Goal: Ask a question: Seek information or help from site administrators or community

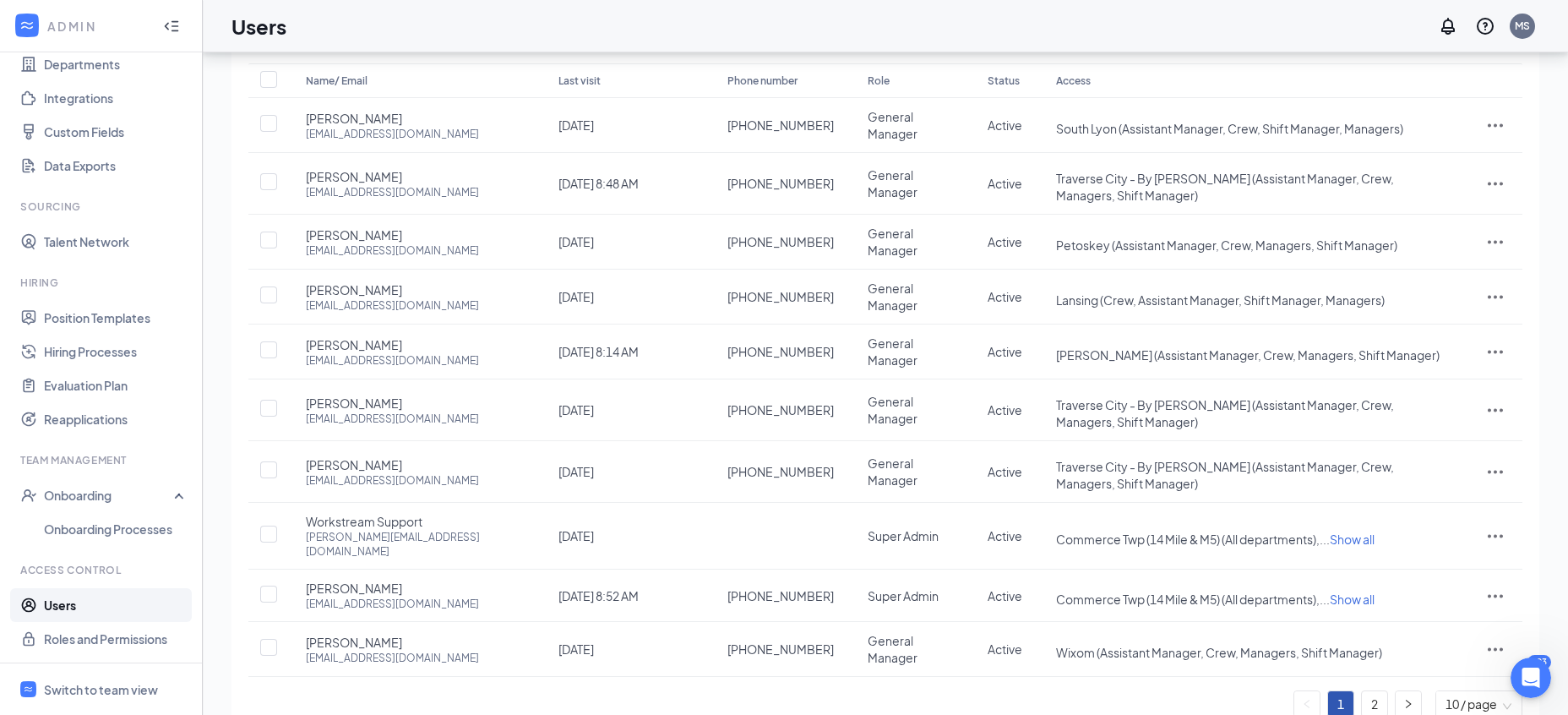
scroll to position [569, 0]
click at [80, 349] on link "Hiring Processes" at bounding box center [115, 351] width 145 height 34
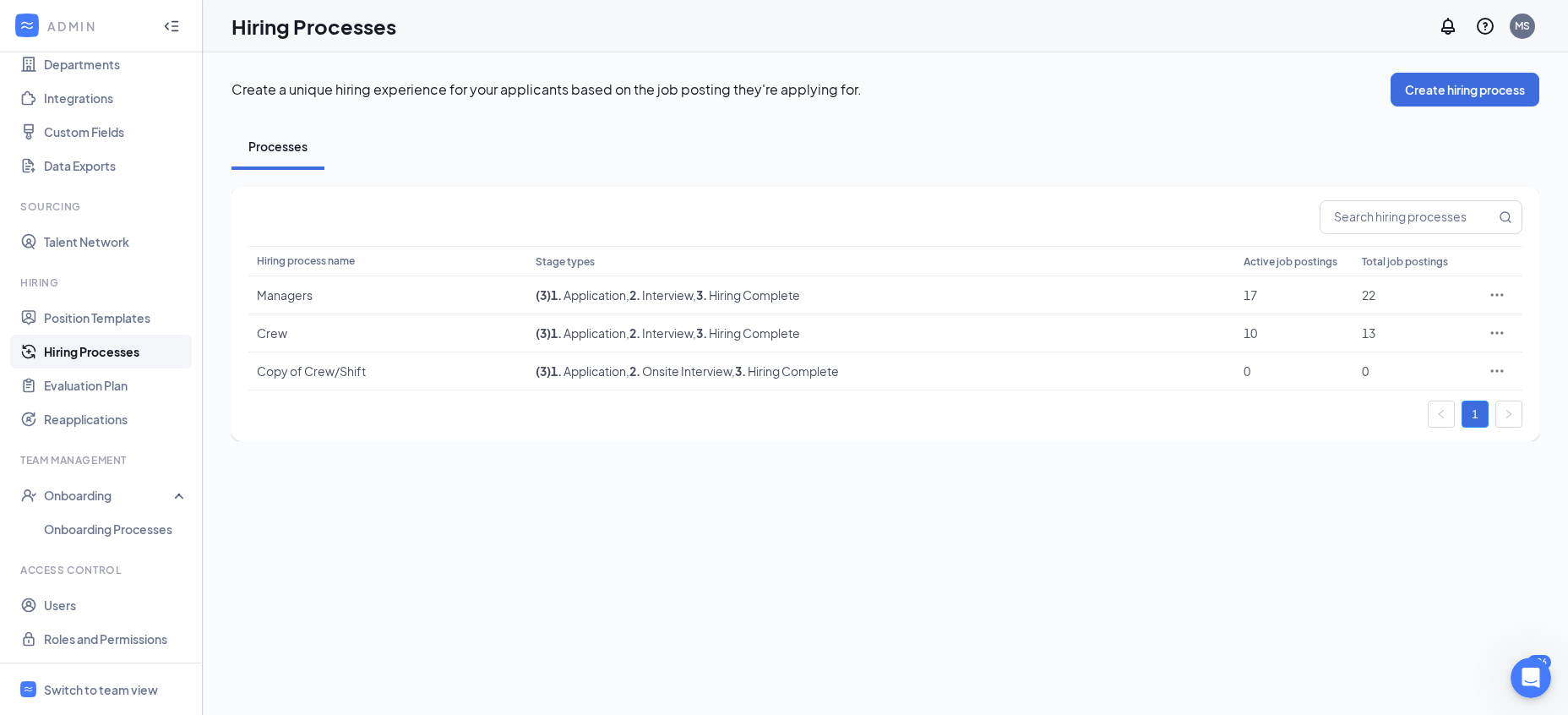
click at [39, 288] on div "Hiring" at bounding box center [103, 282] width 165 height 15
click at [1496, 341] on icon "Ellipses" at bounding box center [1496, 332] width 16 height 16
click at [1390, 365] on span "Edit" at bounding box center [1420, 367] width 146 height 18
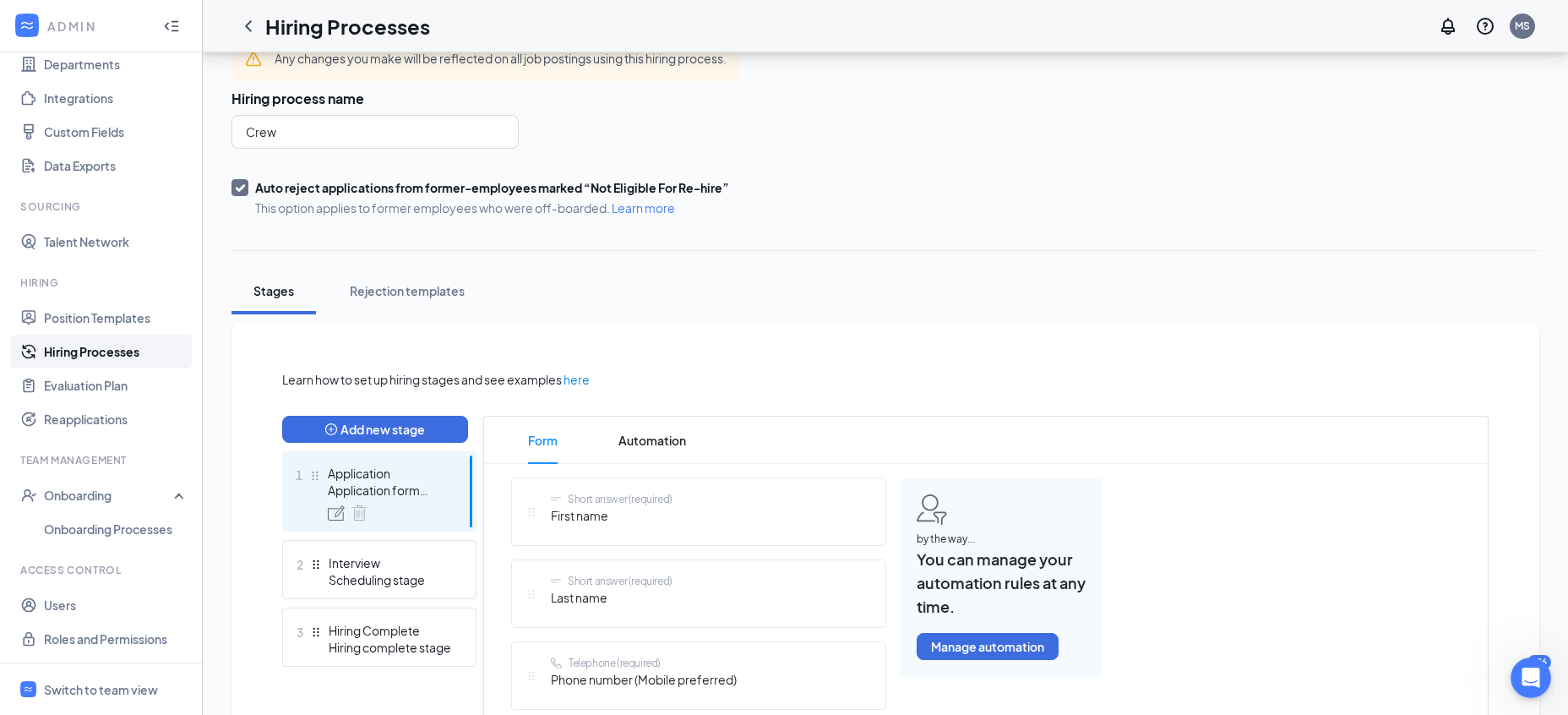
scroll to position [173, 0]
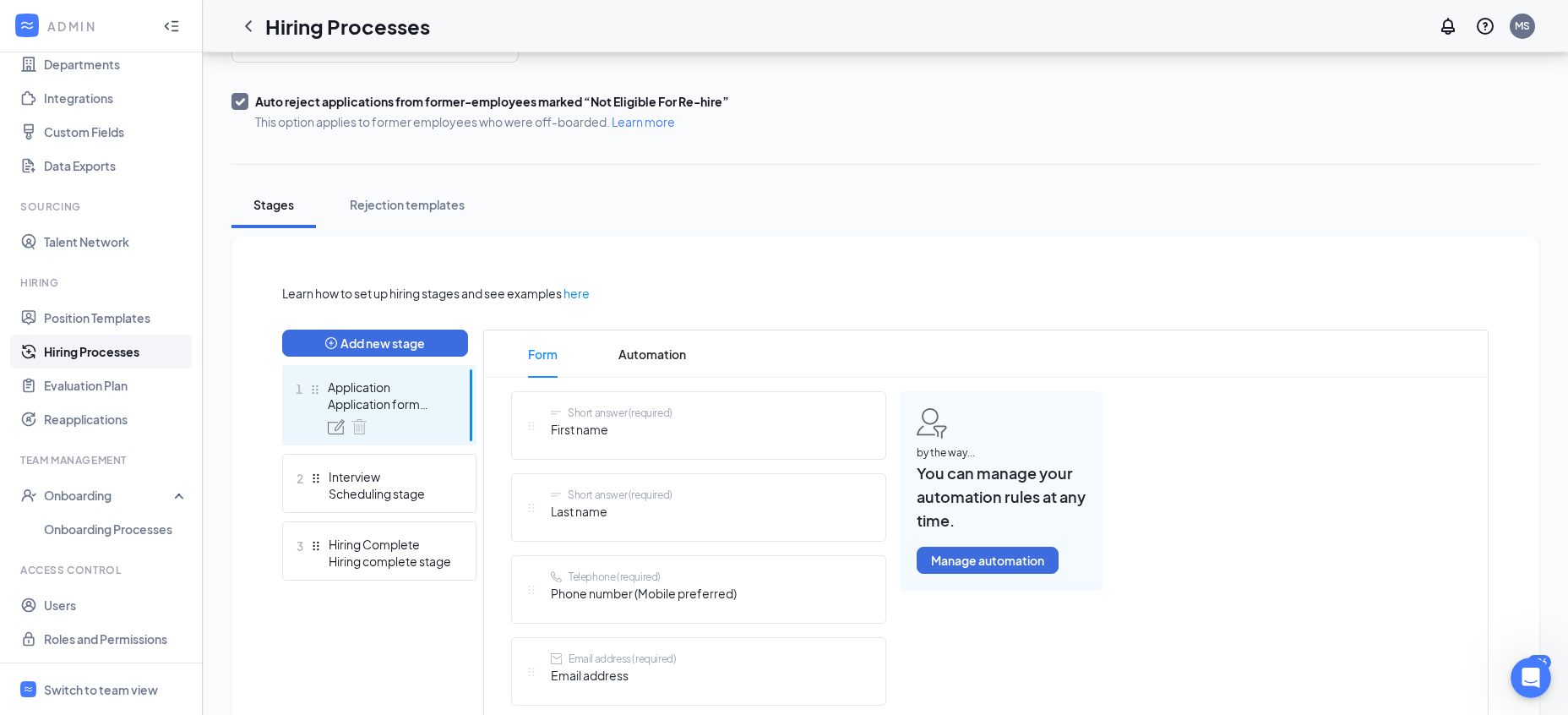
click at [395, 404] on div "Application form stage" at bounding box center [389, 404] width 123 height 16
click at [380, 406] on div "Application form stage" at bounding box center [389, 404] width 123 height 16
click at [672, 367] on span "Automation" at bounding box center [652, 353] width 68 height 48
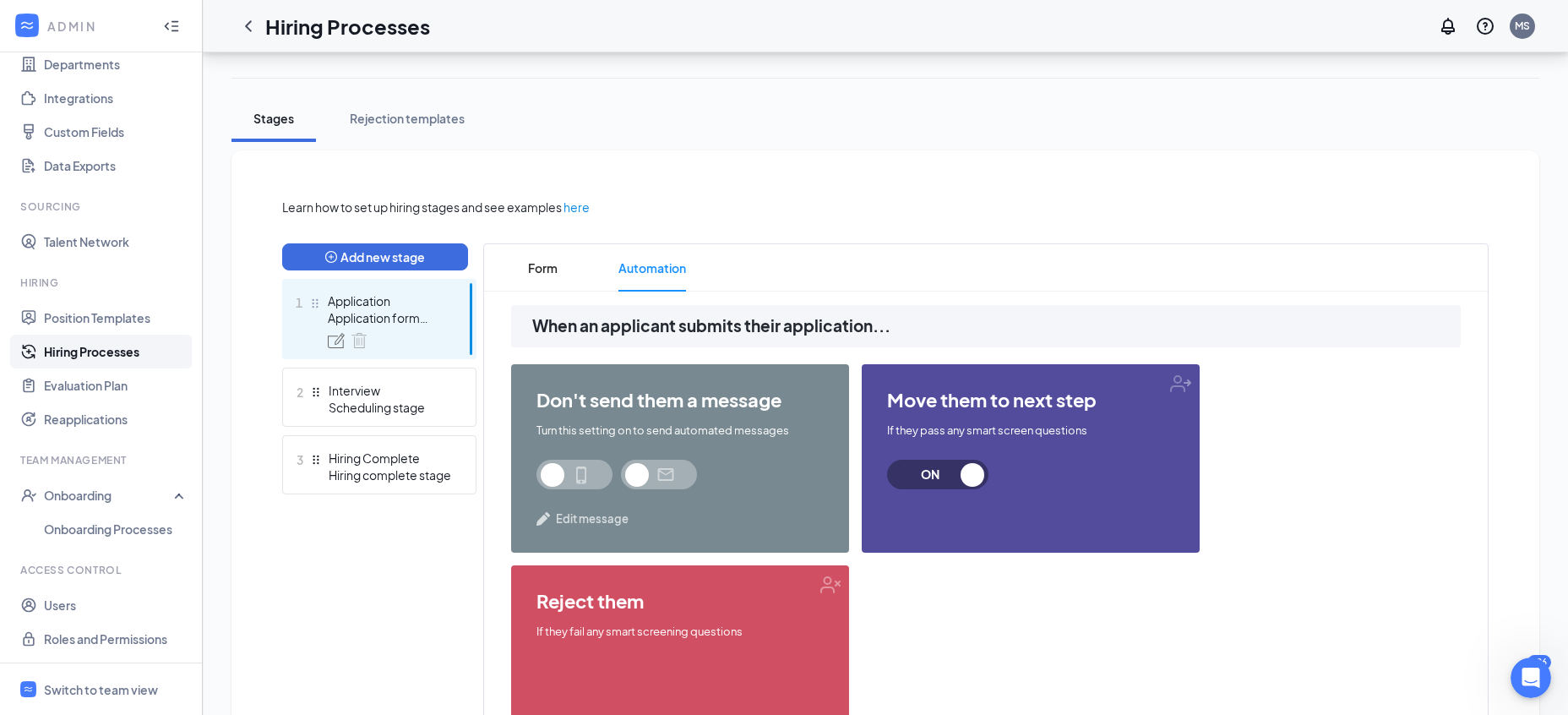
scroll to position [344, 0]
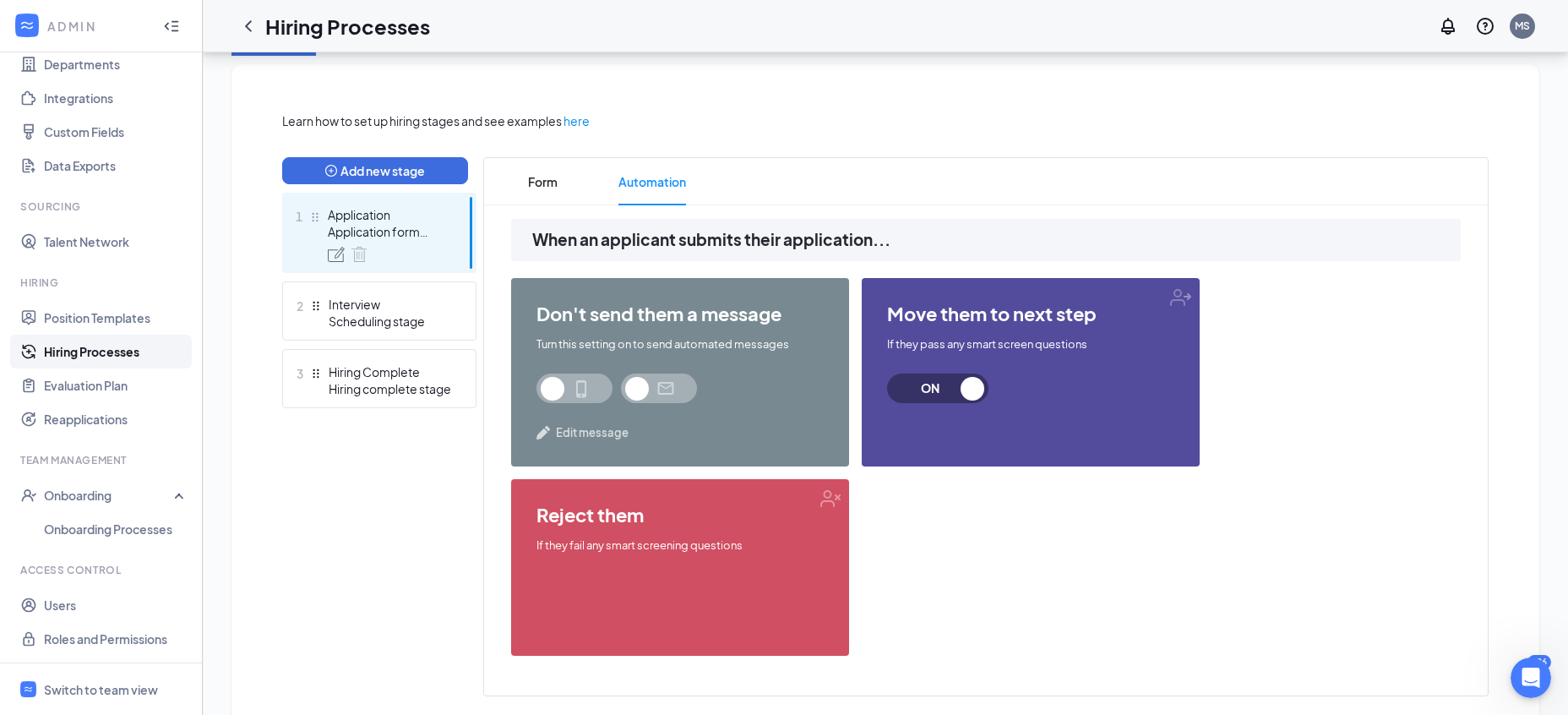
click at [333, 453] on div "Add new stage 1 Application Application form stage 2 Interview Scheduling stage…" at bounding box center [379, 427] width 194 height 539
click at [248, 34] on icon "ChevronLeft" at bounding box center [248, 26] width 20 height 20
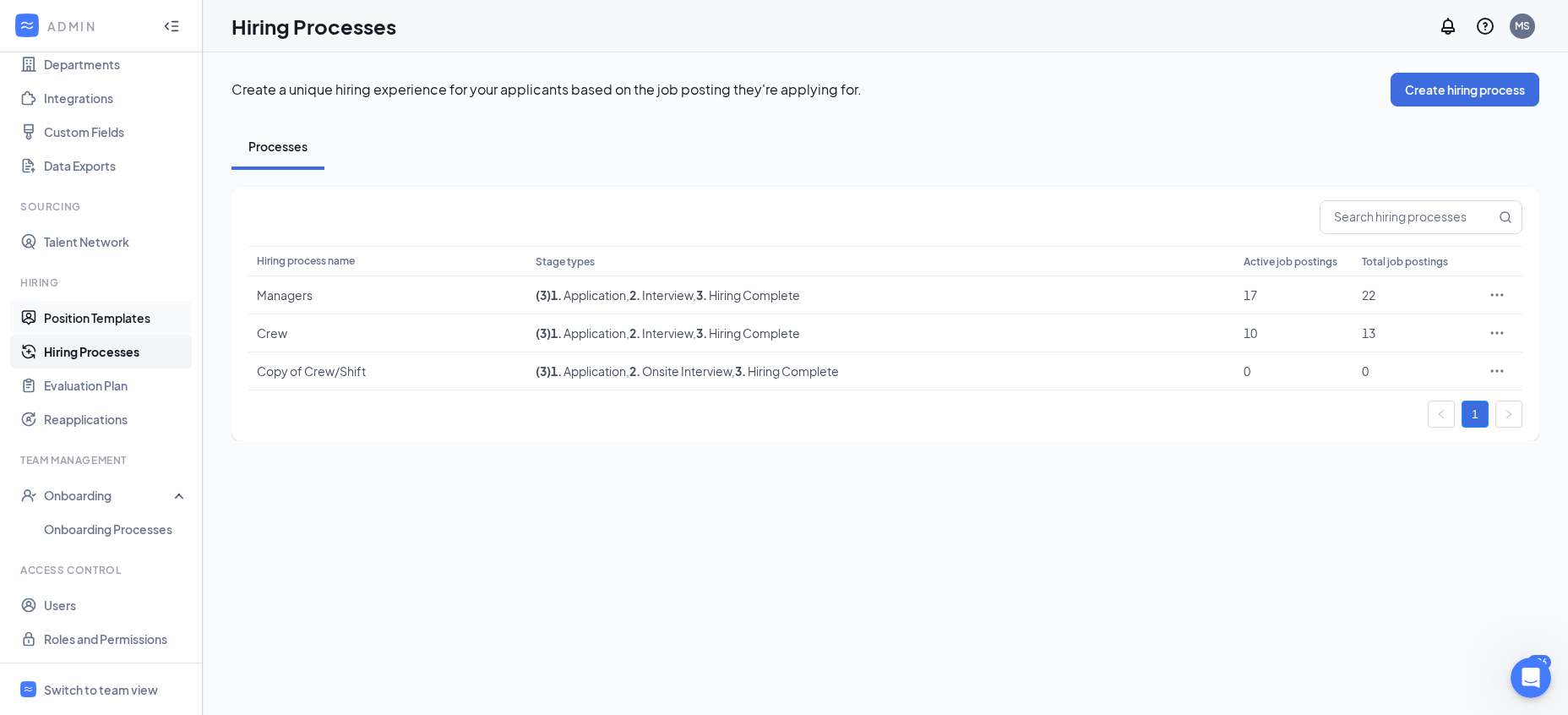
click at [63, 317] on link "Position Templates" at bounding box center [115, 317] width 145 height 34
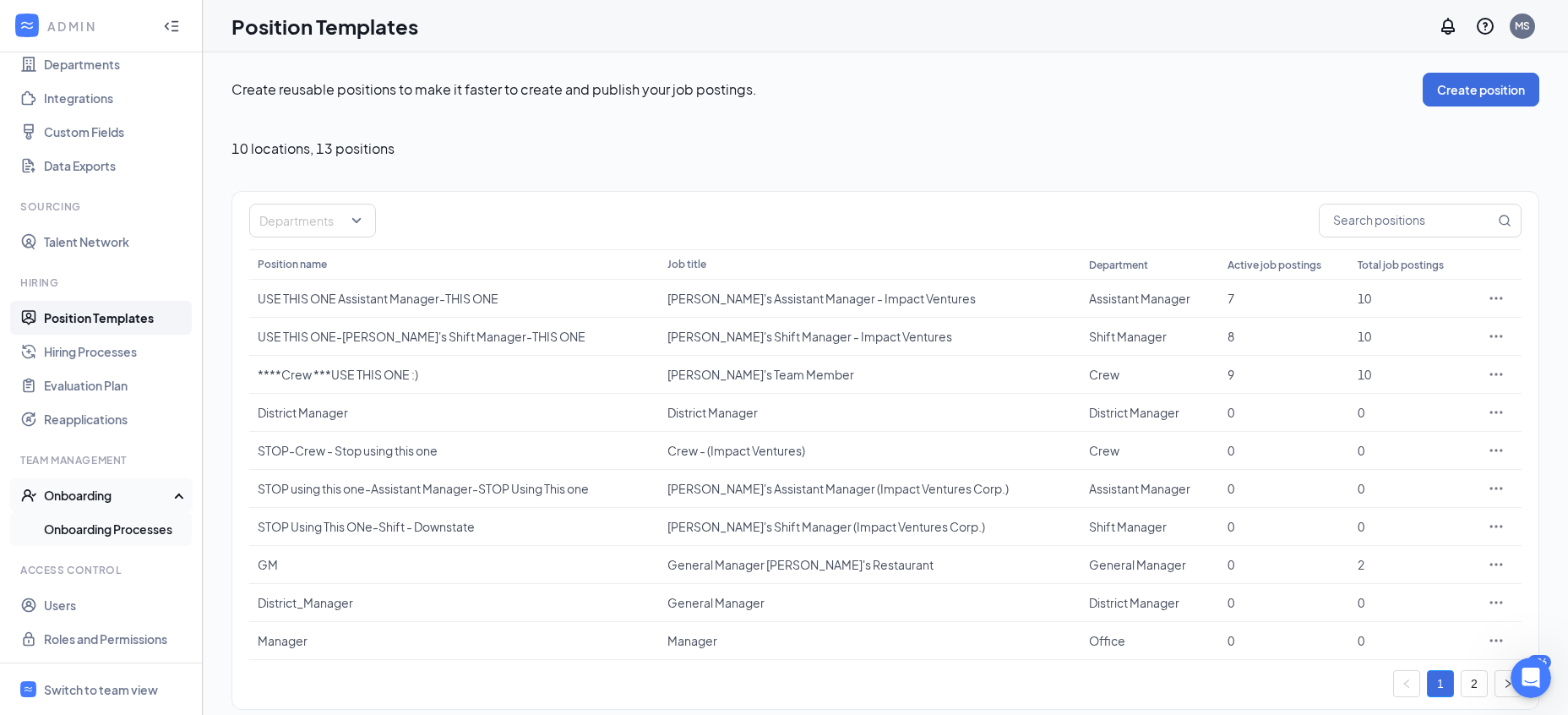
click at [114, 533] on link "Onboarding Processes" at bounding box center [115, 529] width 145 height 34
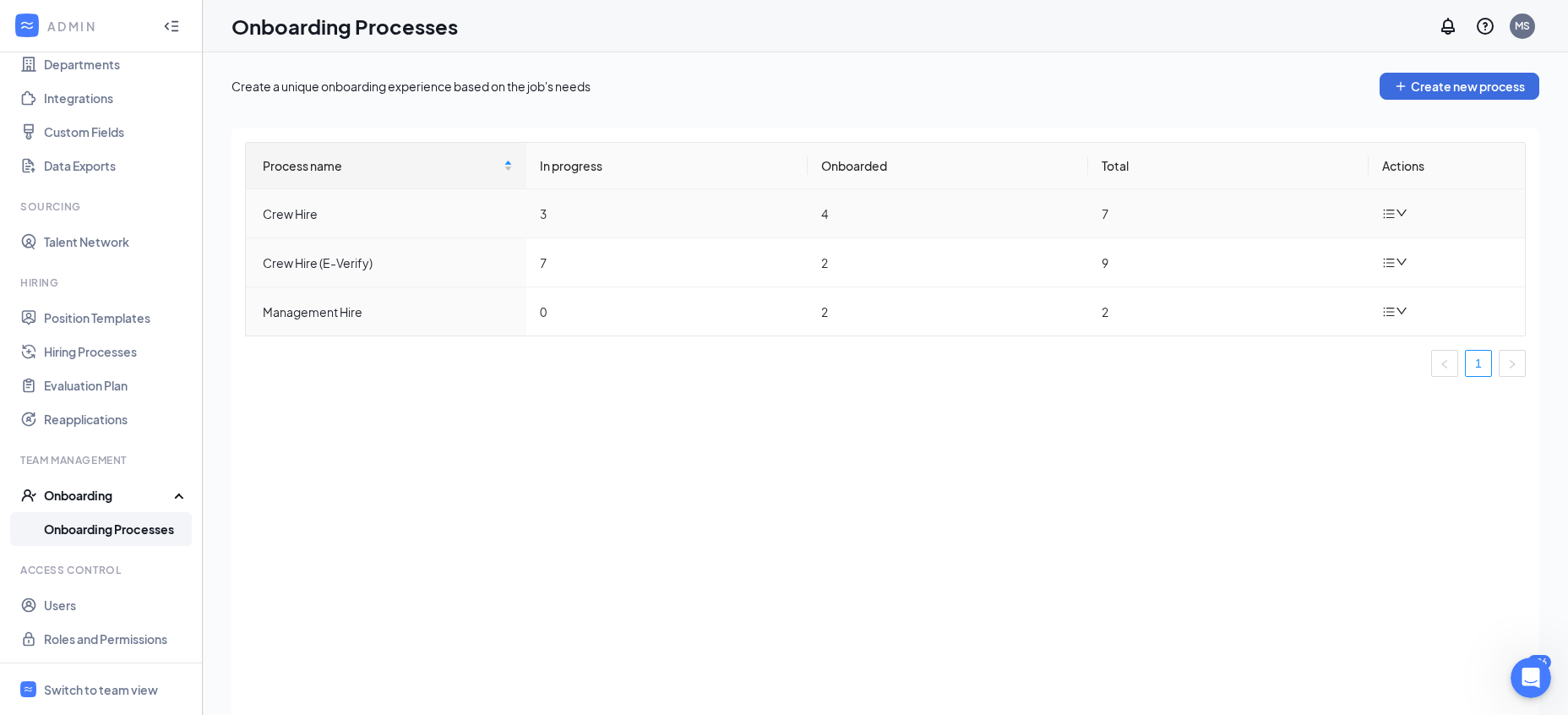
click at [1385, 215] on icon "bars" at bounding box center [1389, 213] width 14 height 14
click at [1247, 246] on div "Edit process" at bounding box center [1311, 252] width 182 height 20
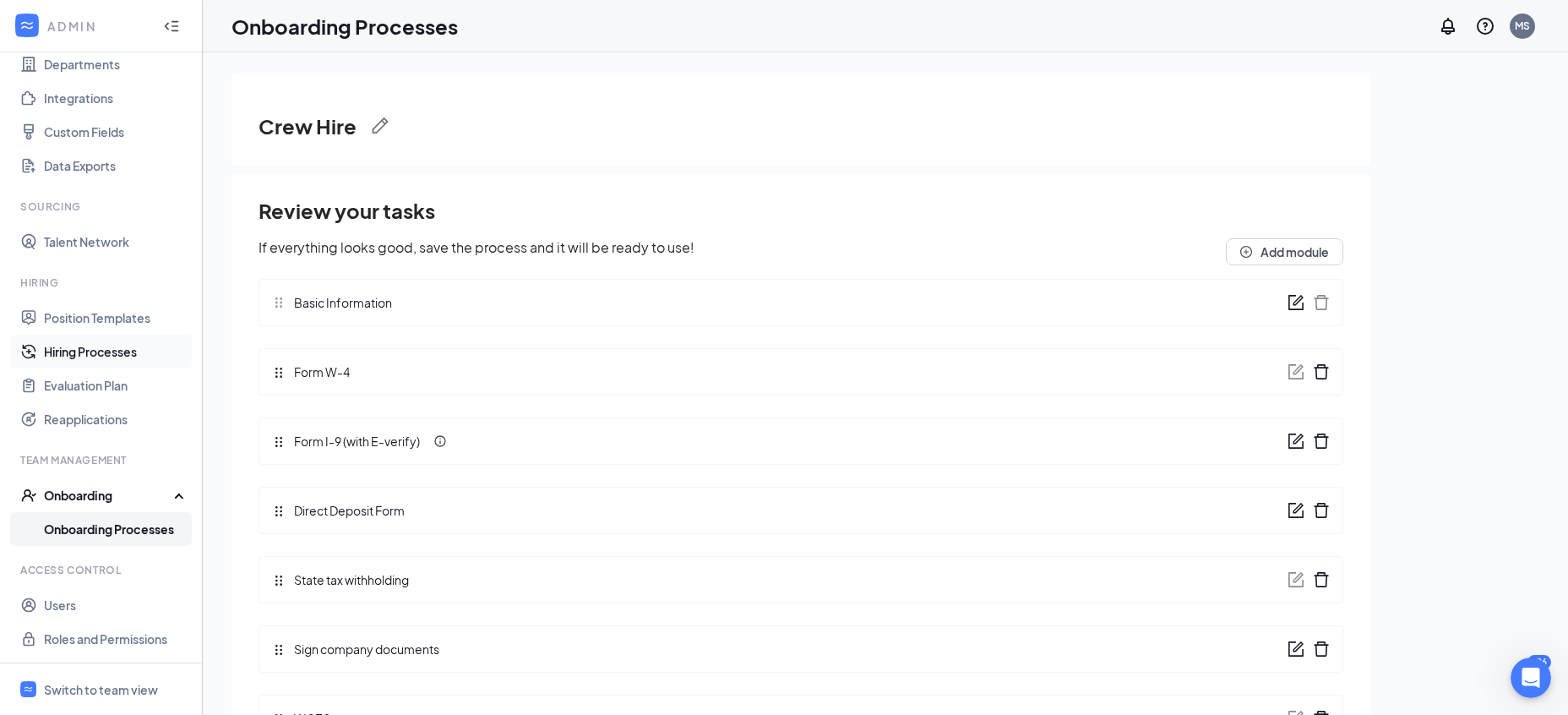
click at [80, 361] on link "Hiring Processes" at bounding box center [115, 351] width 145 height 34
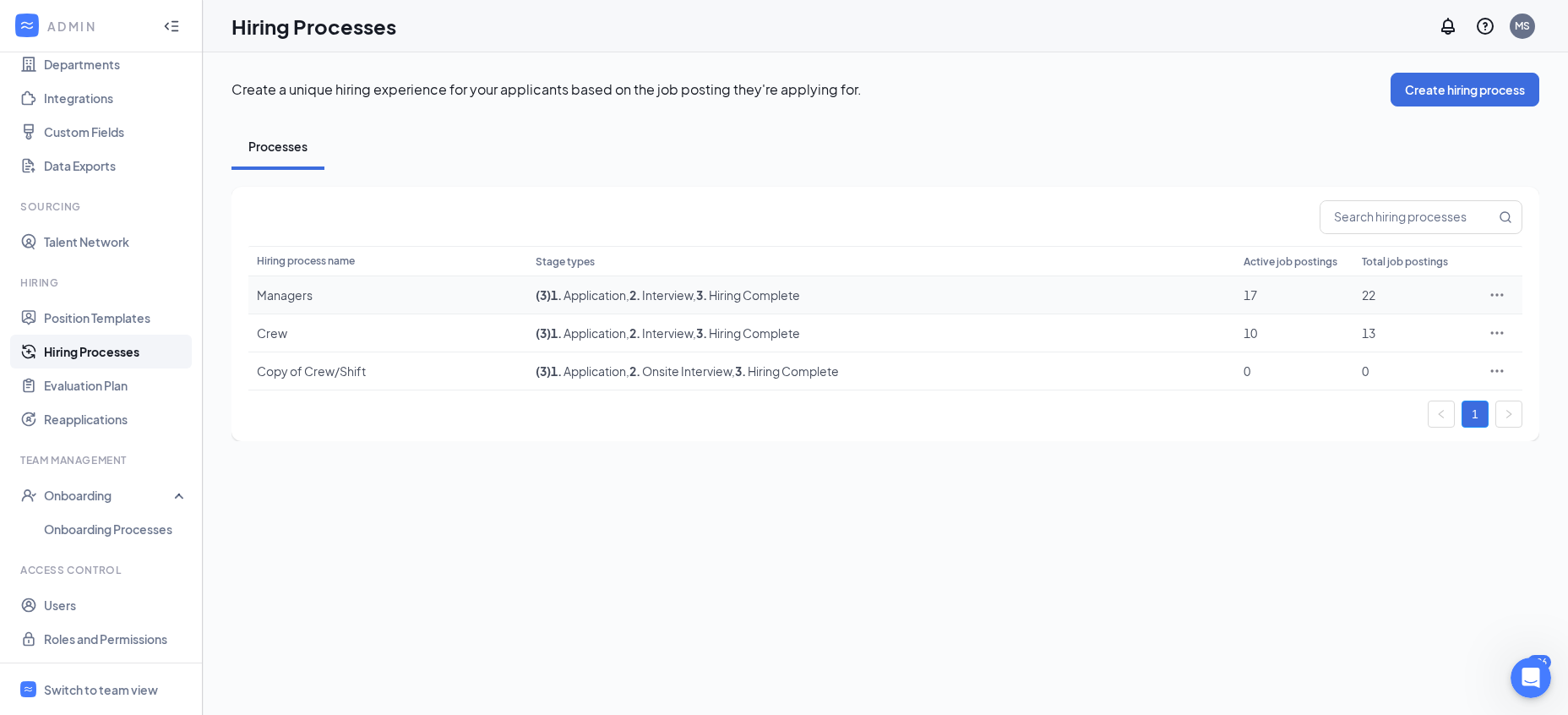
click at [311, 303] on div "Managers" at bounding box center [388, 294] width 262 height 16
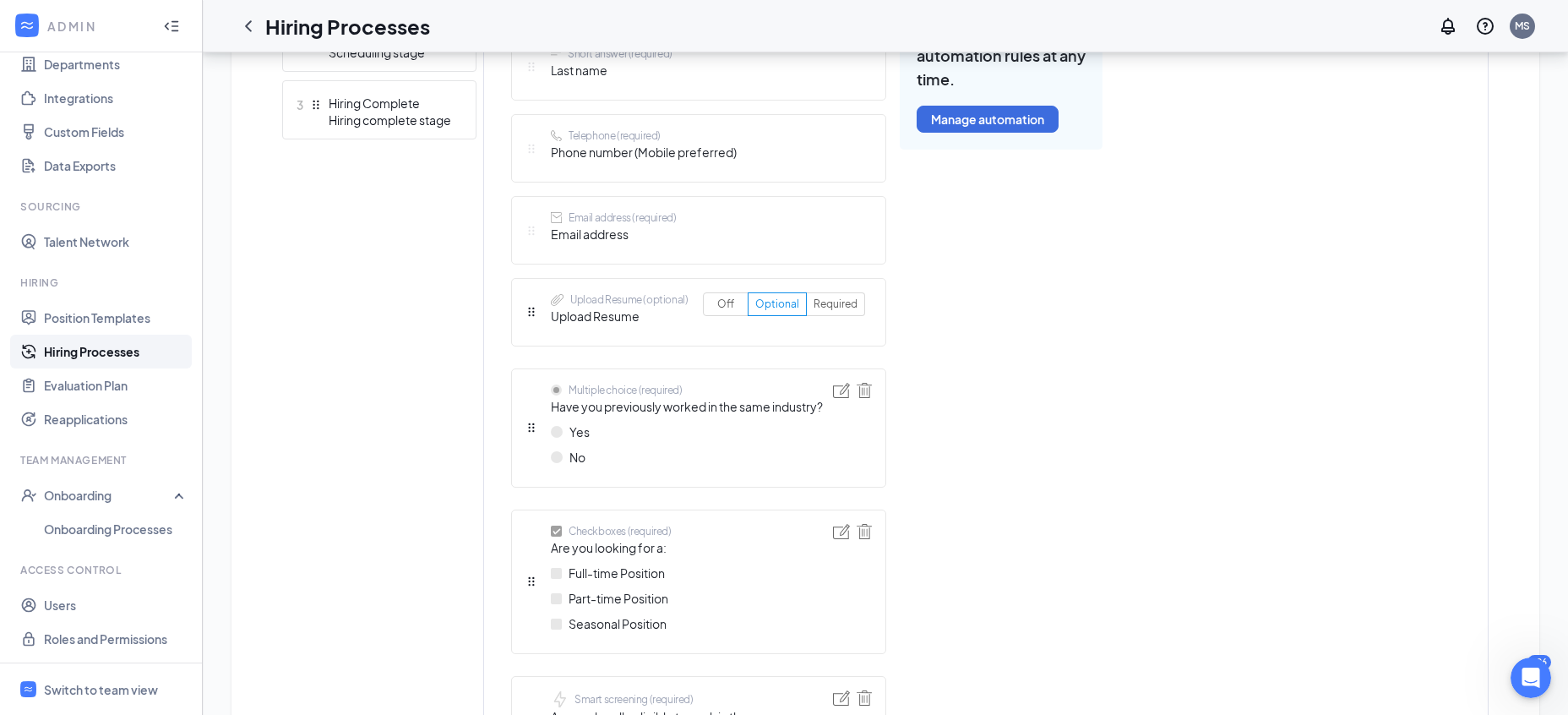
scroll to position [355, 0]
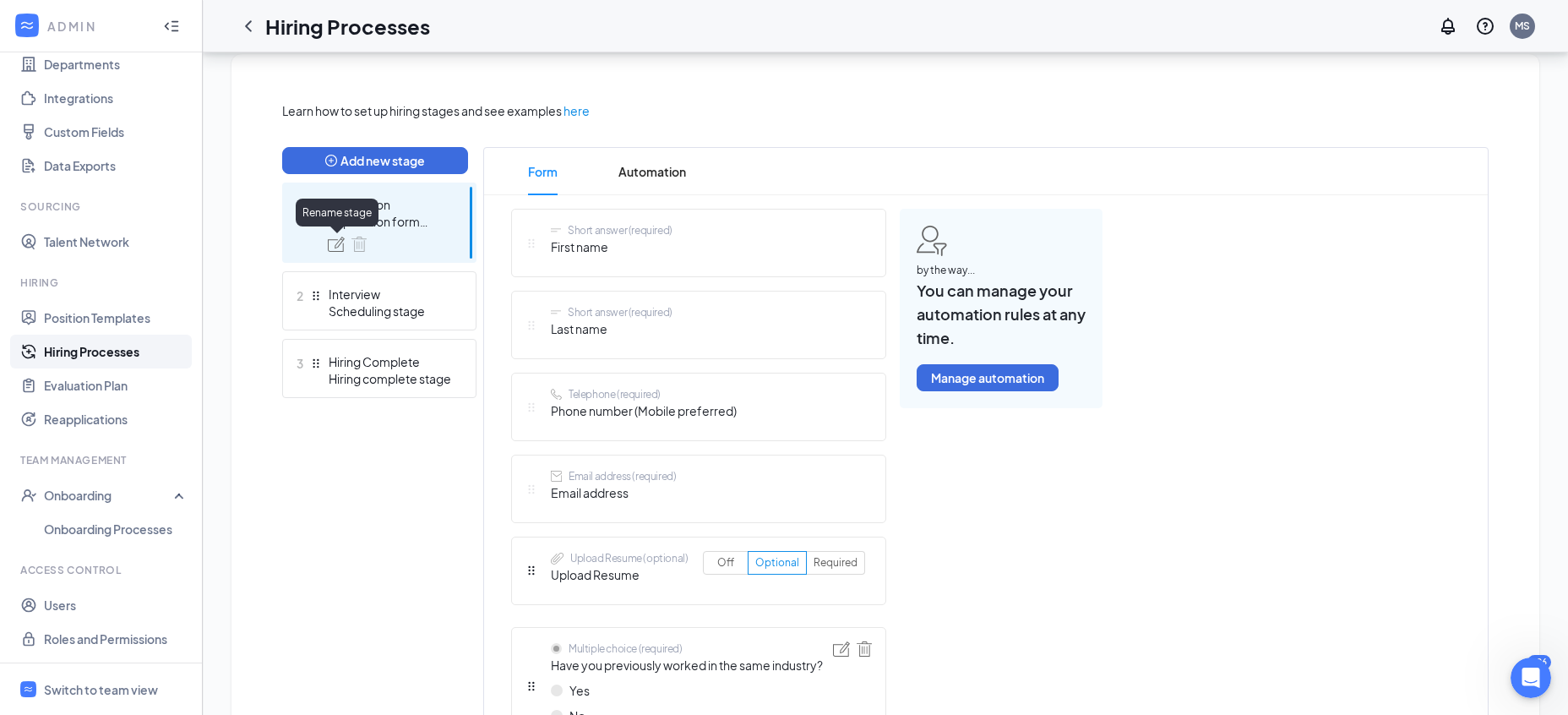
click at [338, 238] on img at bounding box center [336, 244] width 16 height 16
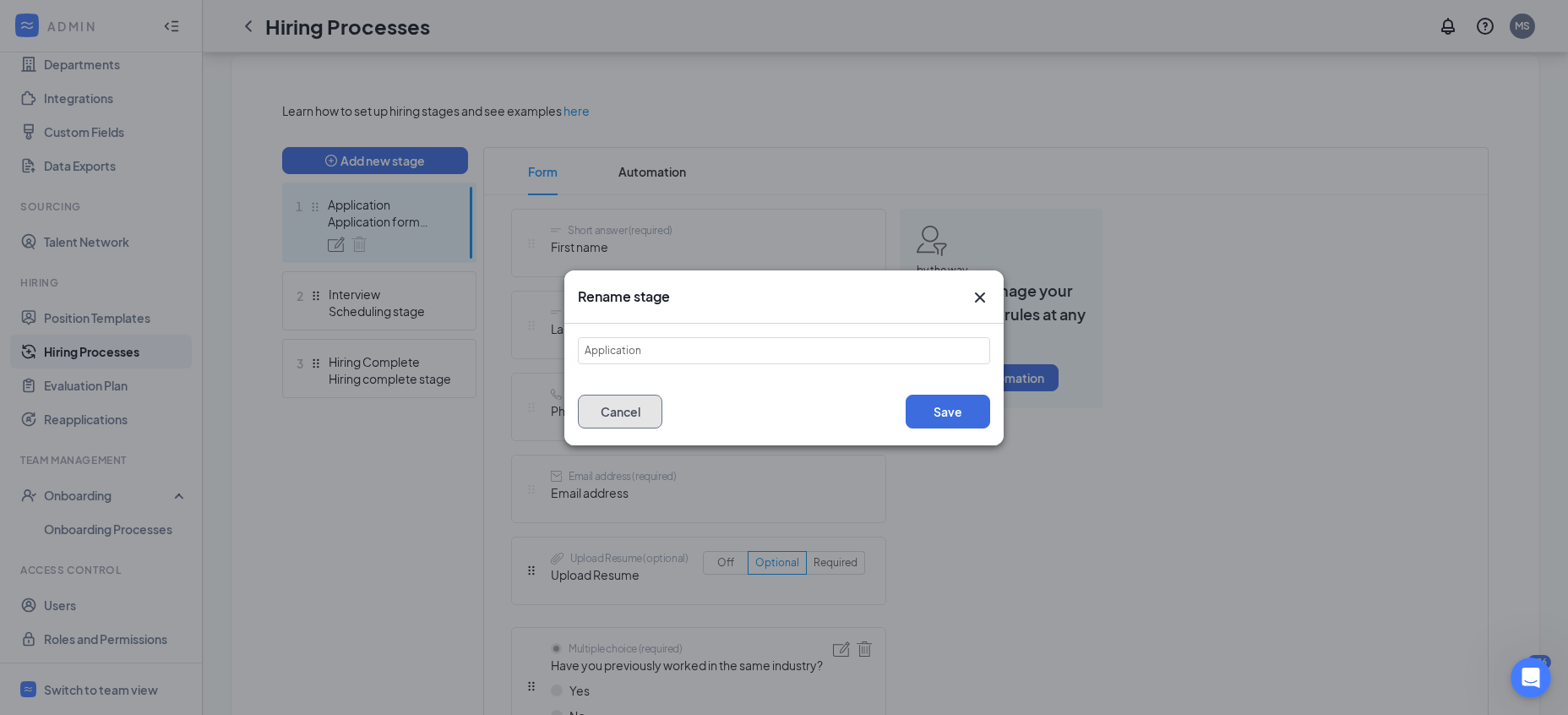
click at [644, 421] on button "Cancel" at bounding box center [620, 411] width 84 height 34
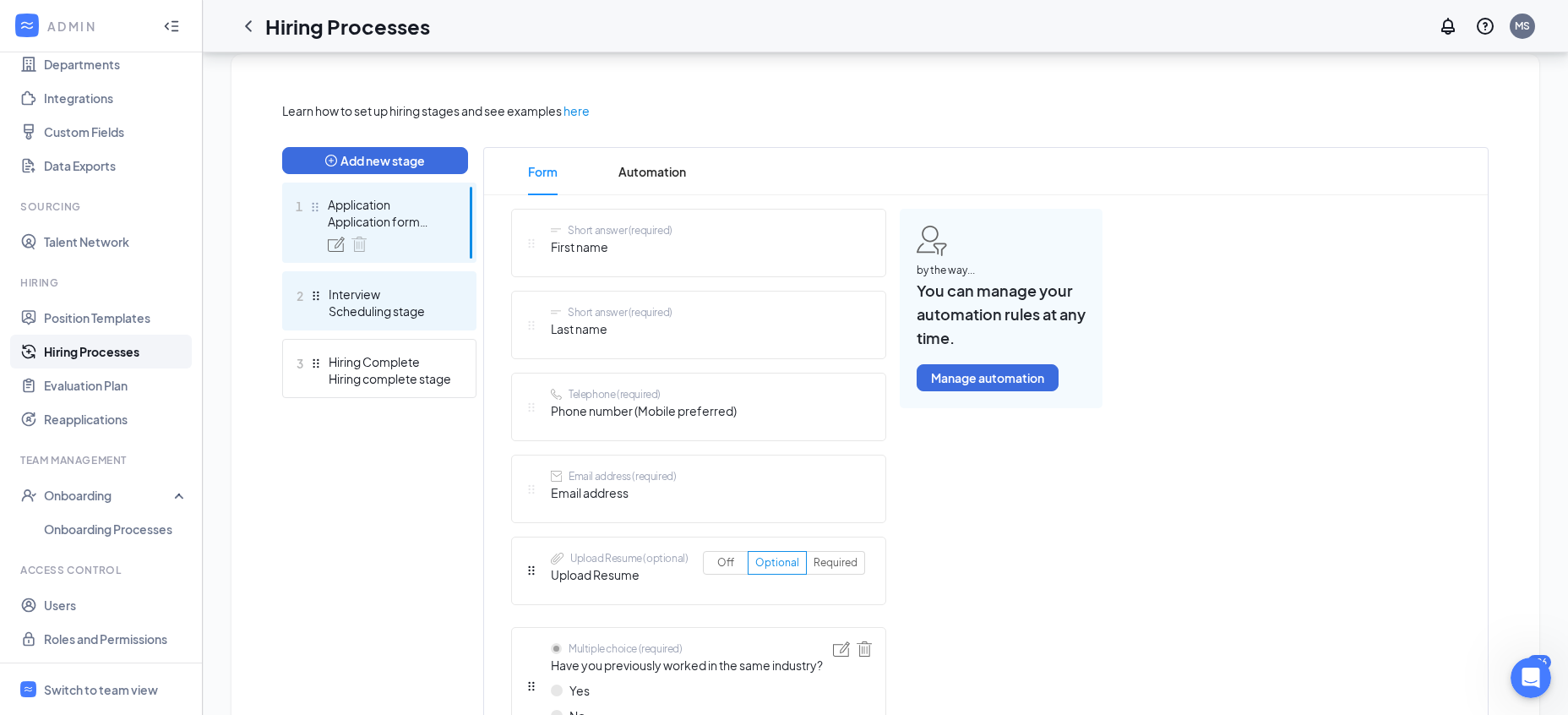
click at [363, 315] on div "Scheduling stage" at bounding box center [390, 310] width 123 height 16
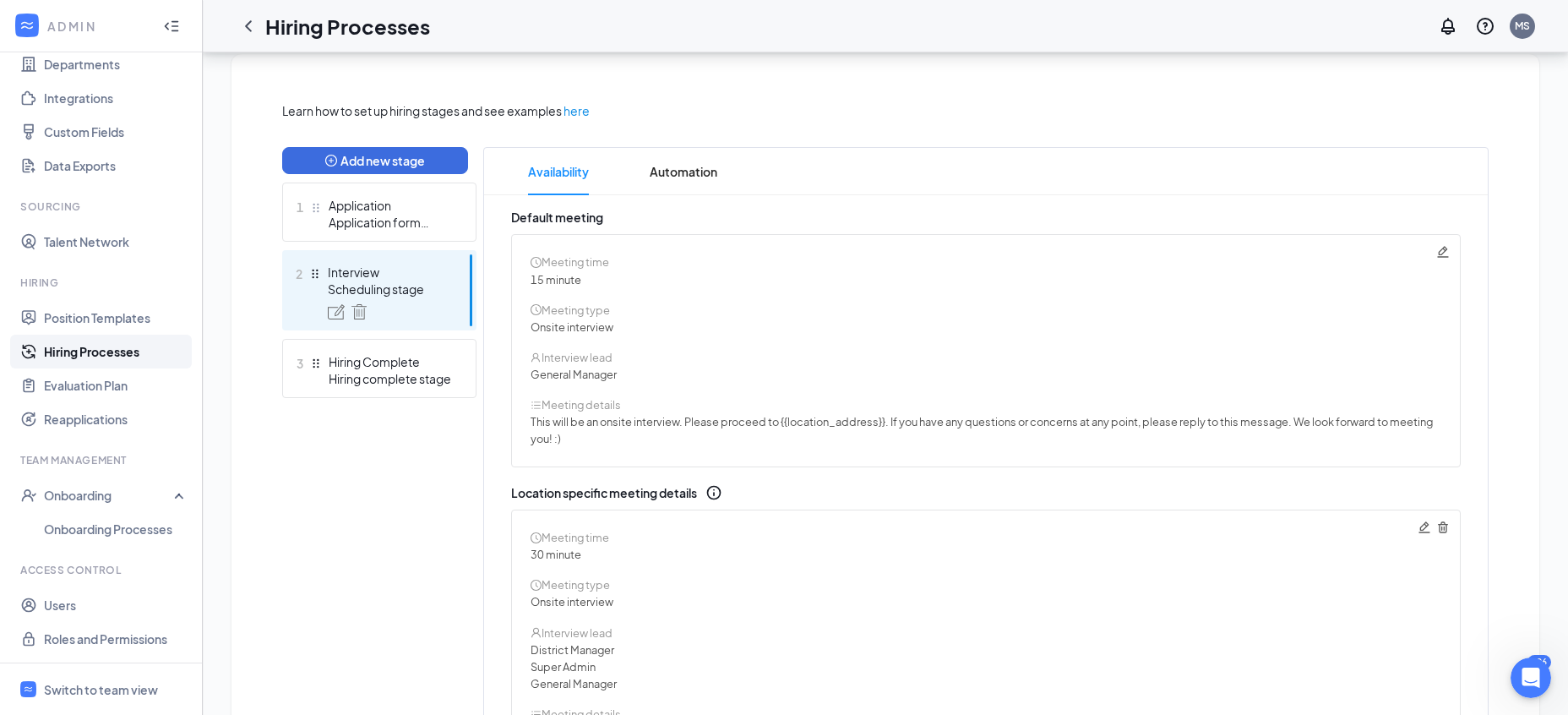
drag, startPoint x: 378, startPoint y: 211, endPoint x: 479, endPoint y: 195, distance: 102.3
click at [379, 211] on div "Application" at bounding box center [390, 205] width 123 height 16
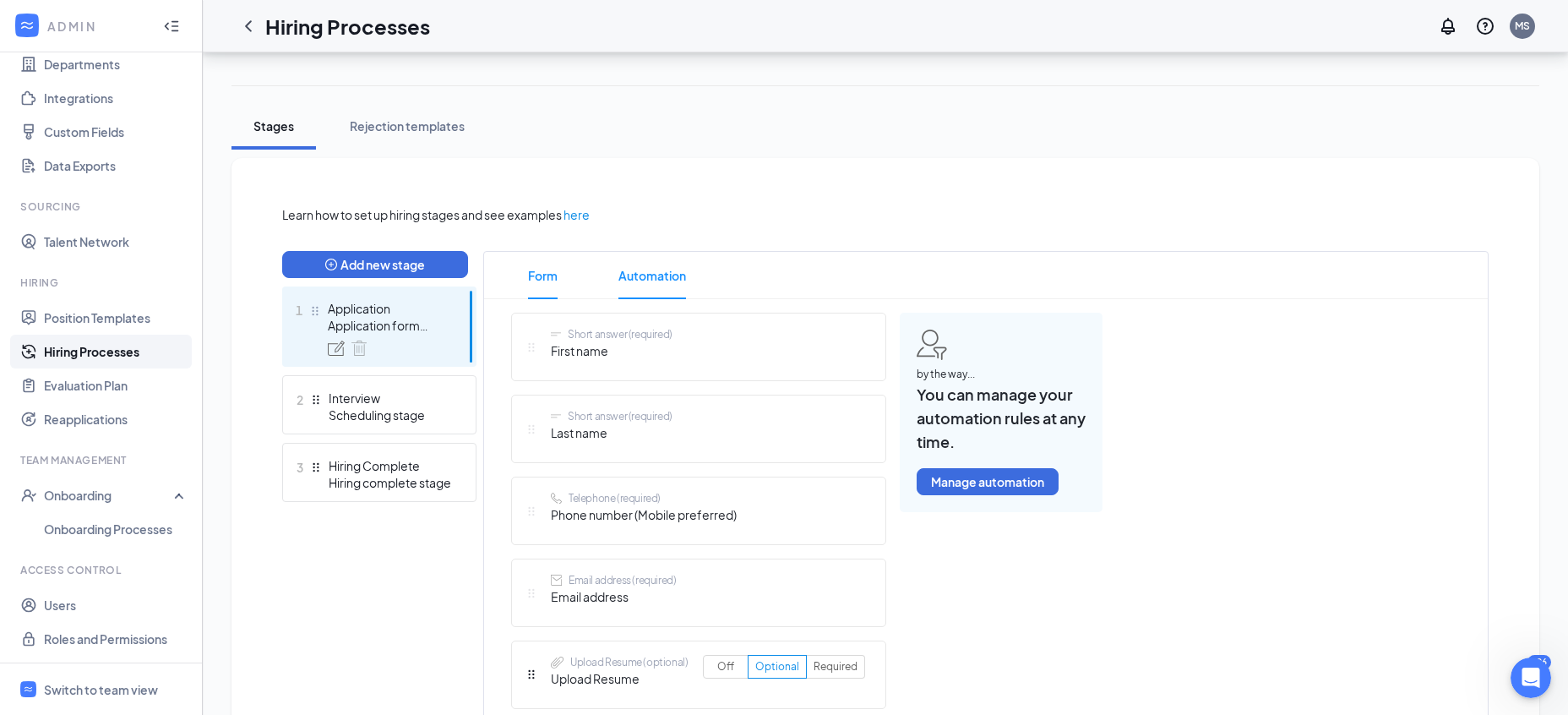
click at [650, 283] on span "Automation" at bounding box center [652, 275] width 68 height 48
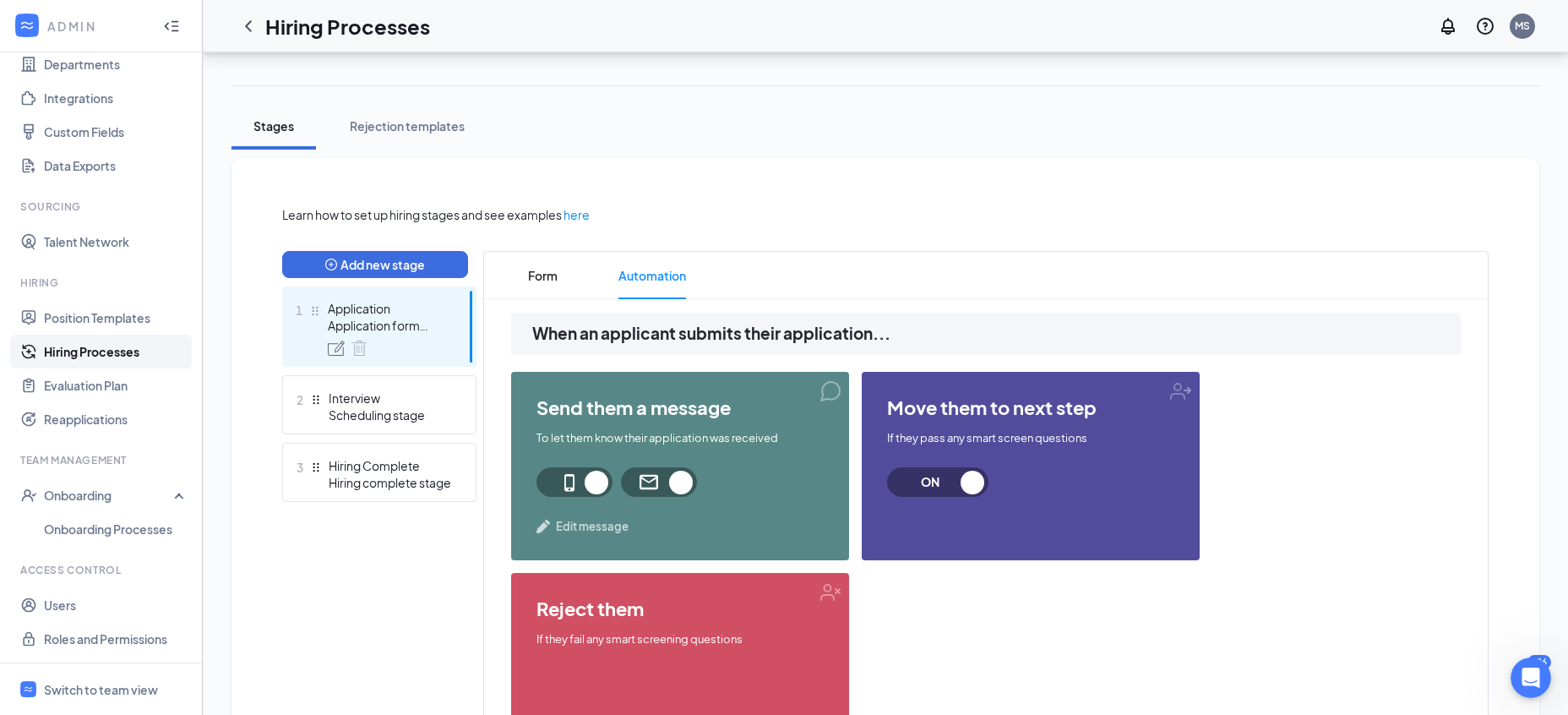
click at [651, 484] on span at bounding box center [659, 482] width 76 height 29
click at [651, 481] on span at bounding box center [659, 482] width 76 height 29
click at [598, 533] on span "Edit message" at bounding box center [592, 526] width 73 height 16
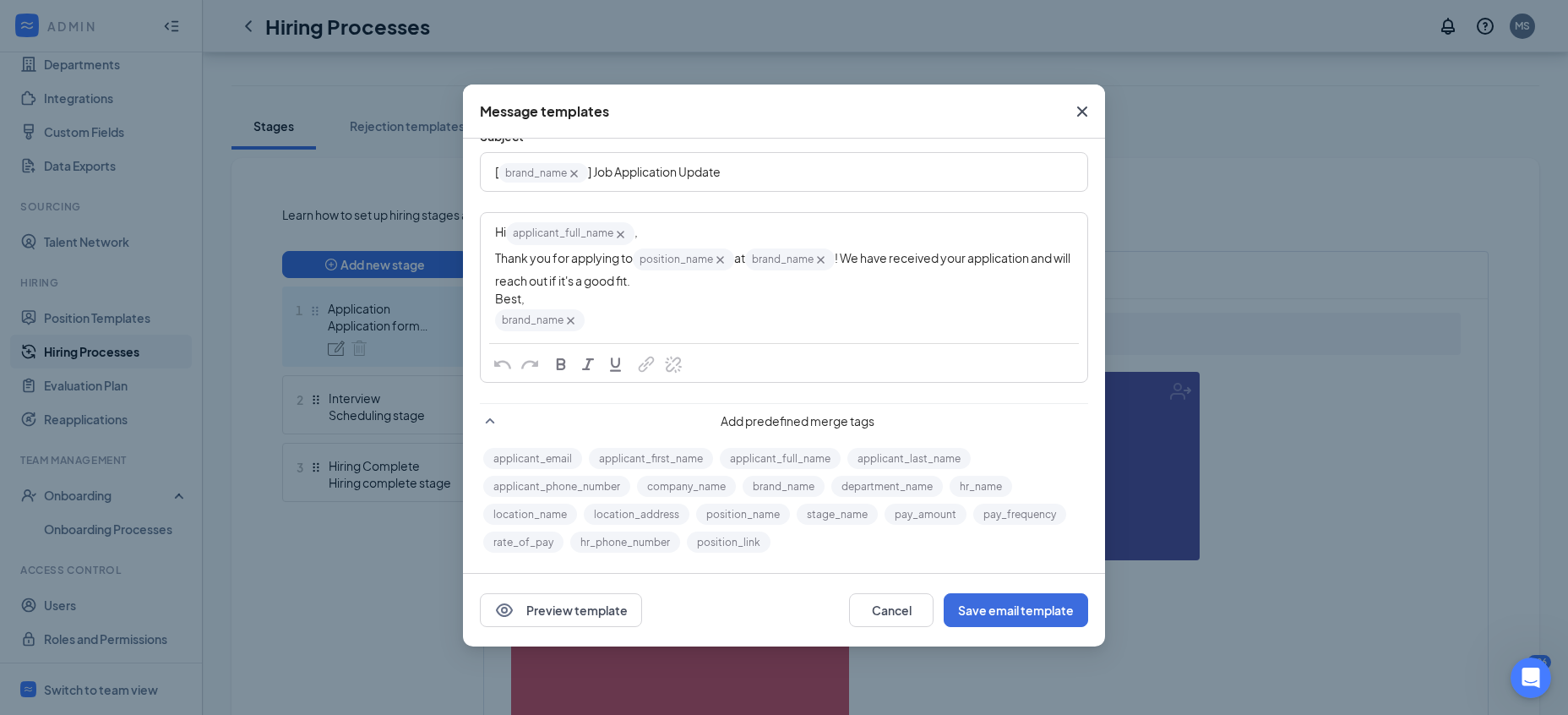
scroll to position [337, 0]
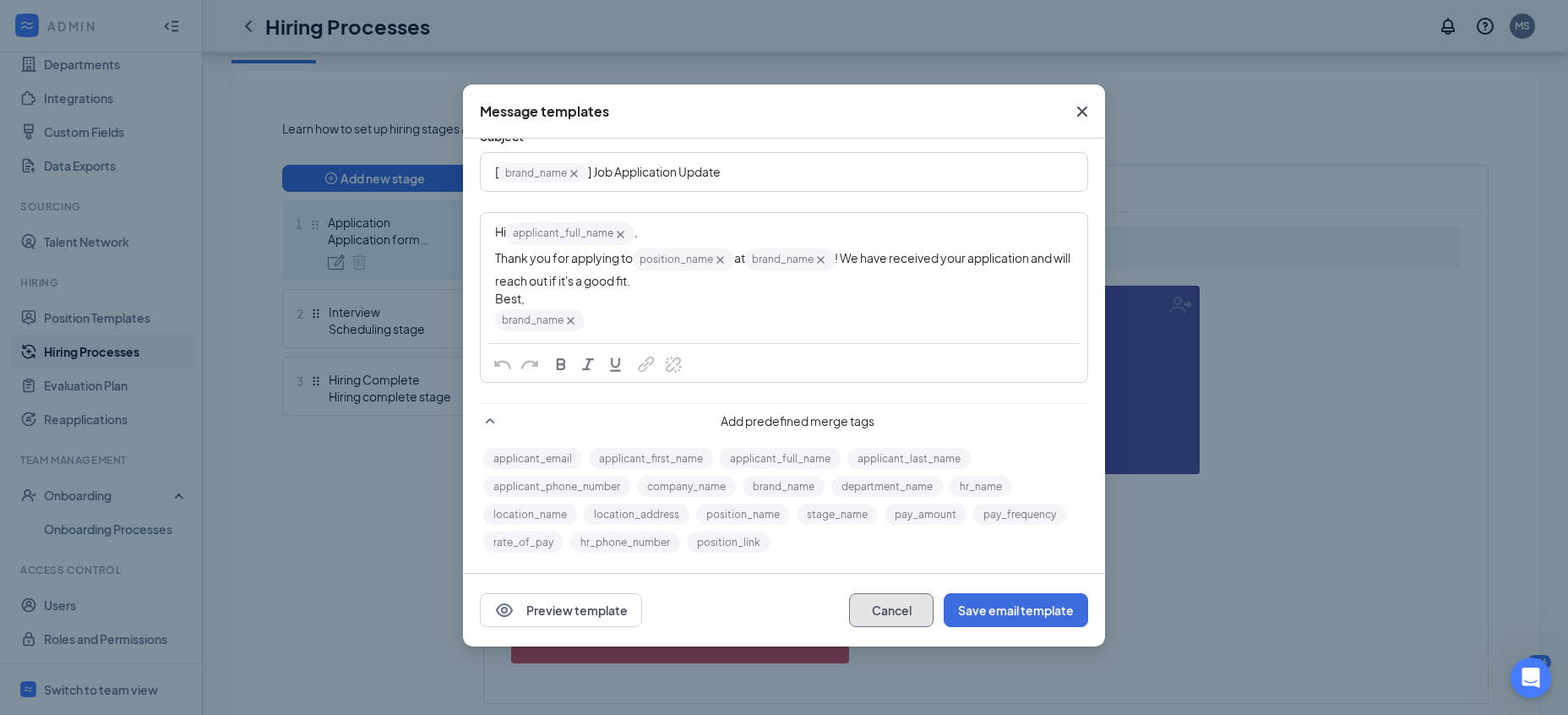
click at [888, 625] on button "Cancel" at bounding box center [891, 609] width 84 height 34
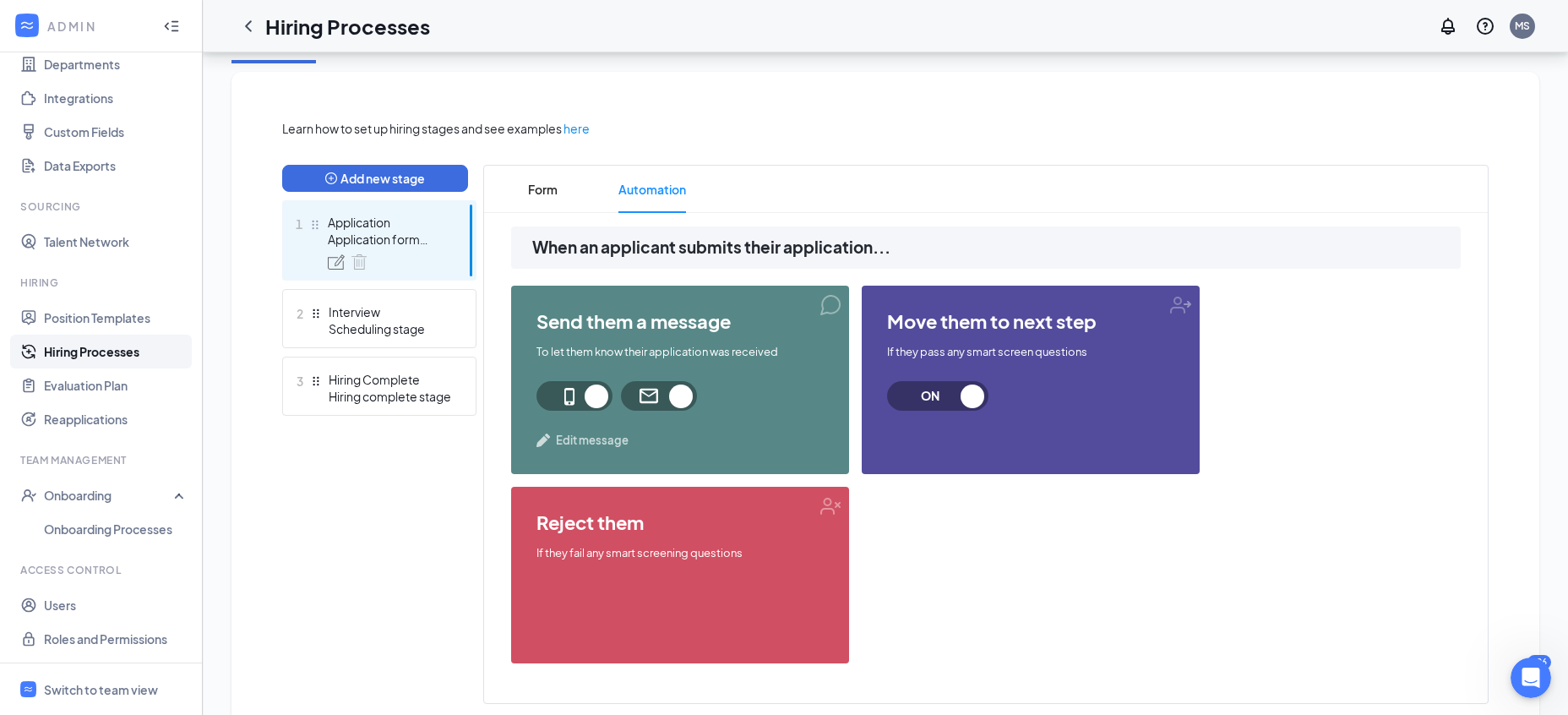
click at [229, 284] on div "Edit hiring process Cancel Save Any changes you make will be reflected on all j…" at bounding box center [885, 244] width 1365 height 1056
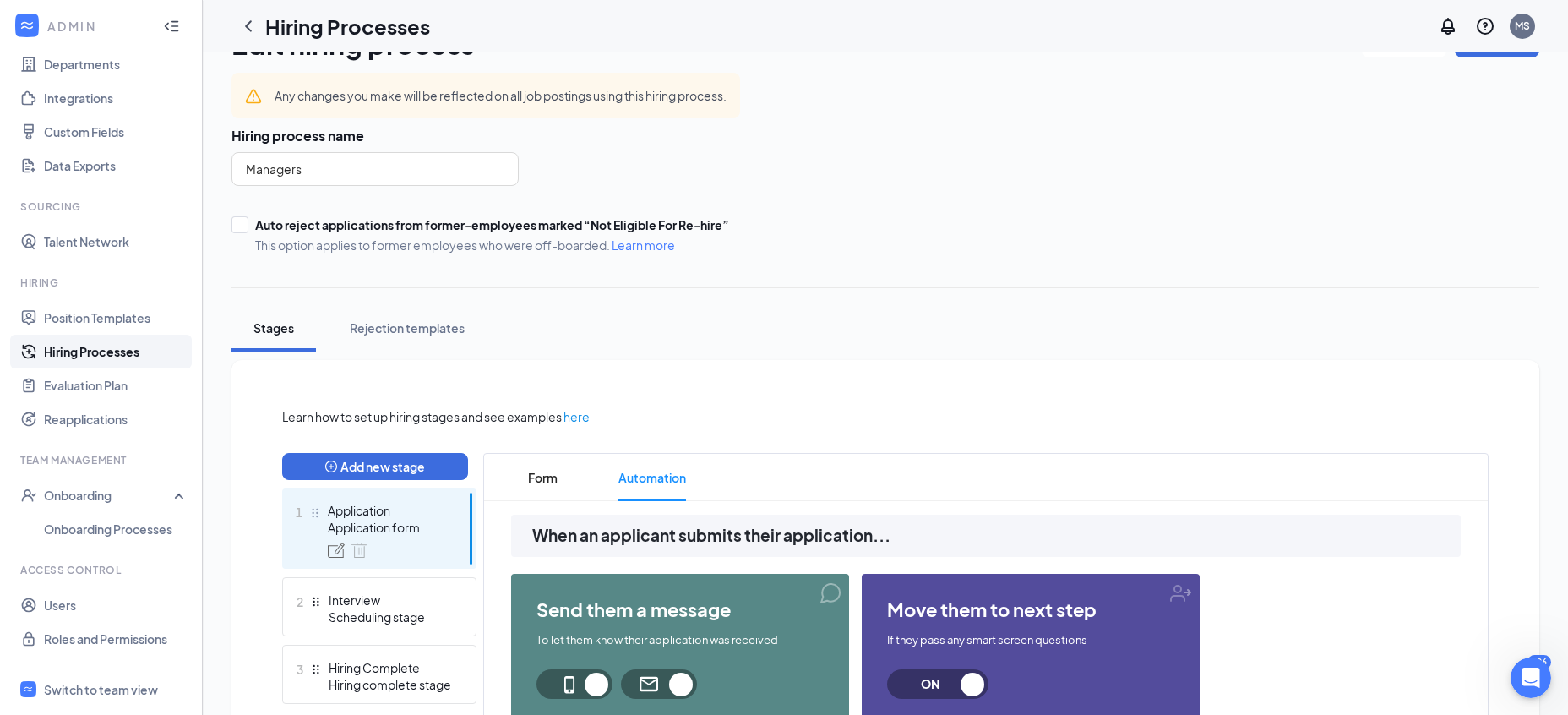
scroll to position [0, 0]
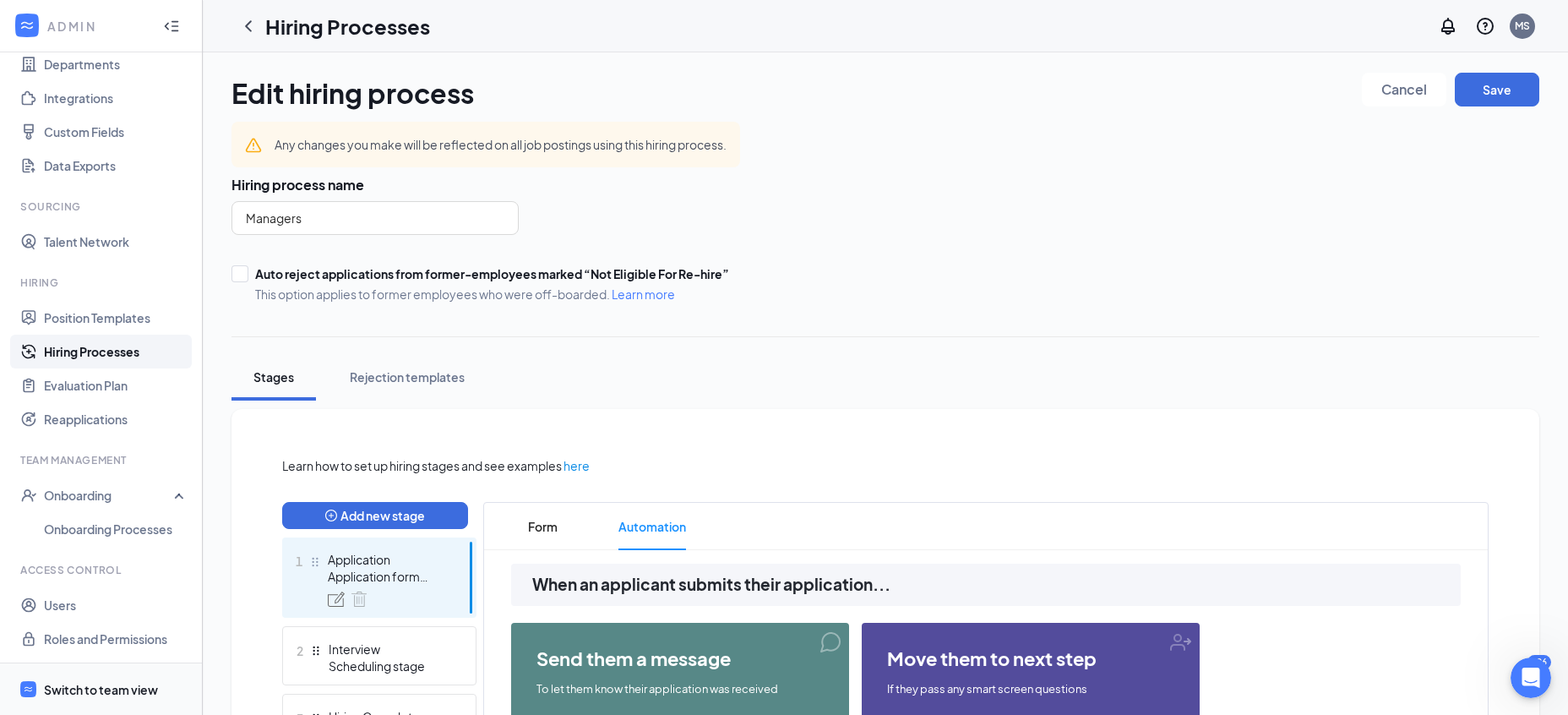
click at [99, 693] on div "Switch to team view" at bounding box center [101, 689] width 114 height 16
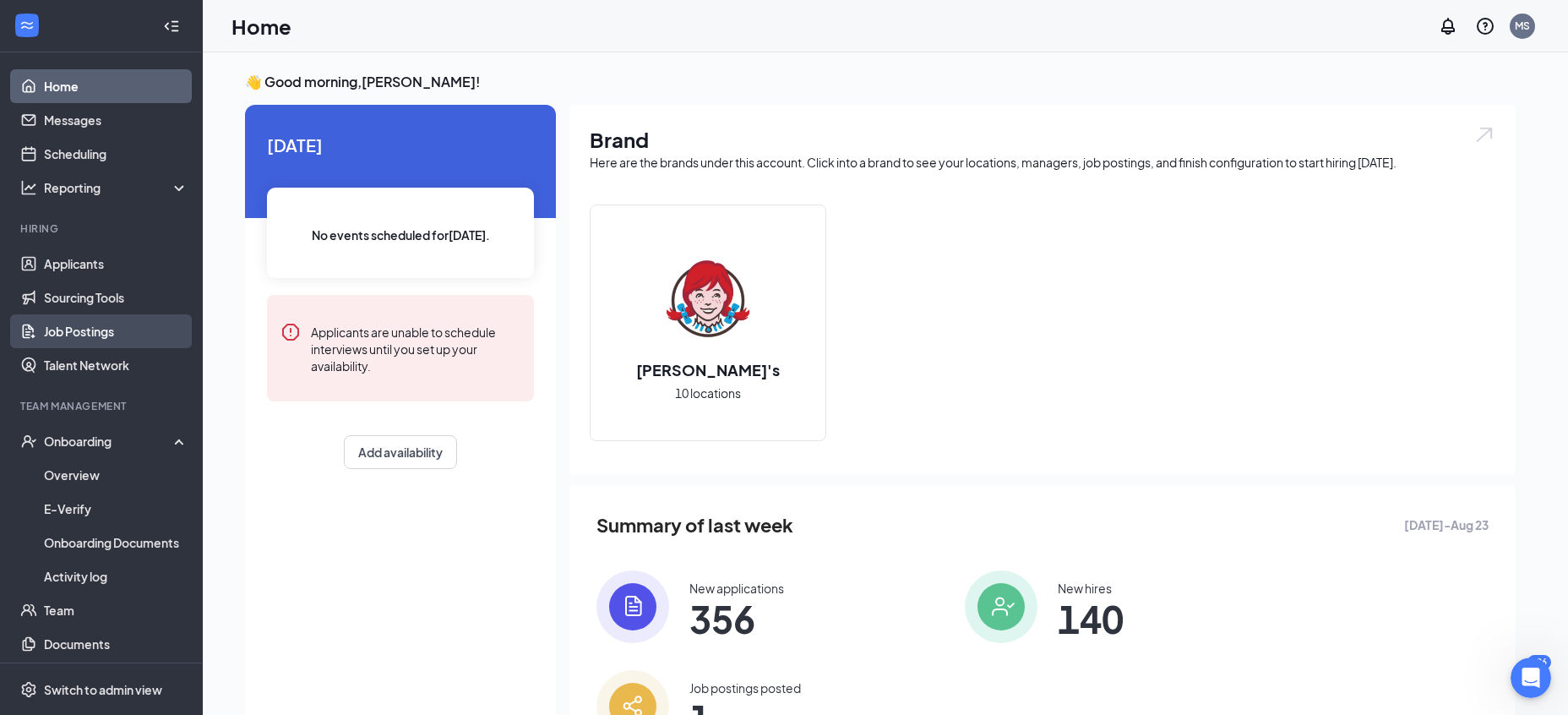
click at [98, 342] on link "Job Postings" at bounding box center [115, 331] width 145 height 34
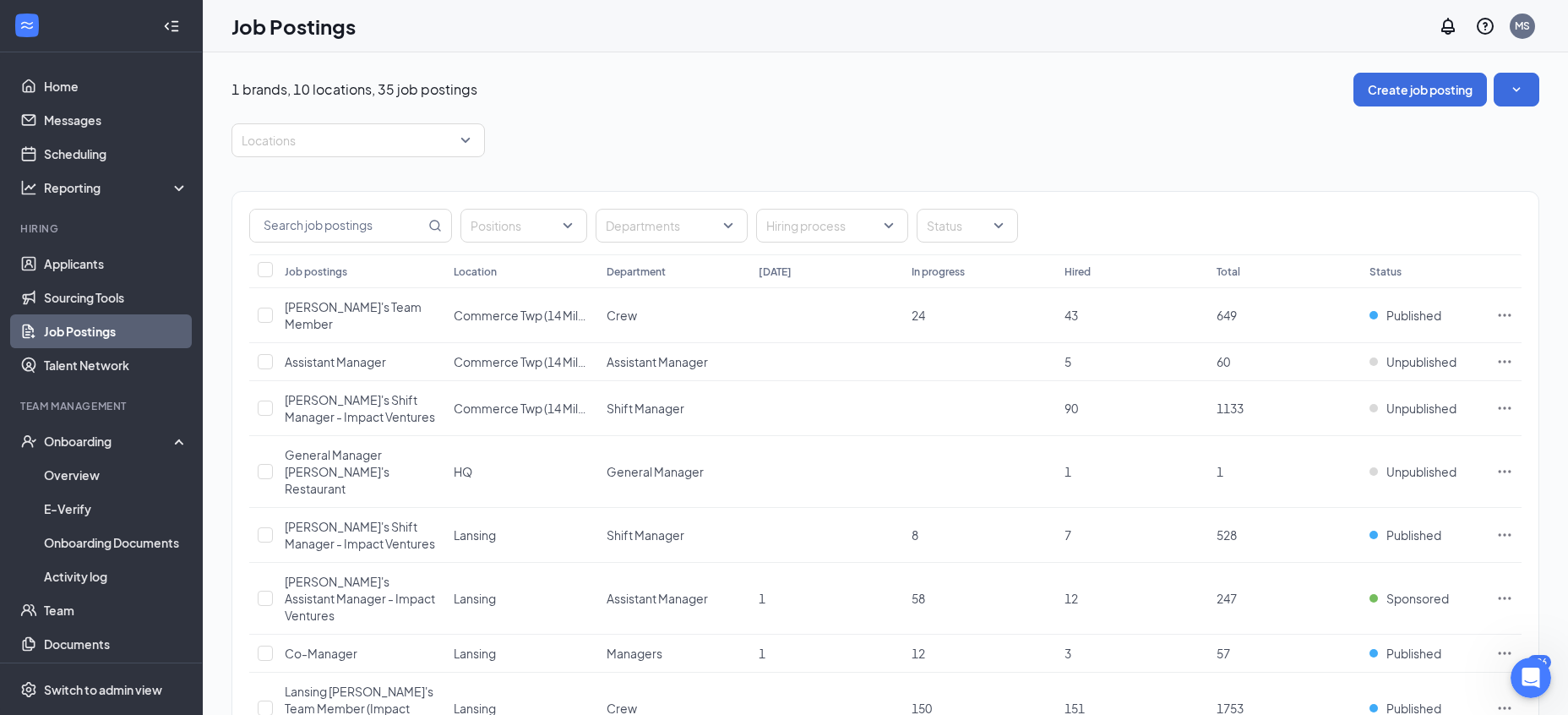
scroll to position [86, 0]
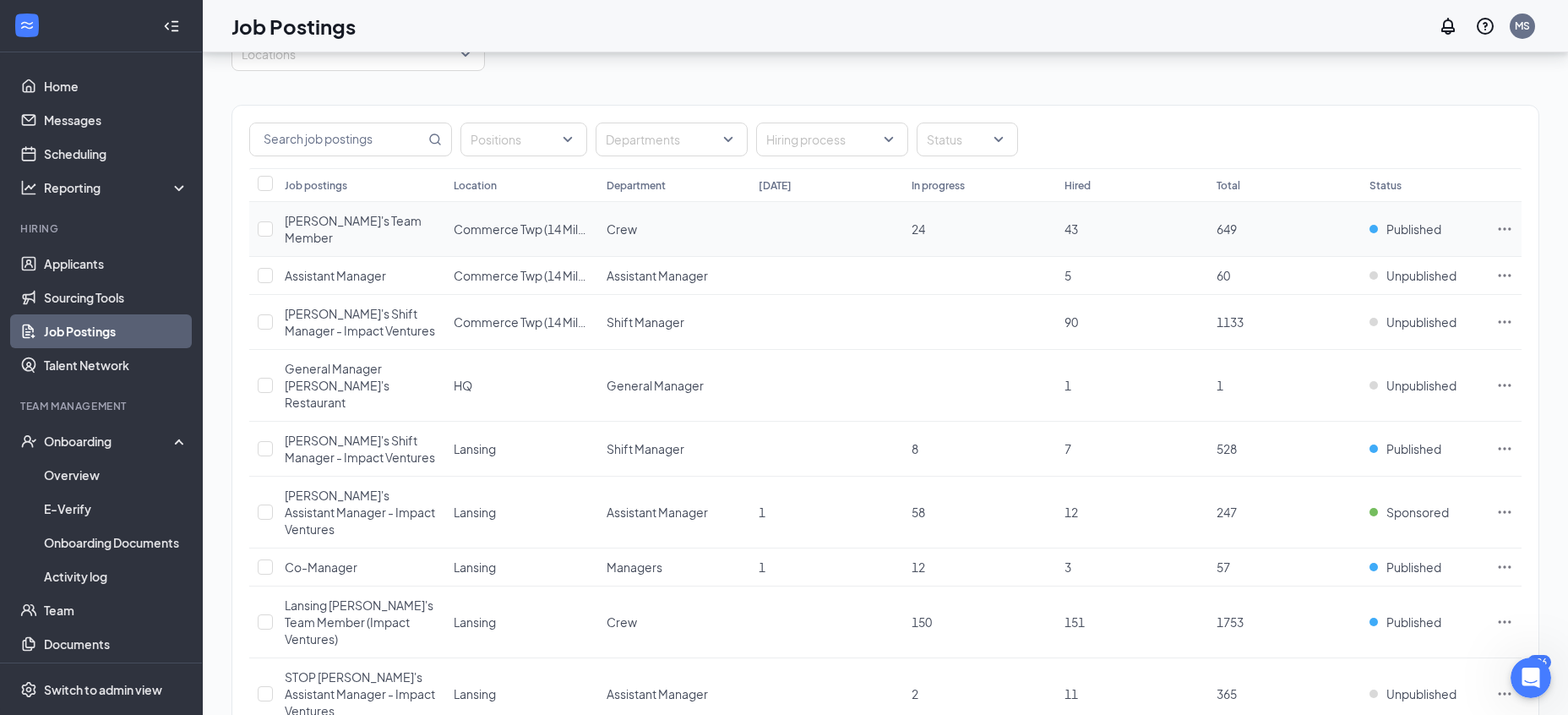
click at [1505, 227] on icon "Ellipses" at bounding box center [1504, 228] width 16 height 16
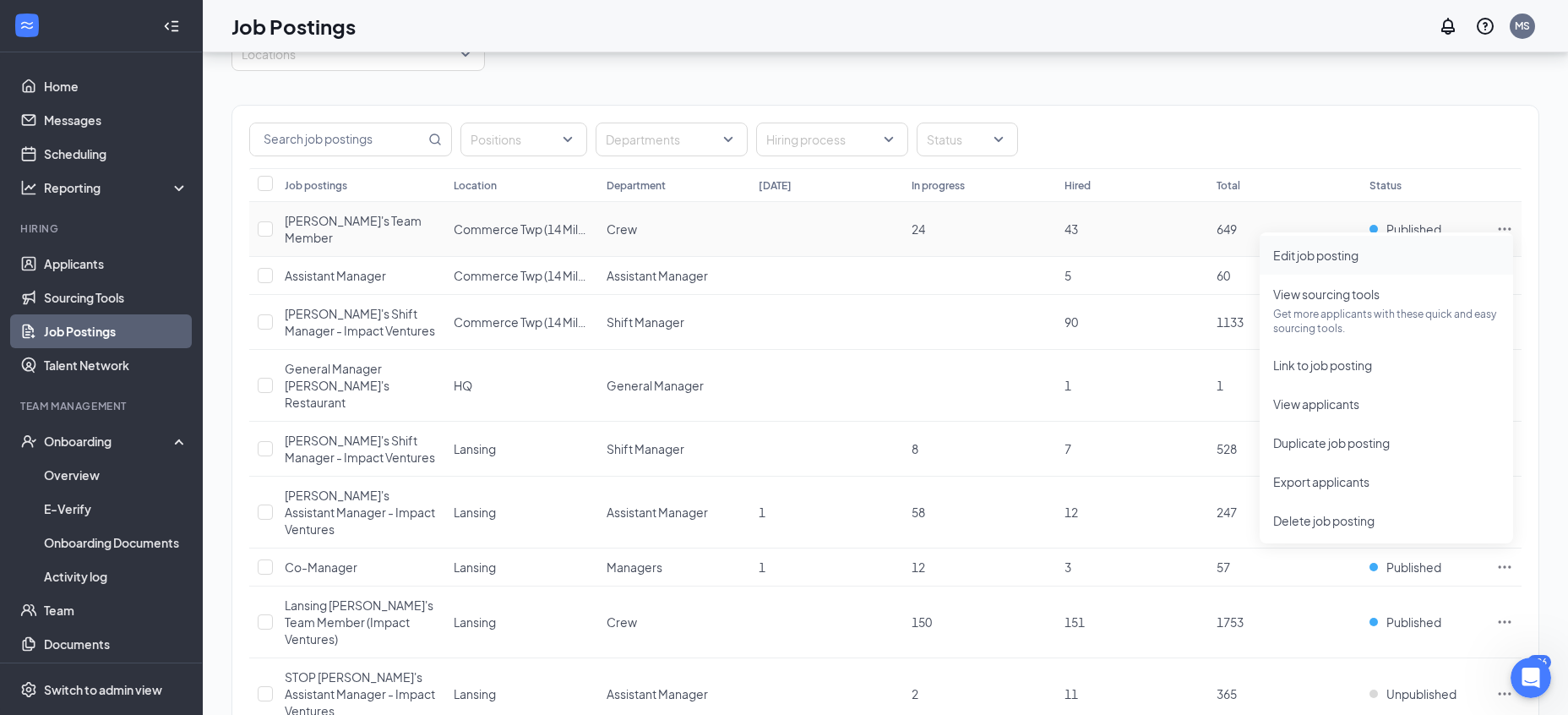
click at [1306, 259] on span "Edit job posting" at bounding box center [1316, 255] width 85 height 16
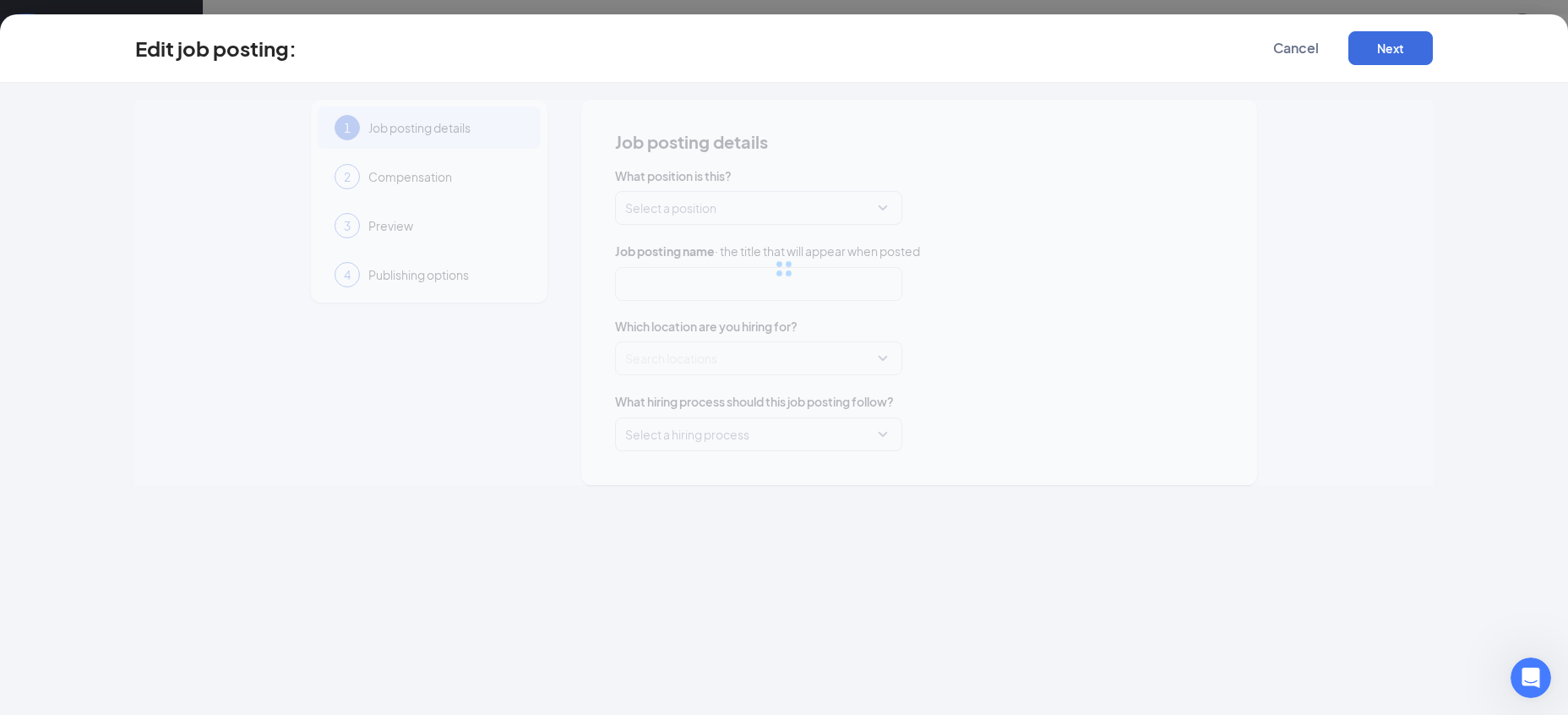
type input "Wendy's Team Member"
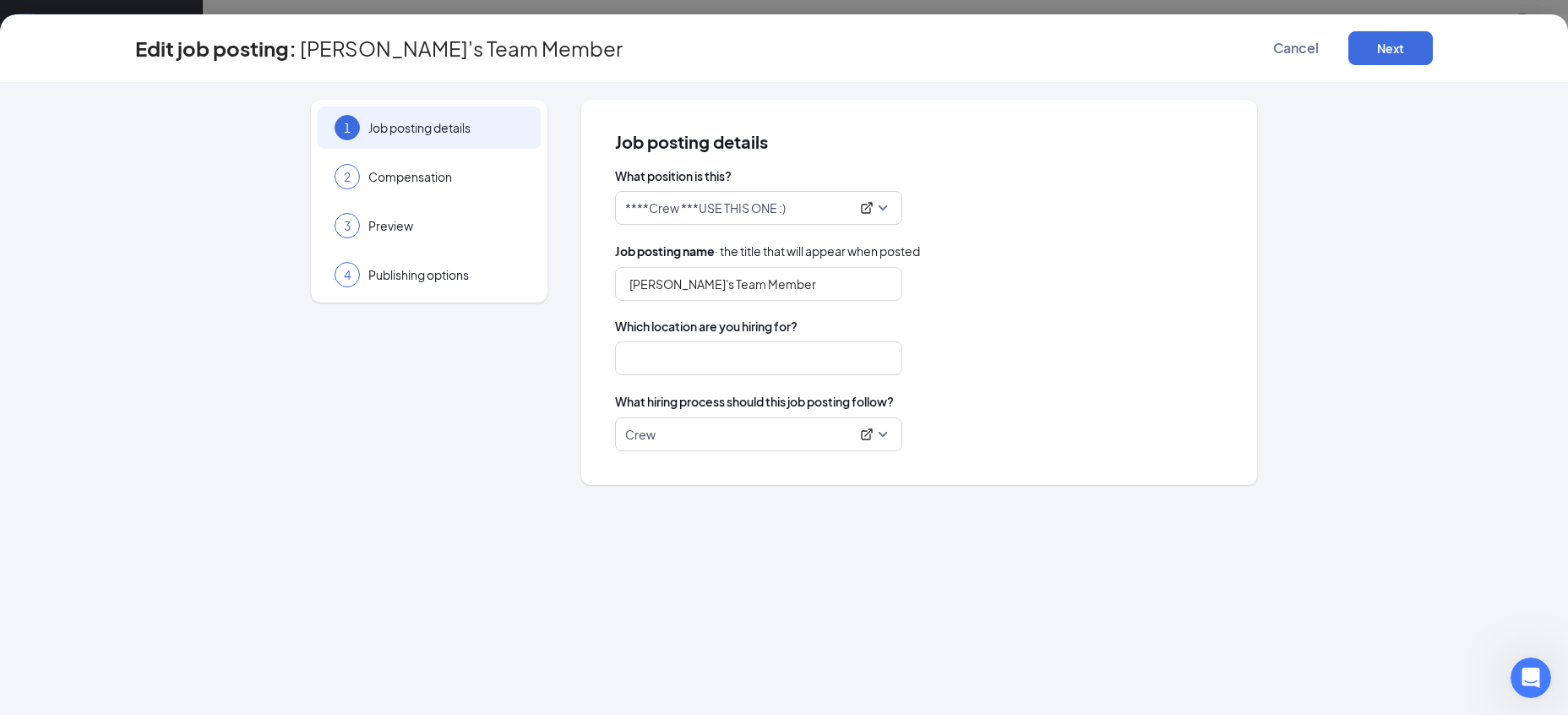
type input "Commerce Twp (14 Mile & M5)"
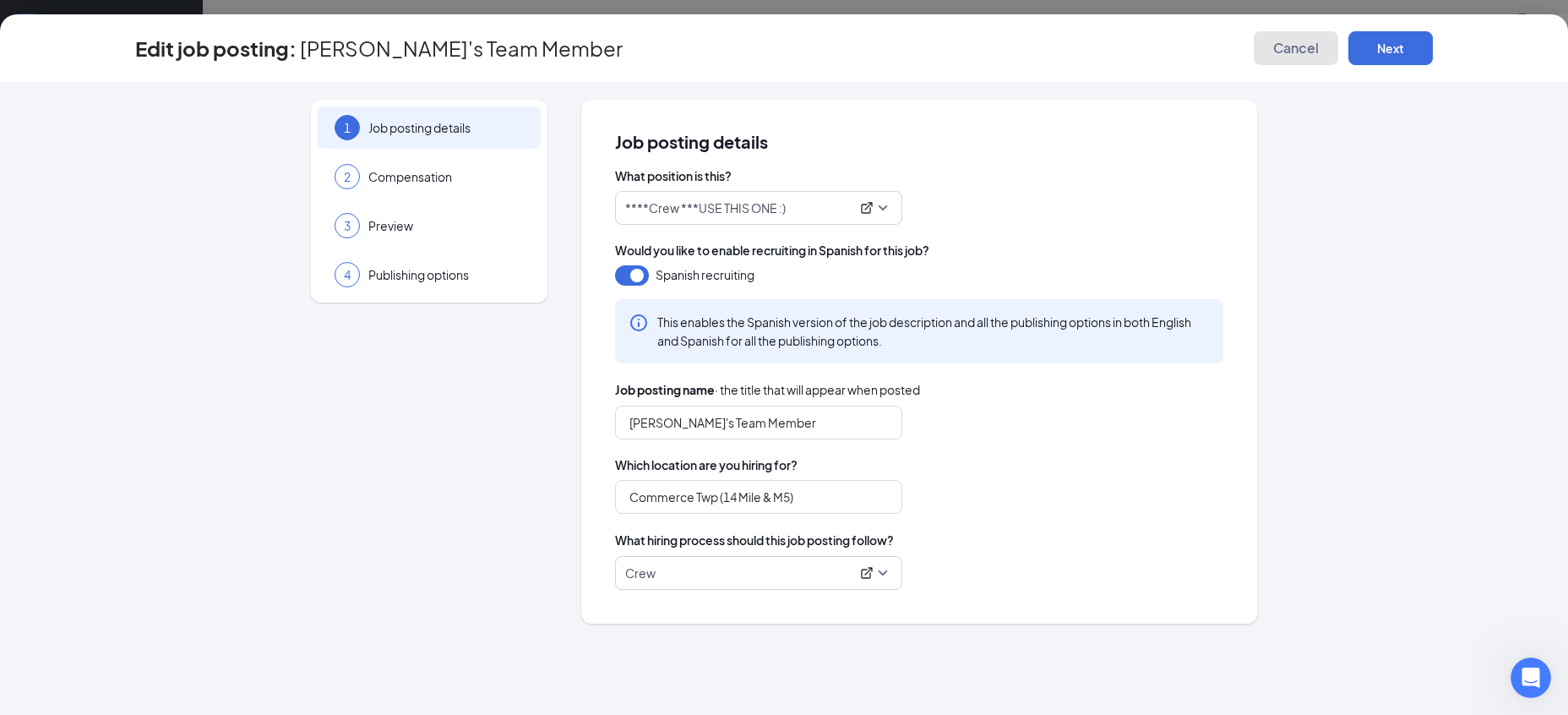
click at [1298, 49] on span "Cancel" at bounding box center [1295, 48] width 46 height 16
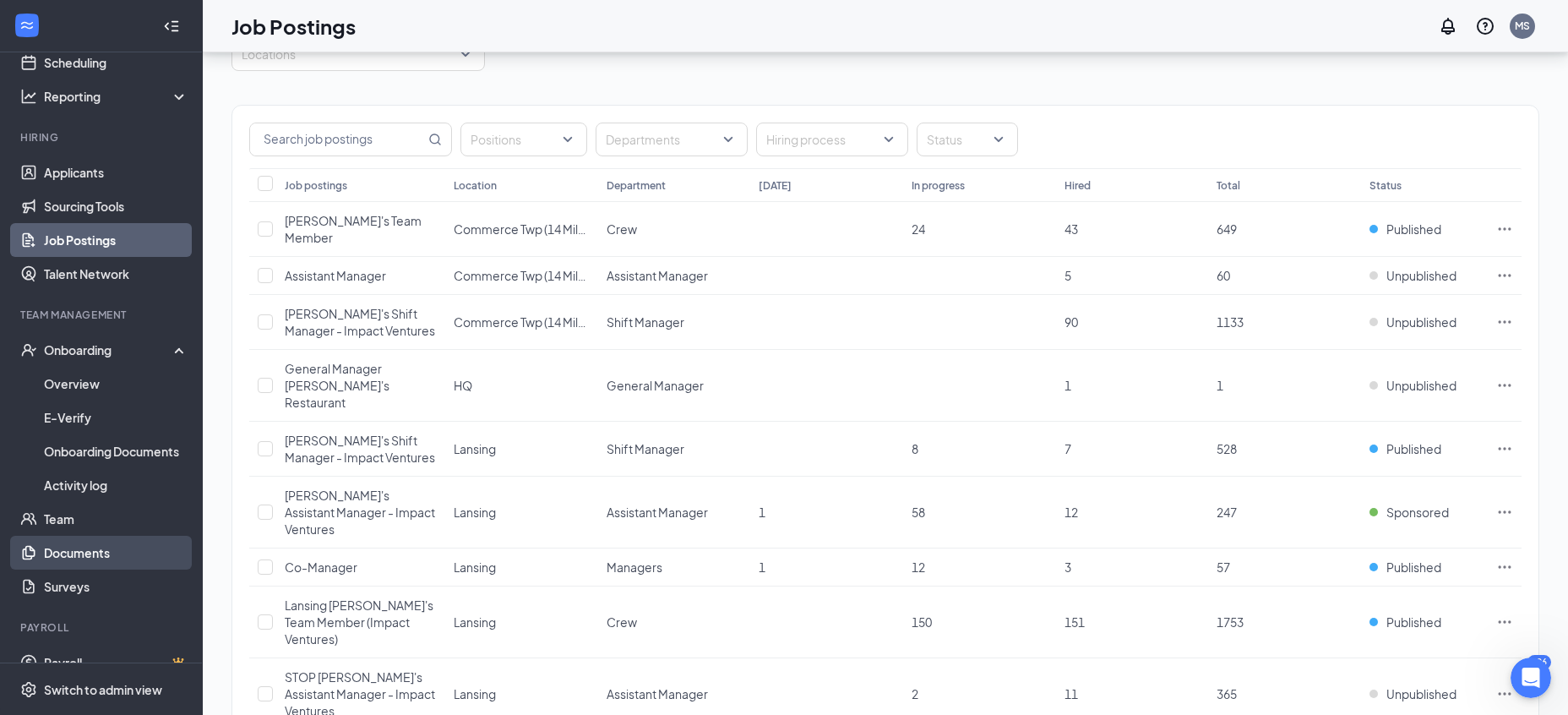
scroll to position [114, 0]
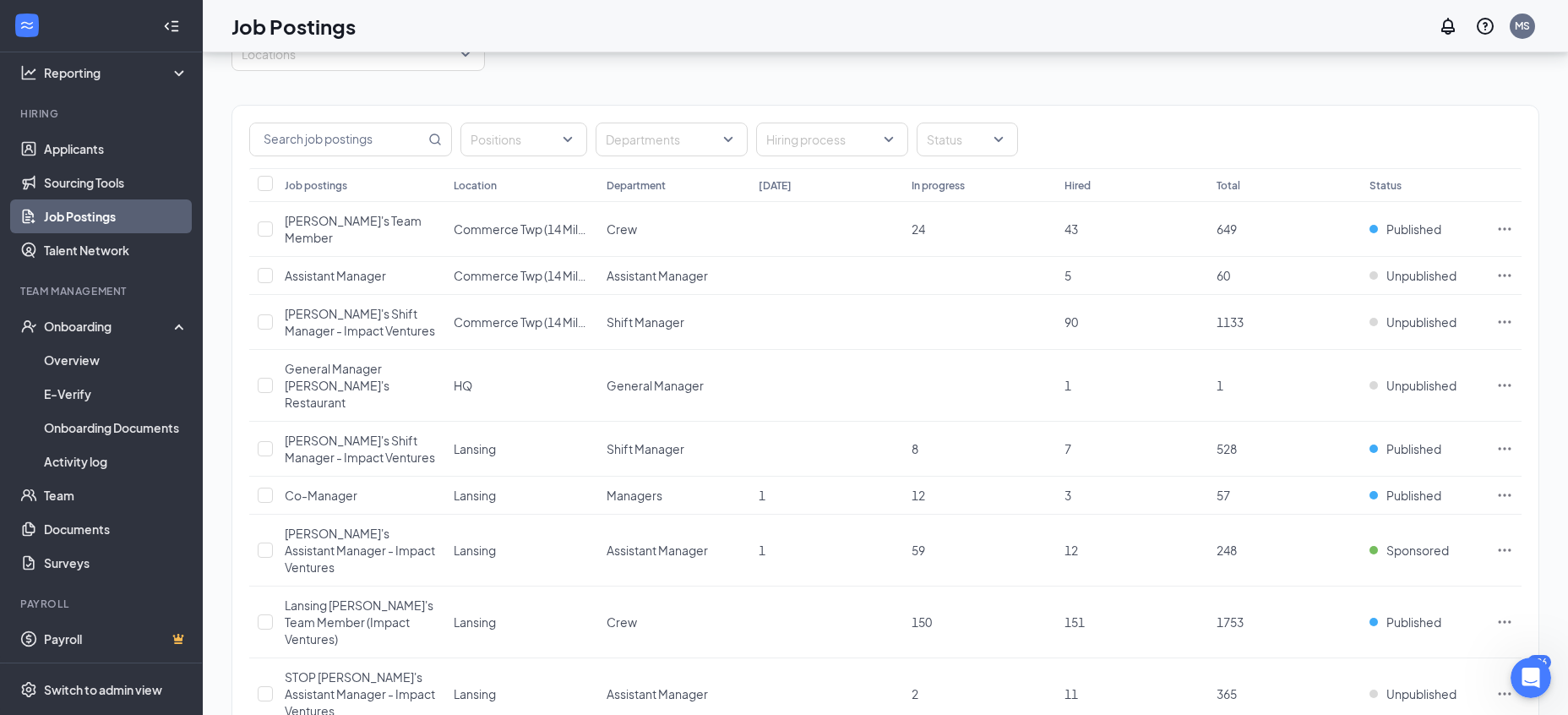
click at [104, 682] on div "Switch to admin view" at bounding box center [103, 689] width 118 height 16
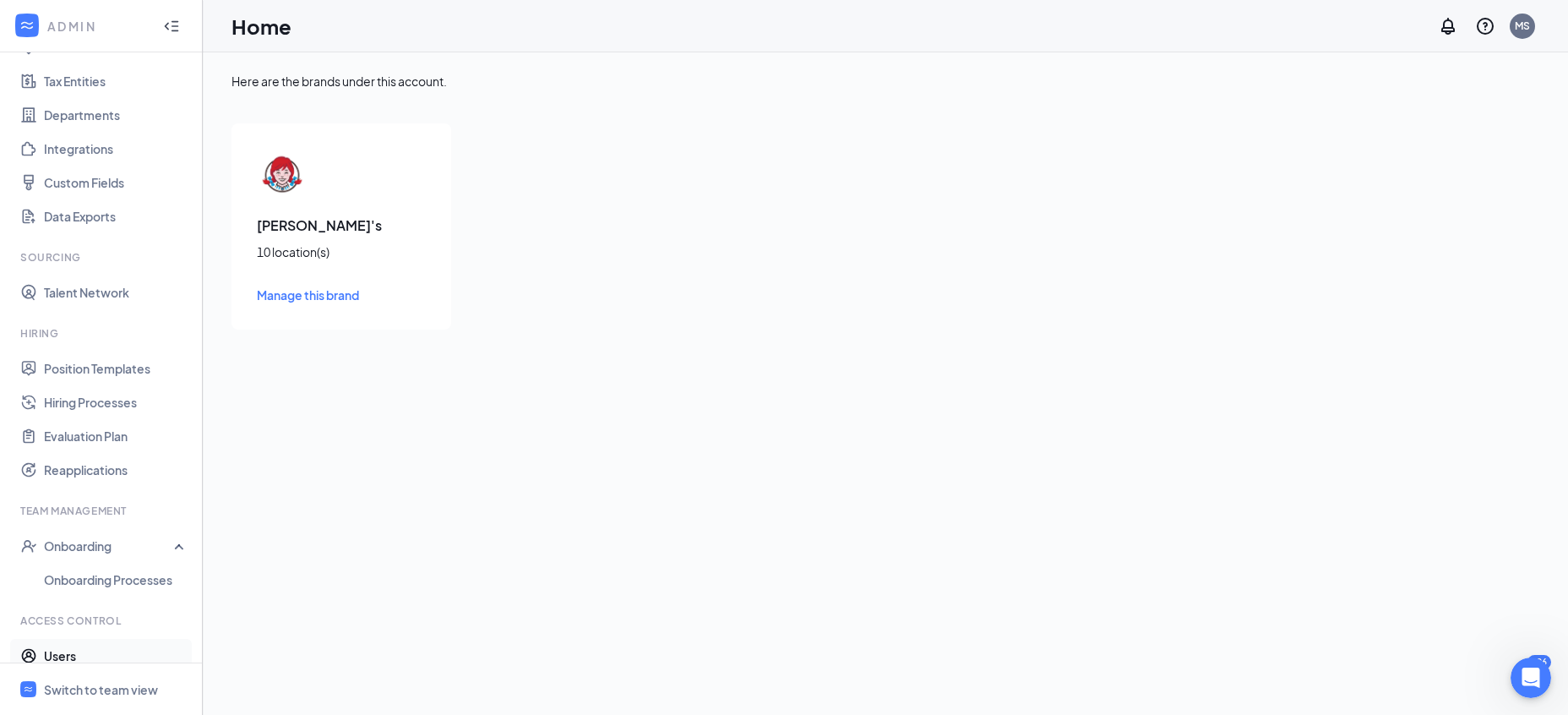
scroll to position [166, 0]
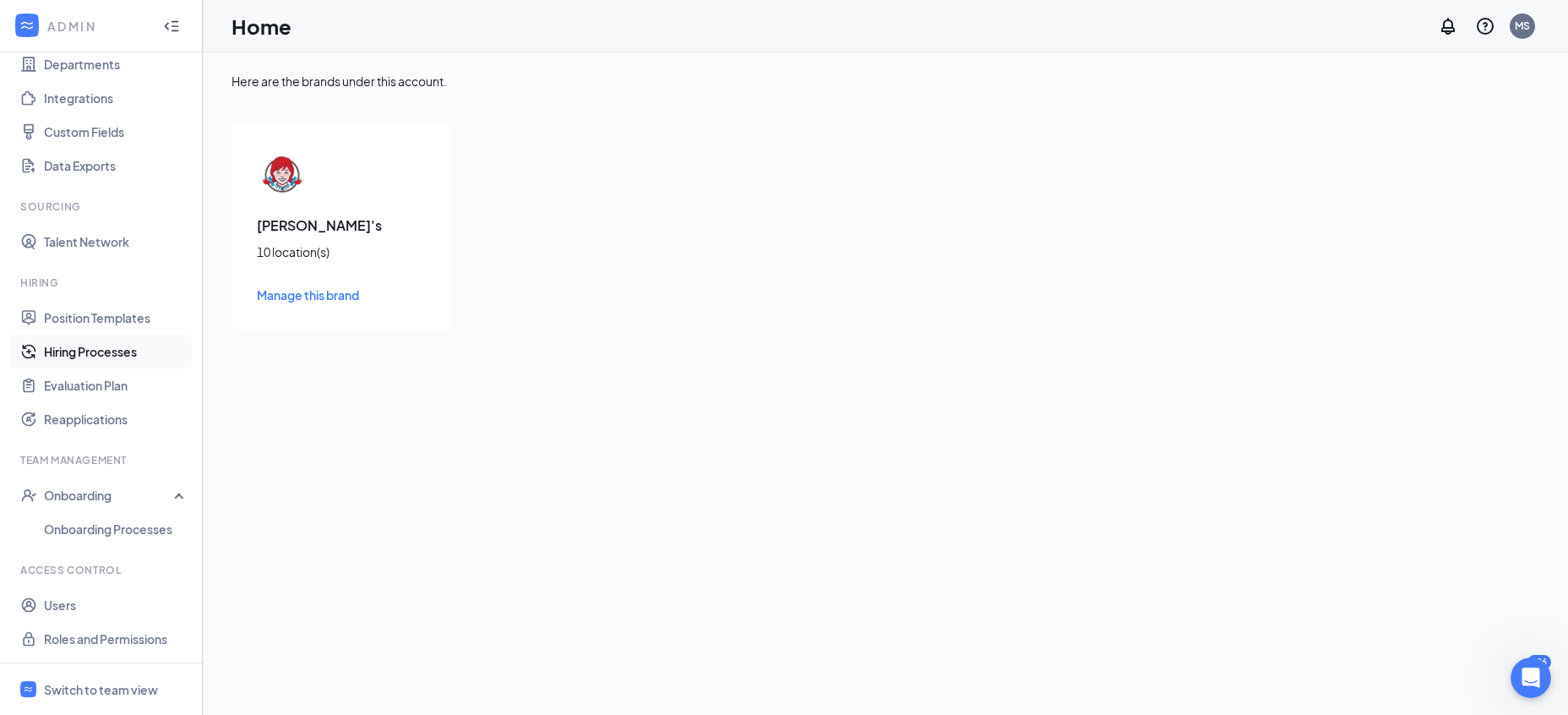
click at [52, 352] on link "Hiring Processes" at bounding box center [115, 351] width 145 height 34
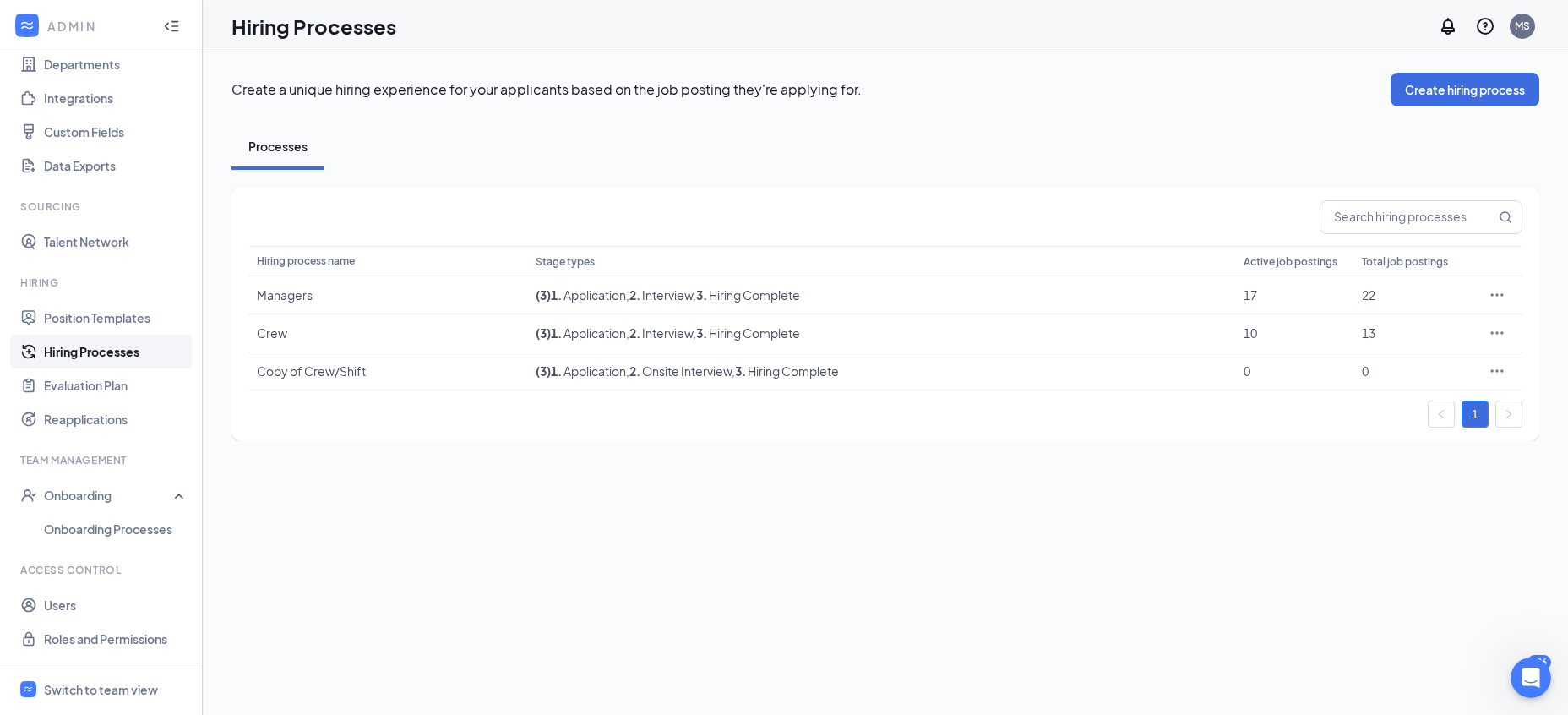
scroll to position [75, 0]
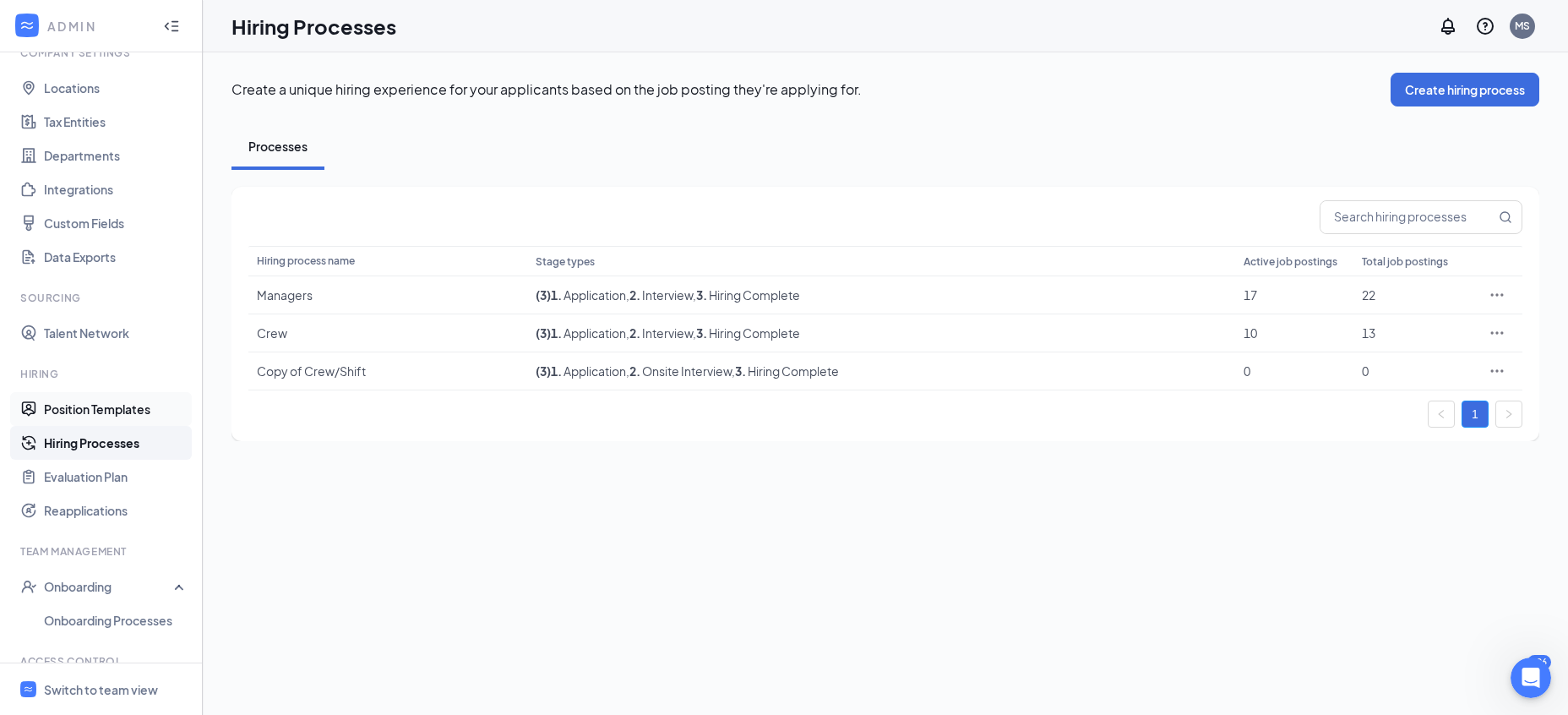
click at [54, 412] on link "Position Templates" at bounding box center [115, 408] width 145 height 34
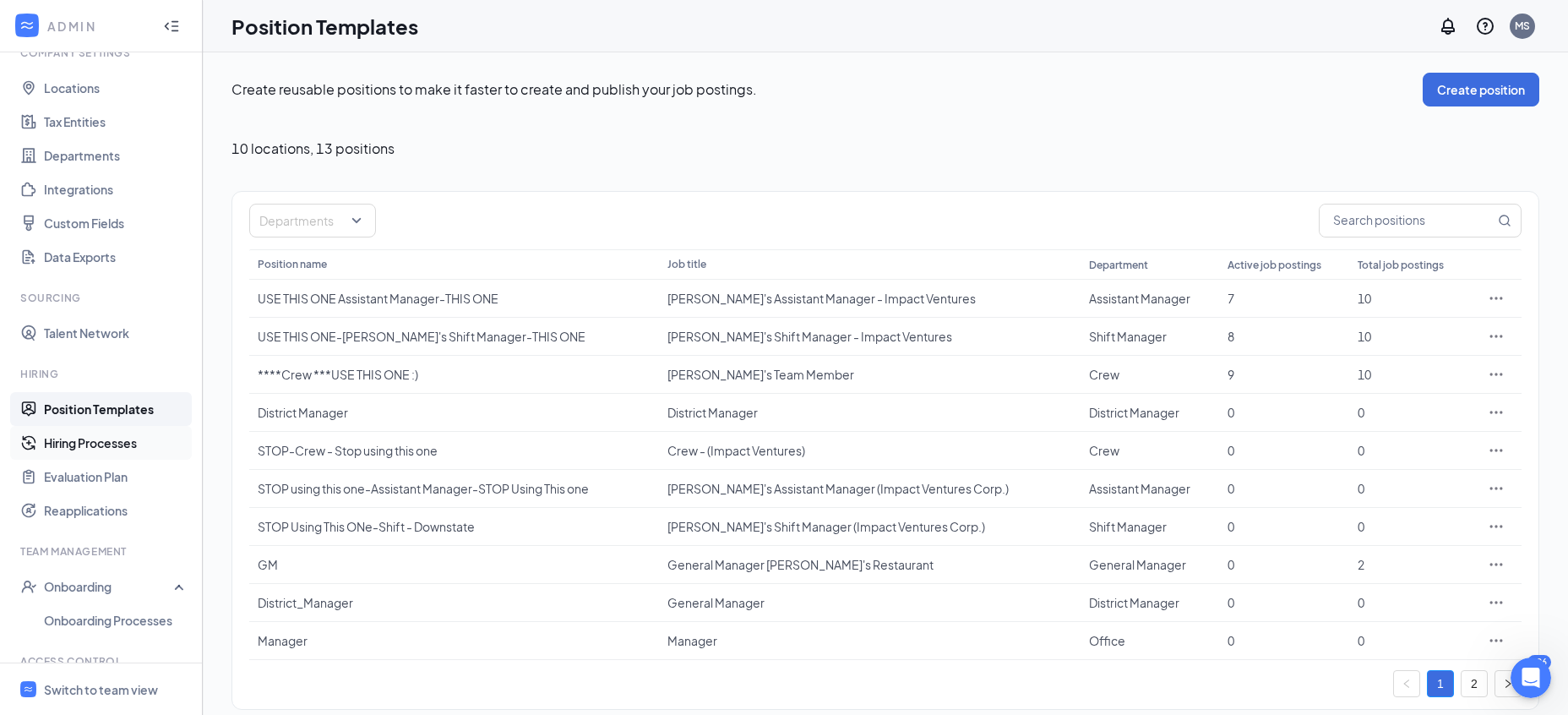
click at [45, 456] on link "Hiring Processes" at bounding box center [115, 442] width 145 height 34
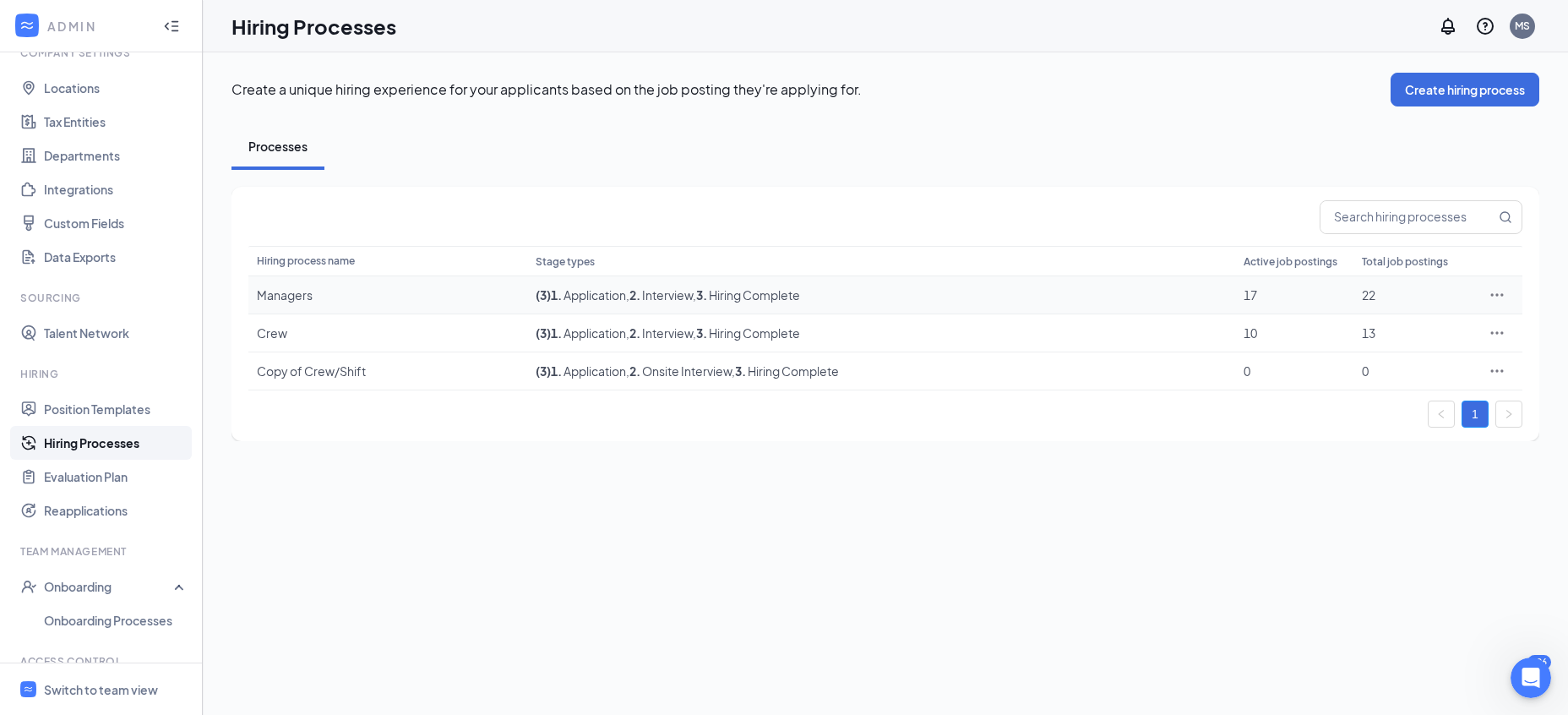
click at [1370, 291] on div "22" at bounding box center [1413, 294] width 101 height 16
click at [266, 335] on div "Crew" at bounding box center [388, 332] width 262 height 16
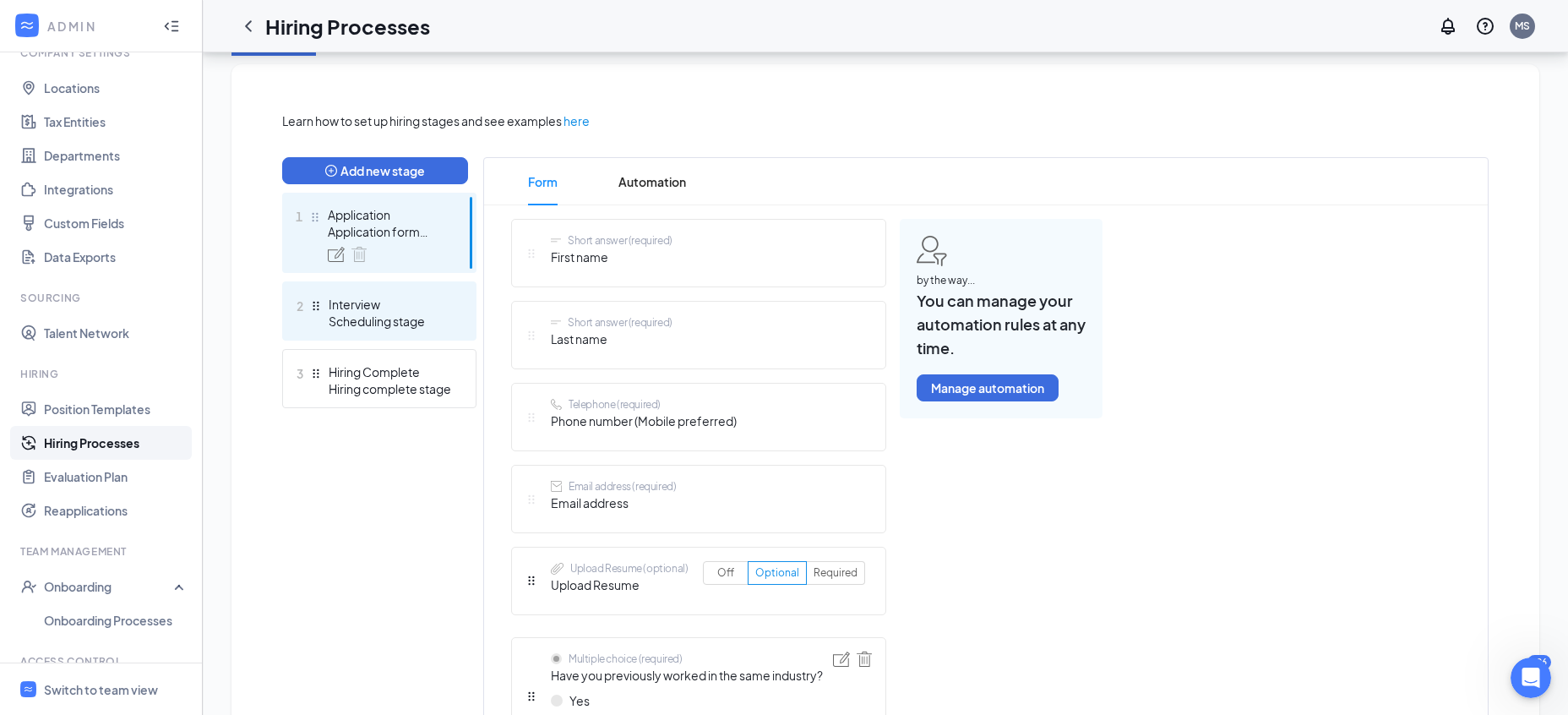
scroll to position [258, 0]
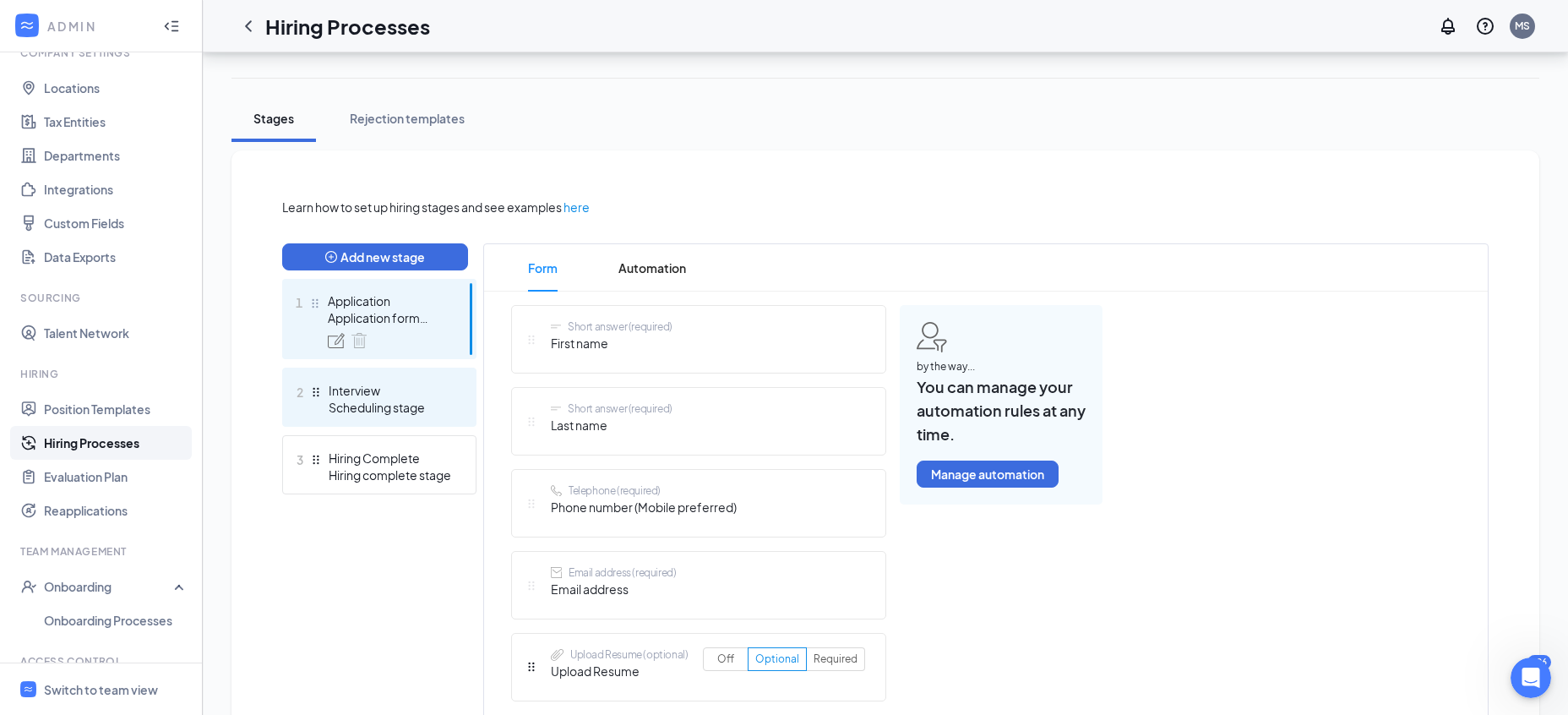
click at [375, 391] on div "Interview" at bounding box center [390, 390] width 123 height 16
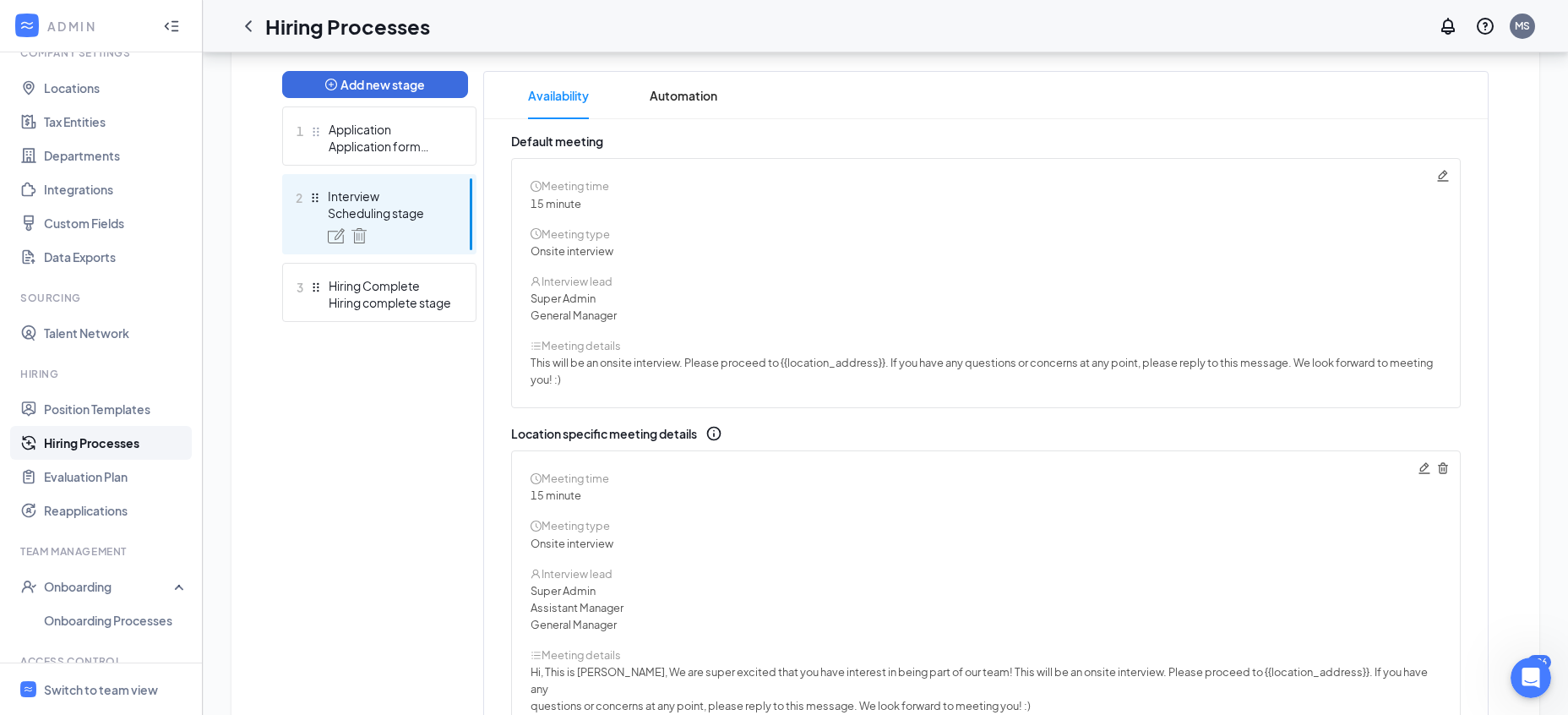
scroll to position [258, 0]
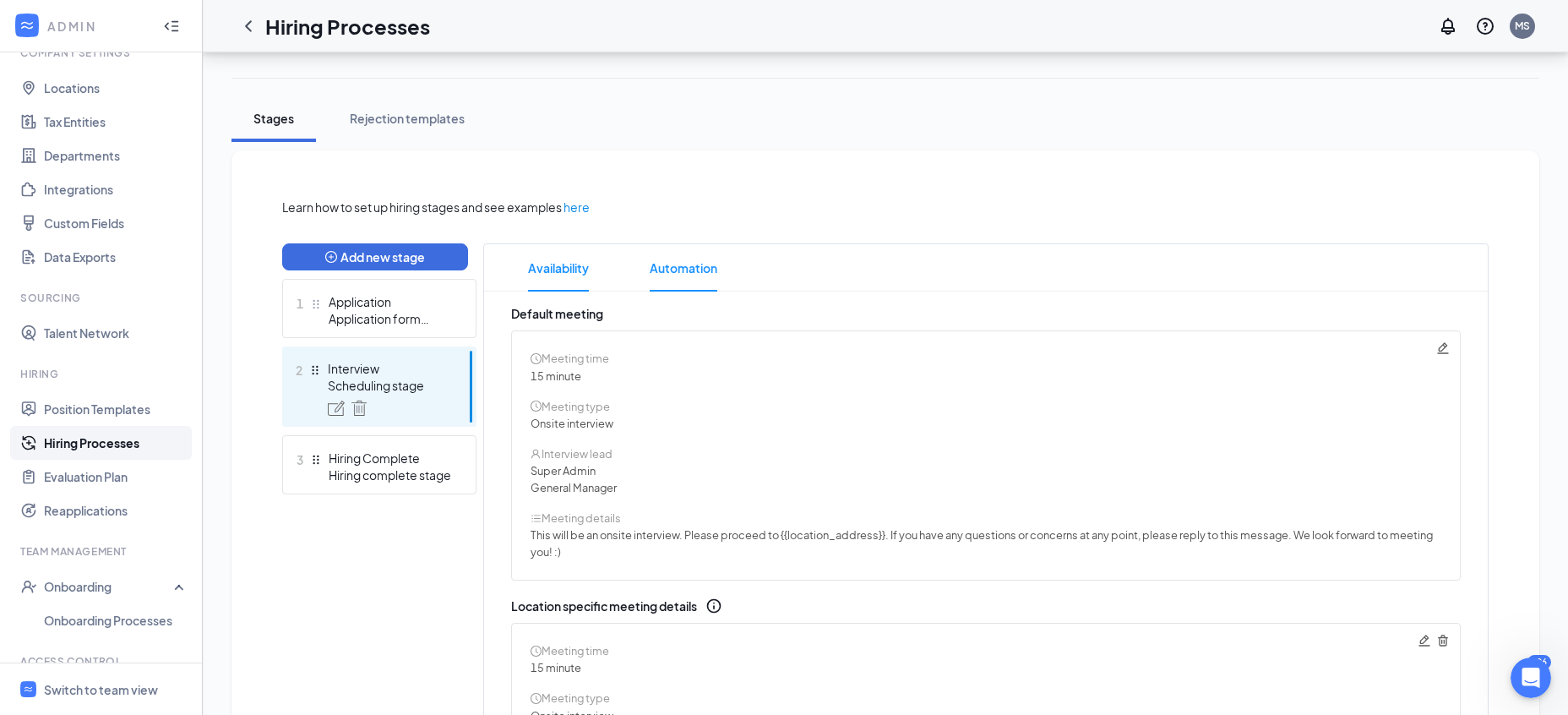
click at [708, 267] on span "Automation" at bounding box center [684, 268] width 68 height 48
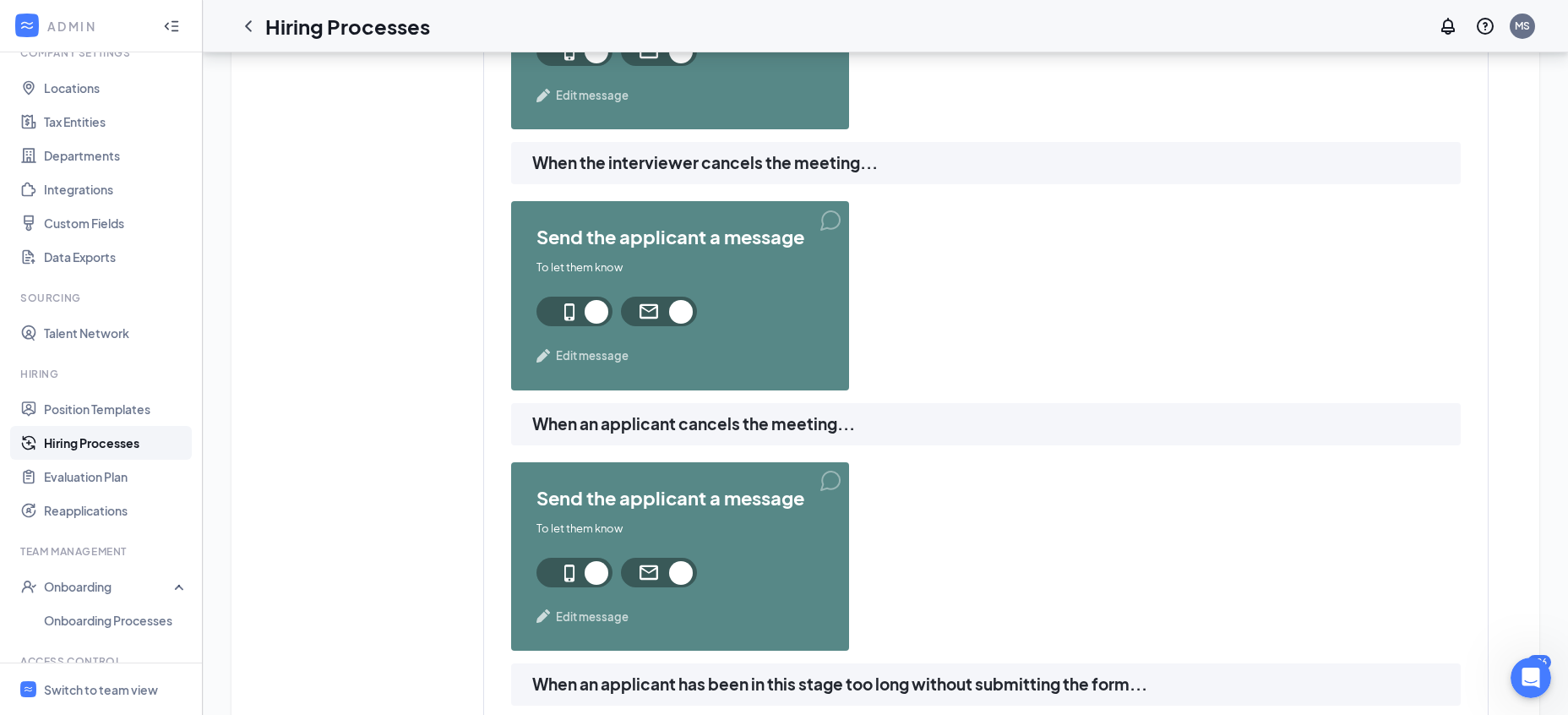
scroll to position [1638, 0]
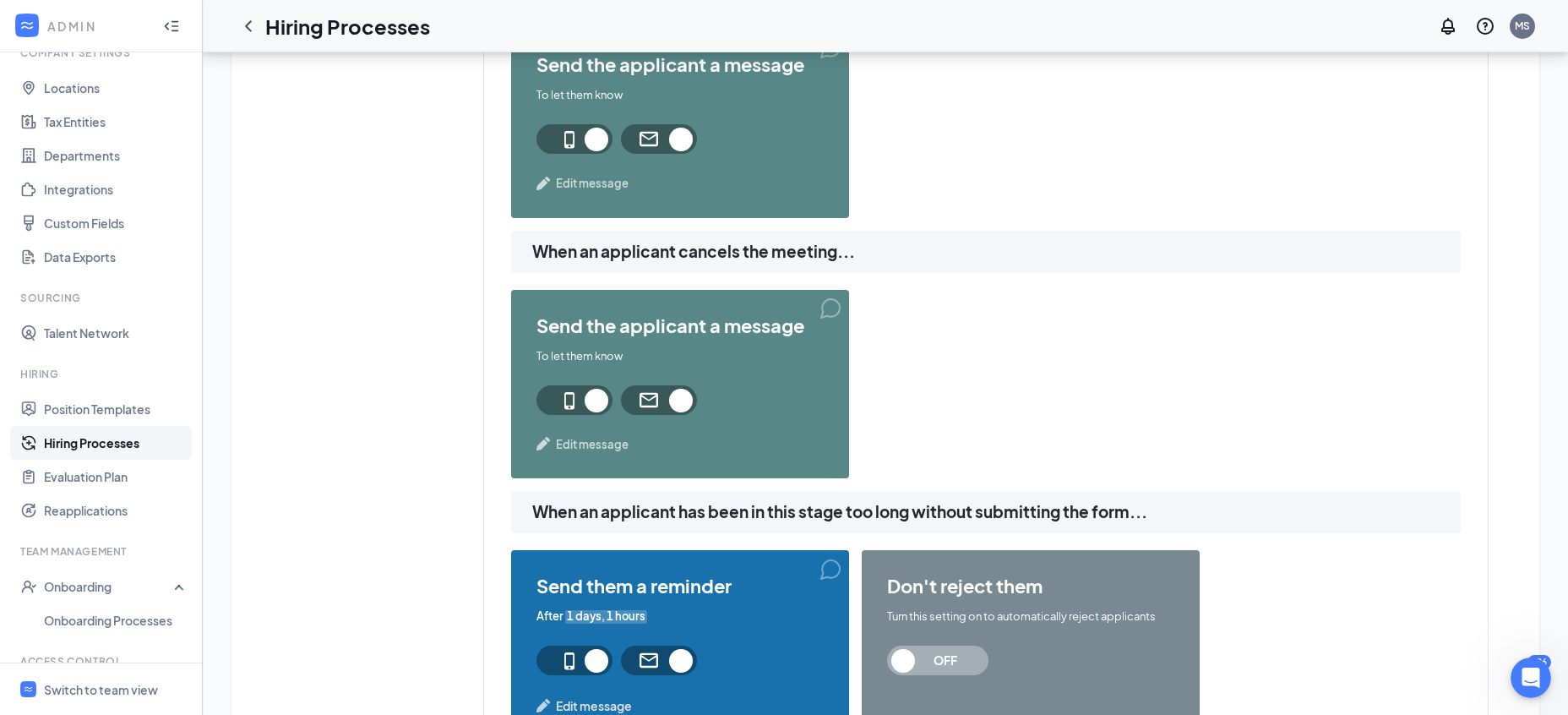
click at [615, 443] on span "Edit message" at bounding box center [592, 443] width 73 height 16
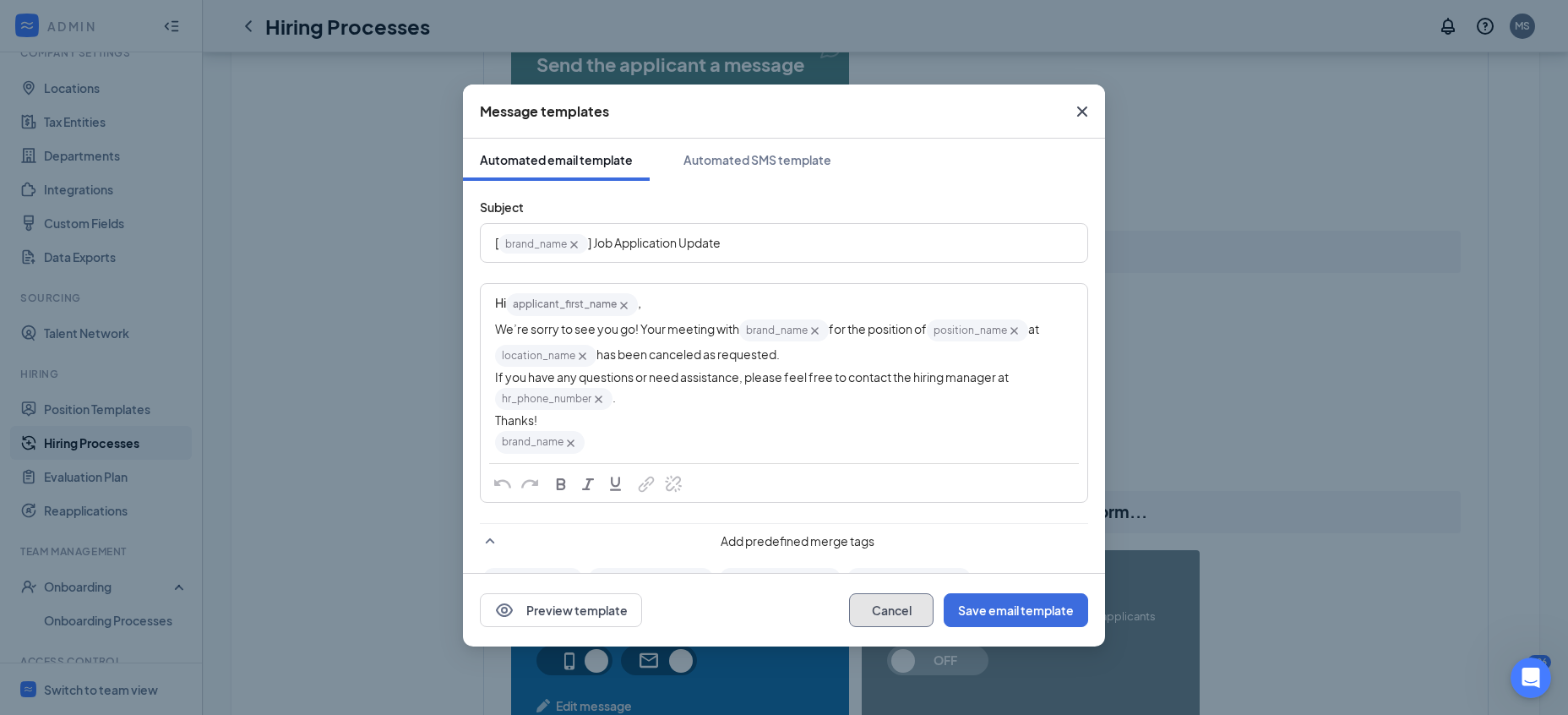
click at [880, 605] on button "Cancel" at bounding box center [891, 609] width 84 height 34
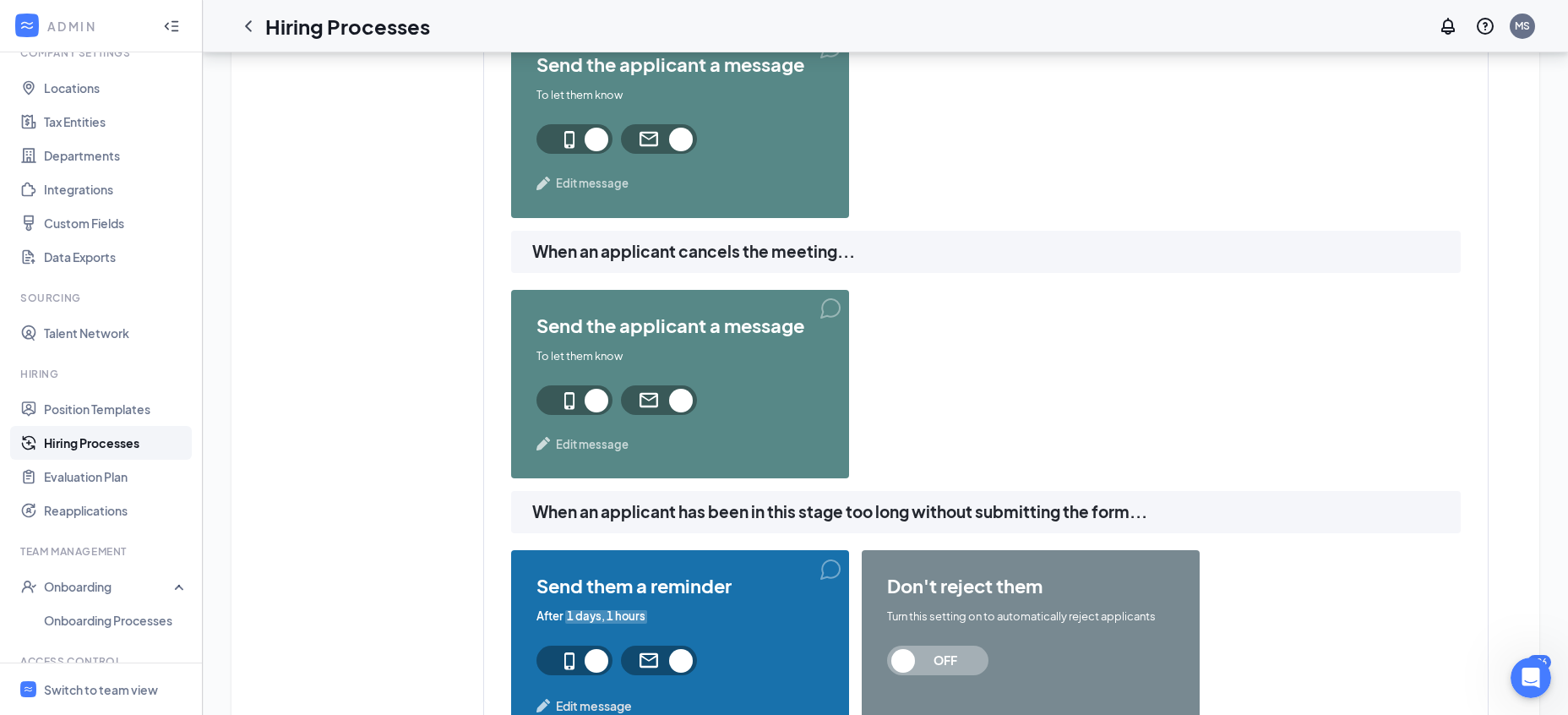
scroll to position [1771, 0]
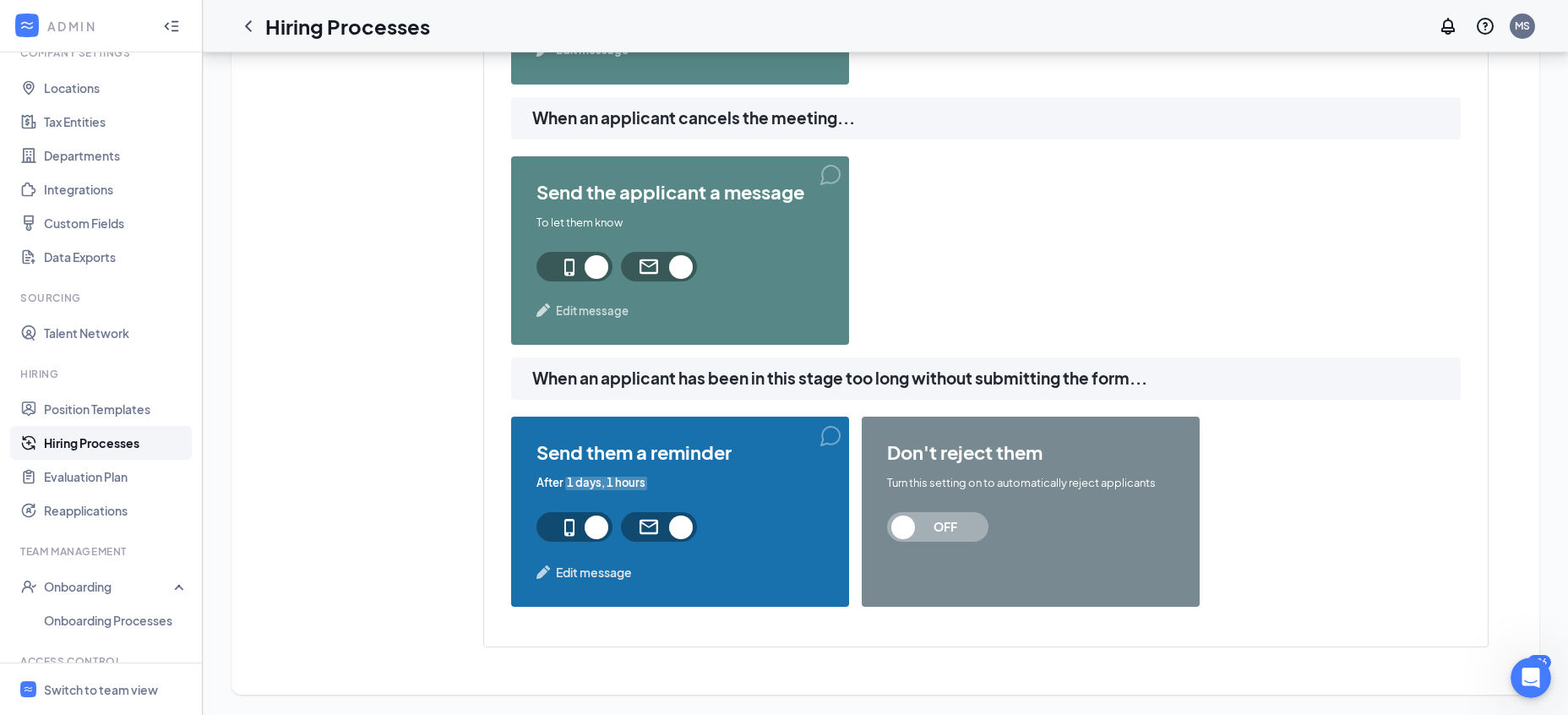
click at [599, 571] on span "Edit message" at bounding box center [594, 571] width 76 height 18
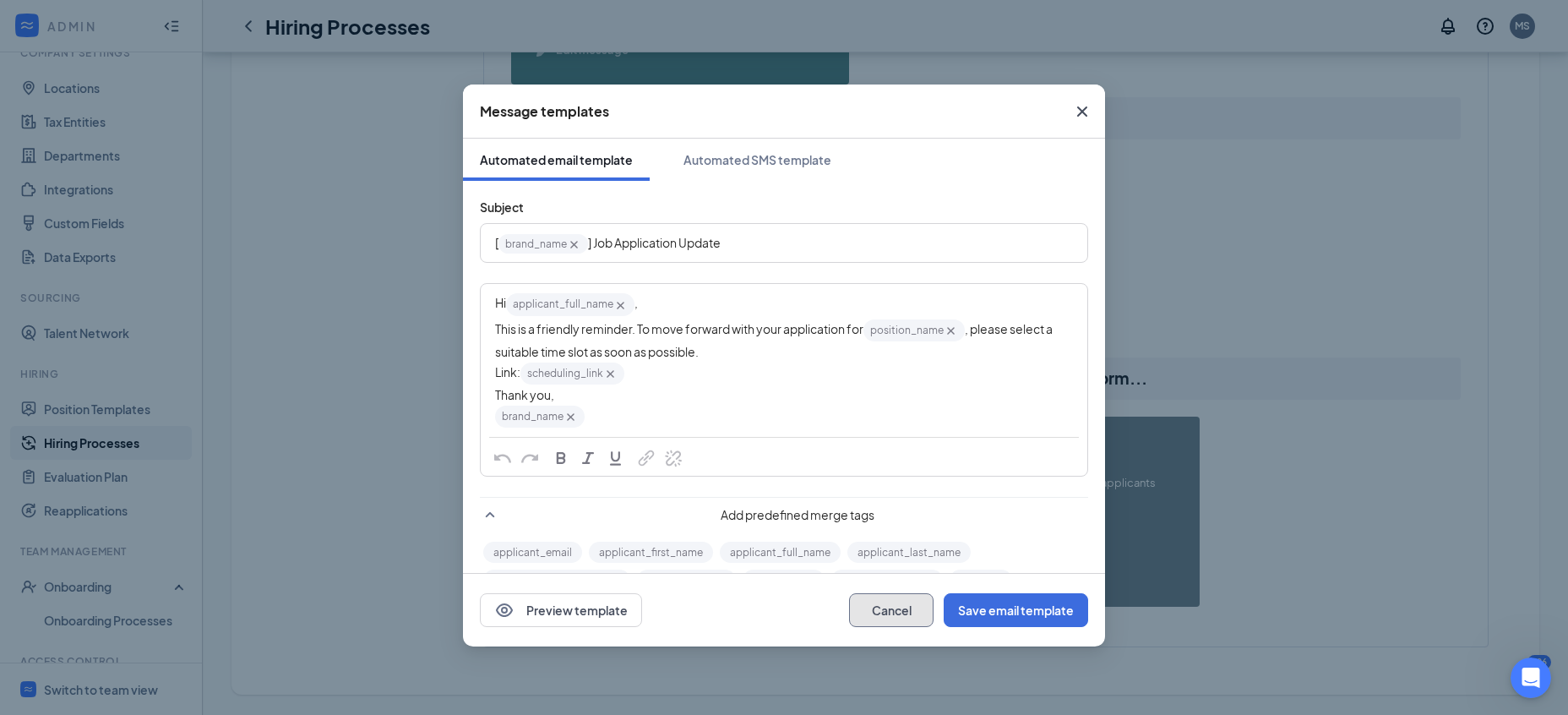
click at [884, 623] on button "Cancel" at bounding box center [891, 609] width 84 height 34
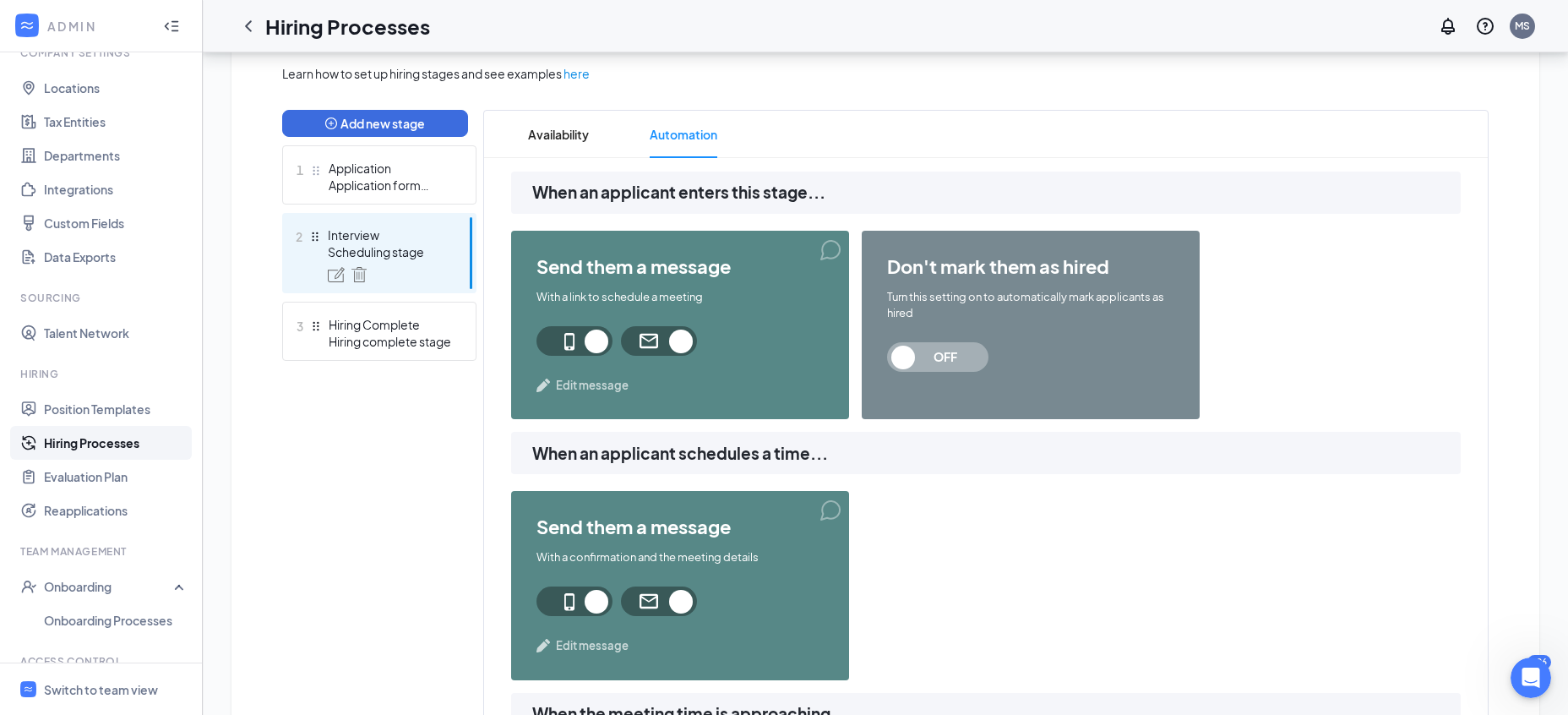
scroll to position [306, 0]
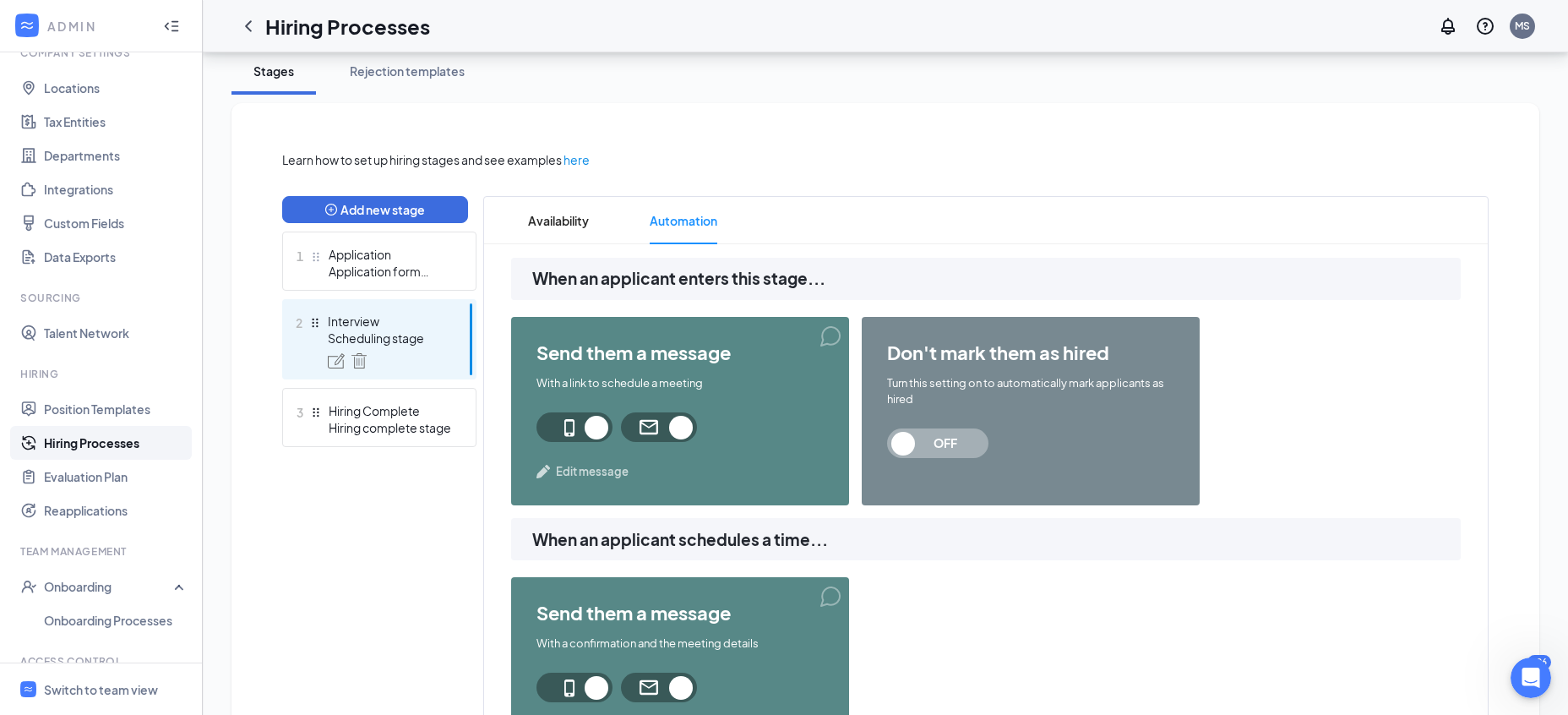
click at [772, 160] on div at bounding box center [1039, 159] width 899 height 18
click at [770, 162] on div at bounding box center [1039, 159] width 899 height 18
click at [359, 276] on div "Application form stage" at bounding box center [390, 271] width 123 height 16
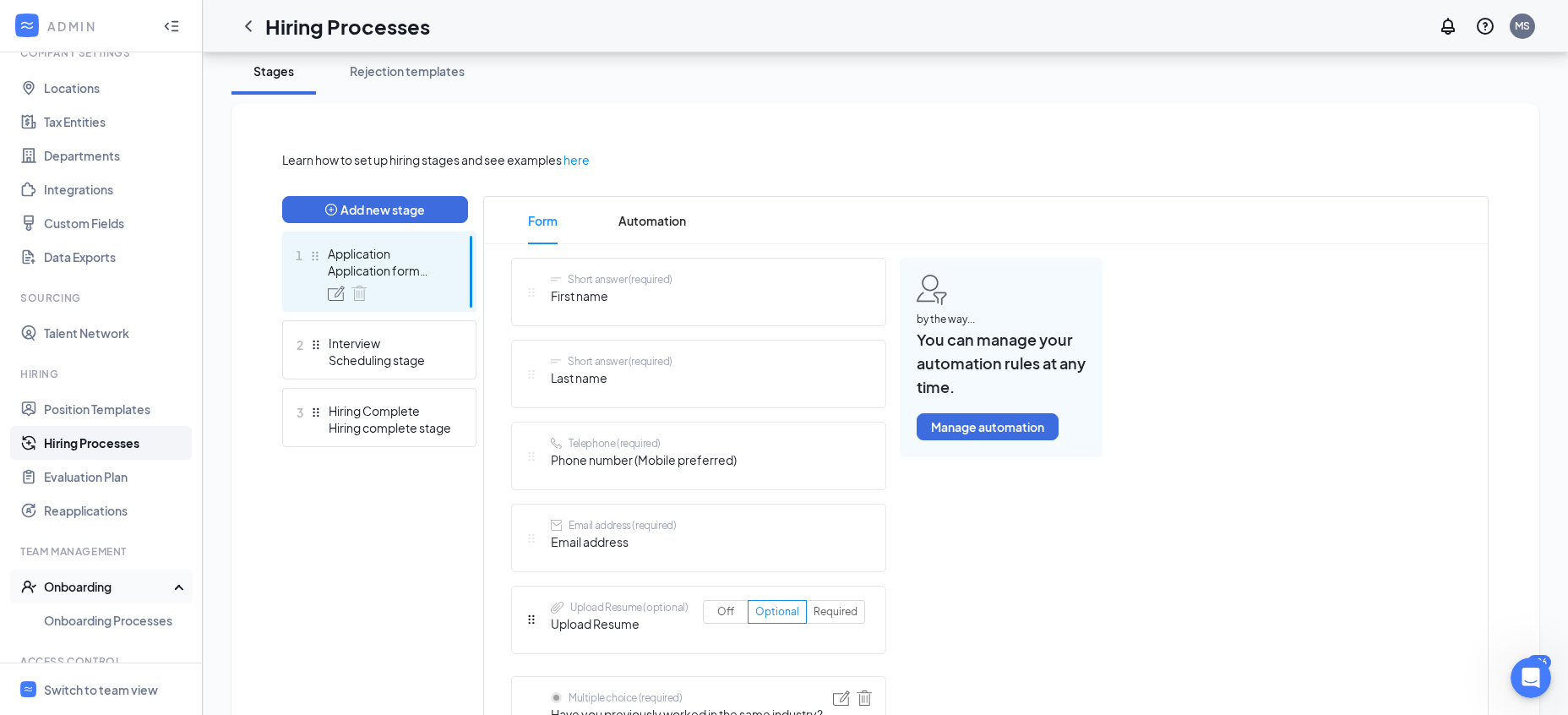
scroll to position [166, 0]
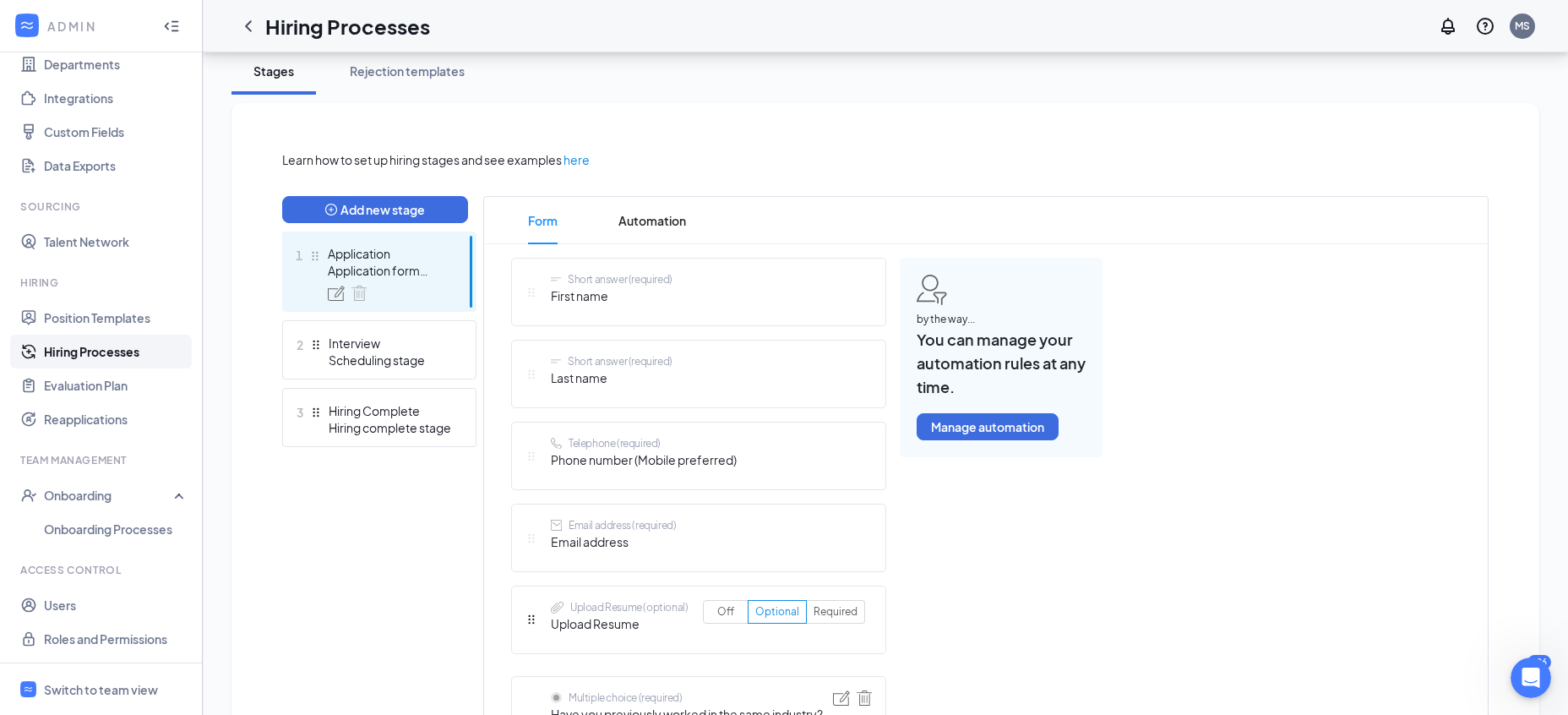
click at [409, 62] on div "Rejection templates" at bounding box center [408, 70] width 114 height 16
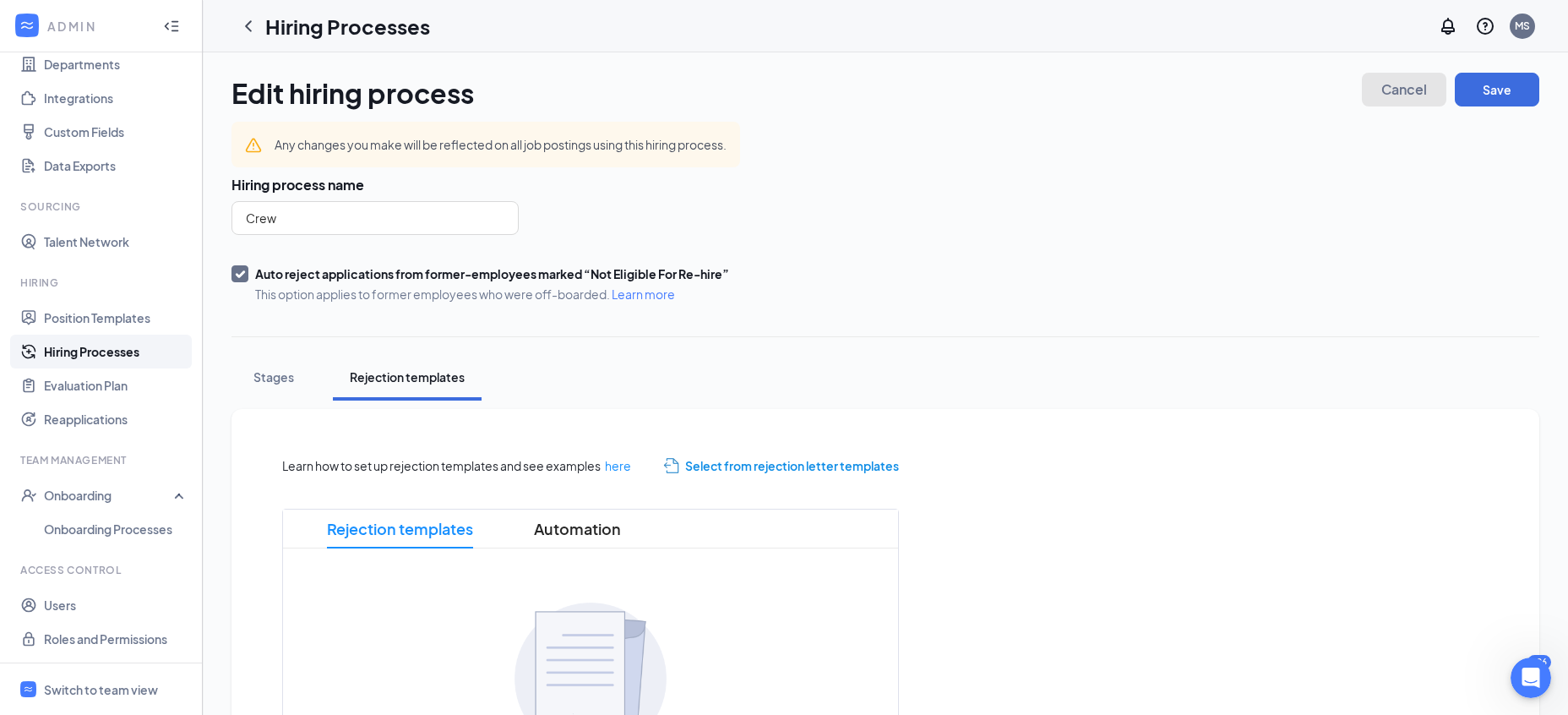
click at [1424, 84] on button "Cancel" at bounding box center [1404, 89] width 84 height 34
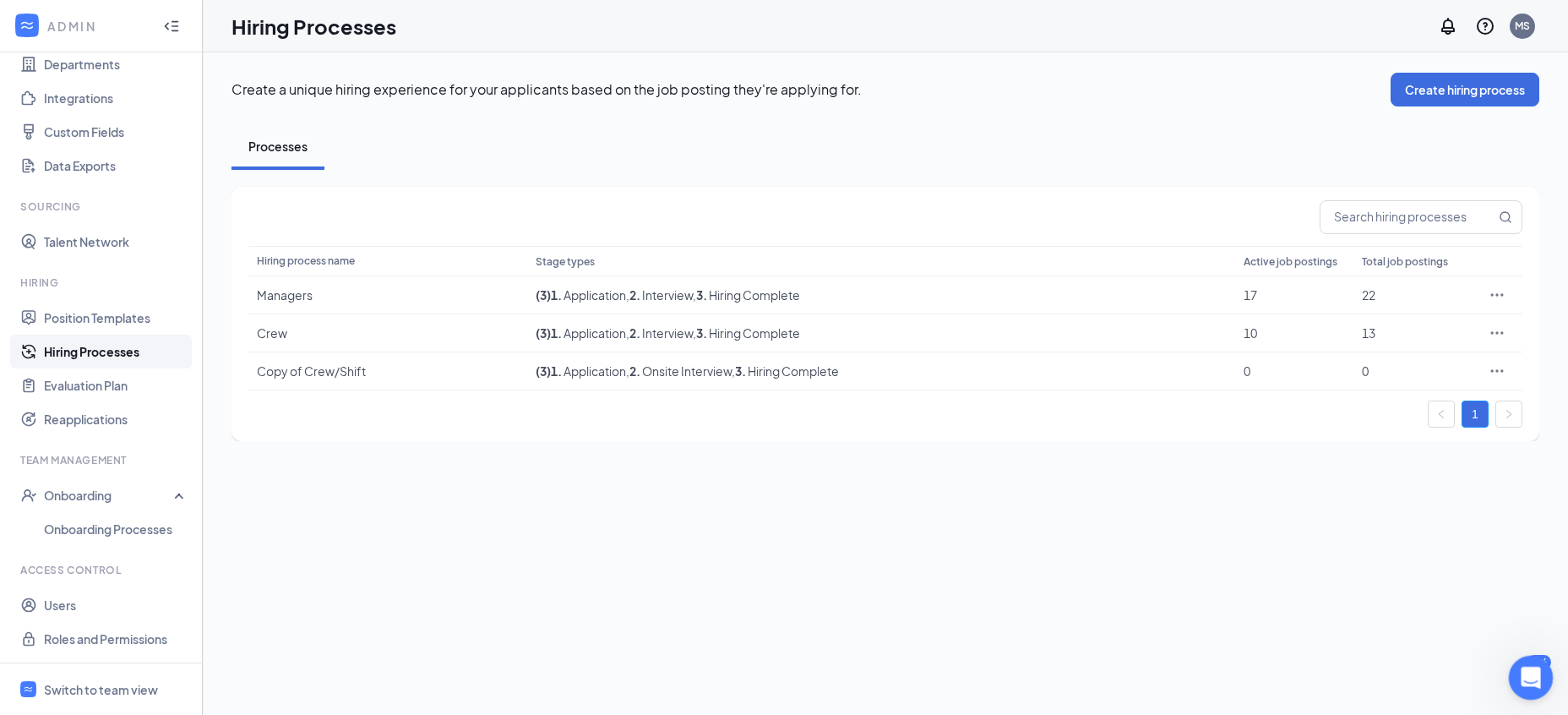
click at [1517, 670] on div "Open Intercom Messenger" at bounding box center [1528, 674] width 55 height 55
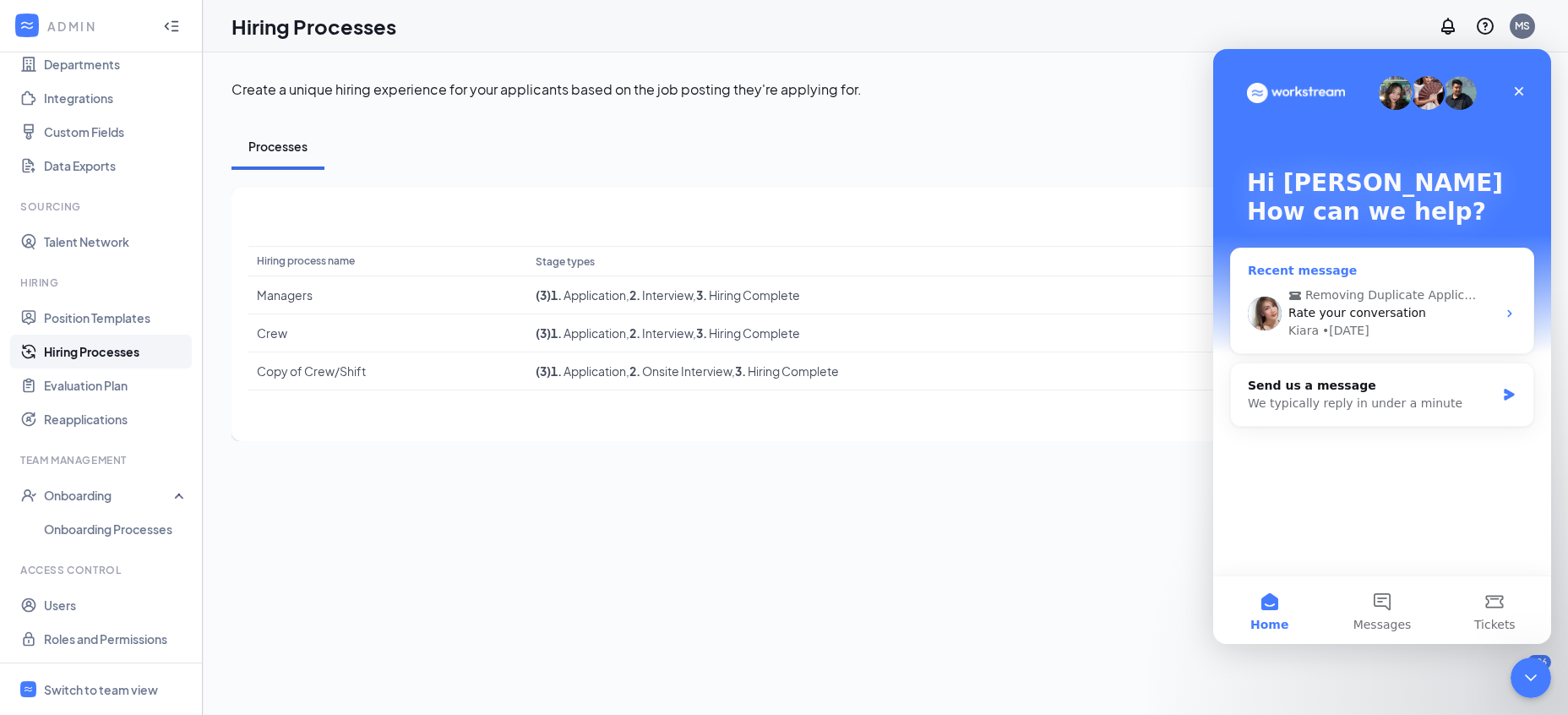
click at [1399, 330] on div "Kiara • 5d ago" at bounding box center [1392, 331] width 208 height 17
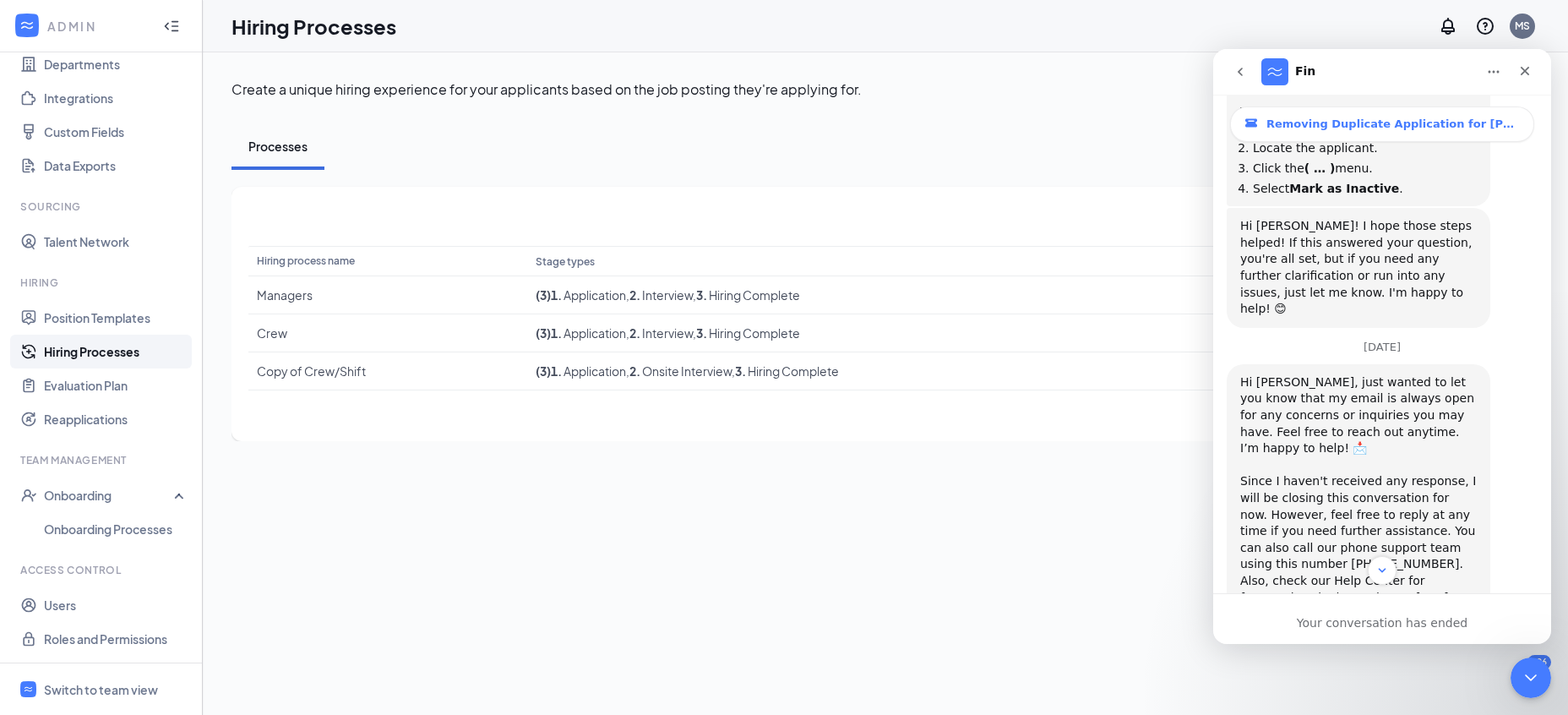
scroll to position [994, 0]
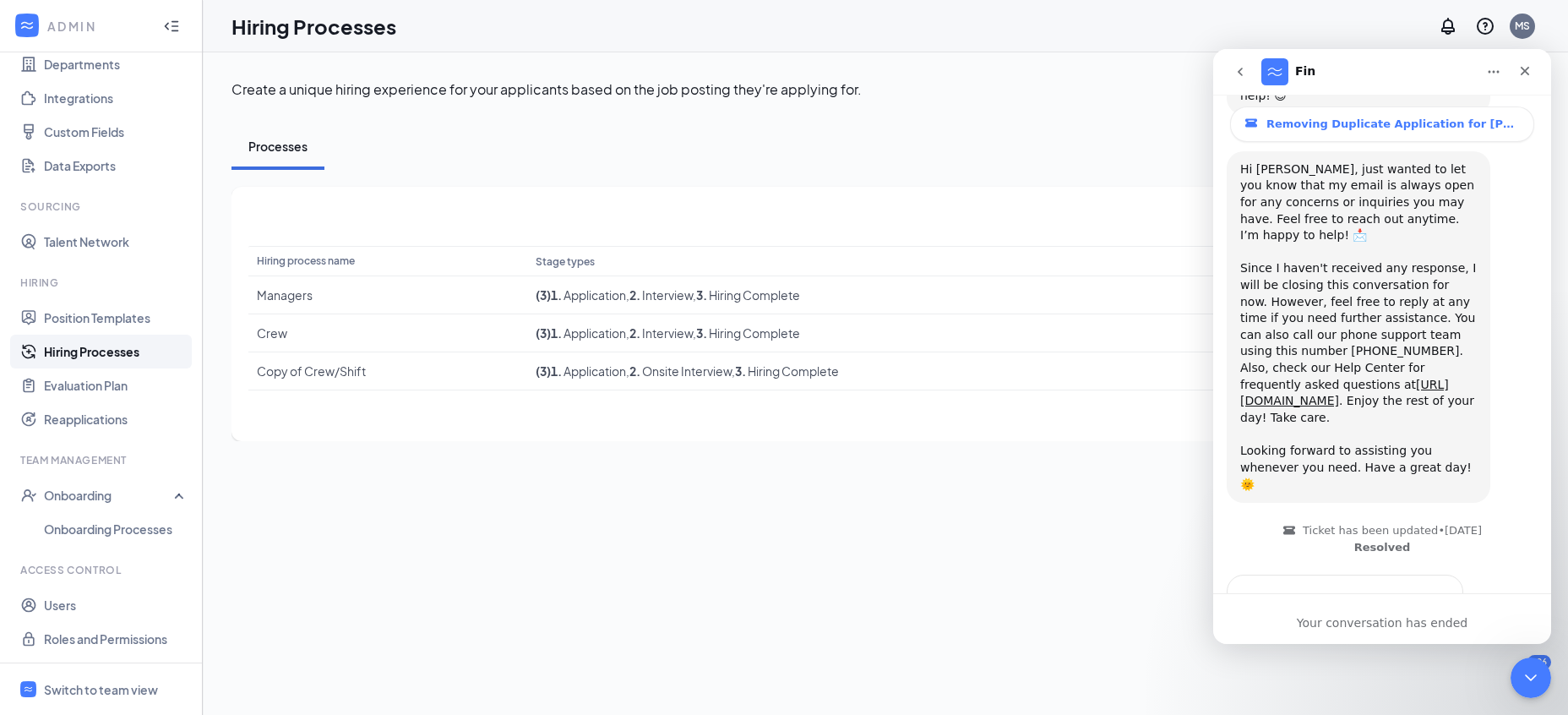
click at [1416, 621] on span "Amazing" at bounding box center [1423, 635] width 30 height 30
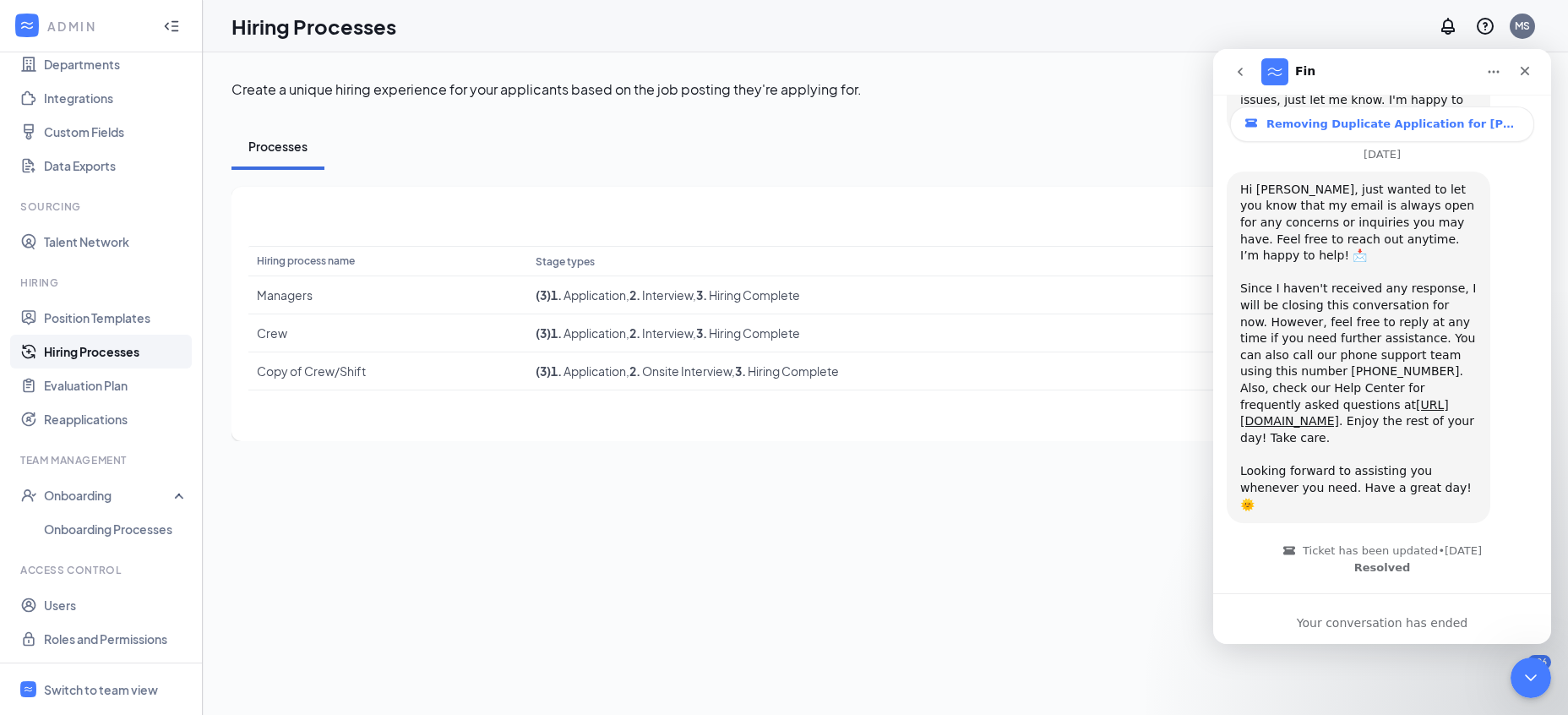
click at [1313, 595] on div "You rated the conversation Thanks for letting us know" at bounding box center [1382, 644] width 310 height 100
click at [1316, 596] on div "You rated the conversation Thanks for letting us know" at bounding box center [1345, 634] width 235 height 78
click at [1315, 596] on div "You rated the conversation Thanks for letting us know" at bounding box center [1345, 634] width 235 height 78
click at [1353, 544] on span "Ticket has been updated • 5d ago" at bounding box center [1392, 551] width 180 height 14
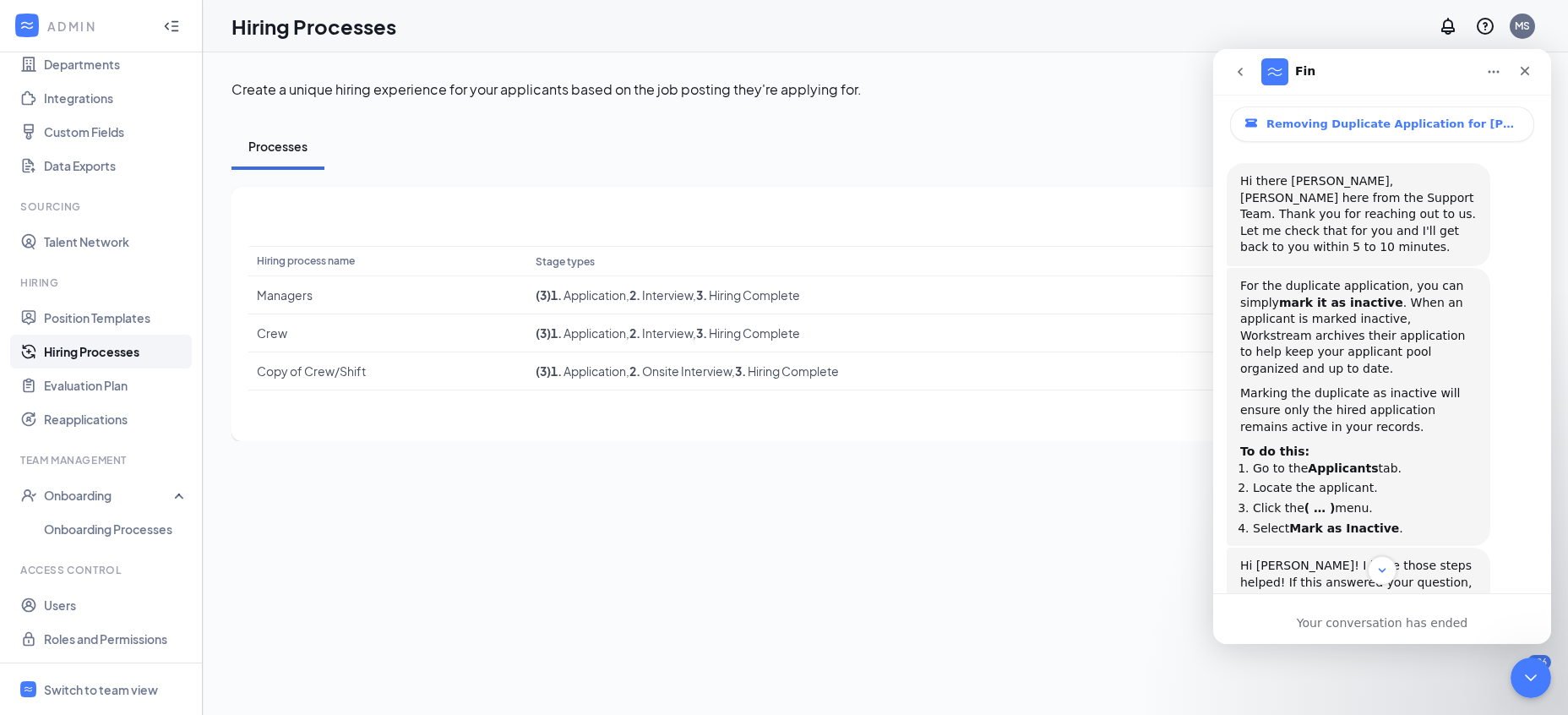
click at [1331, 298] on div "For the duplicate application, you can simply mark it as inactive . When an app…" at bounding box center [1358, 327] width 237 height 100
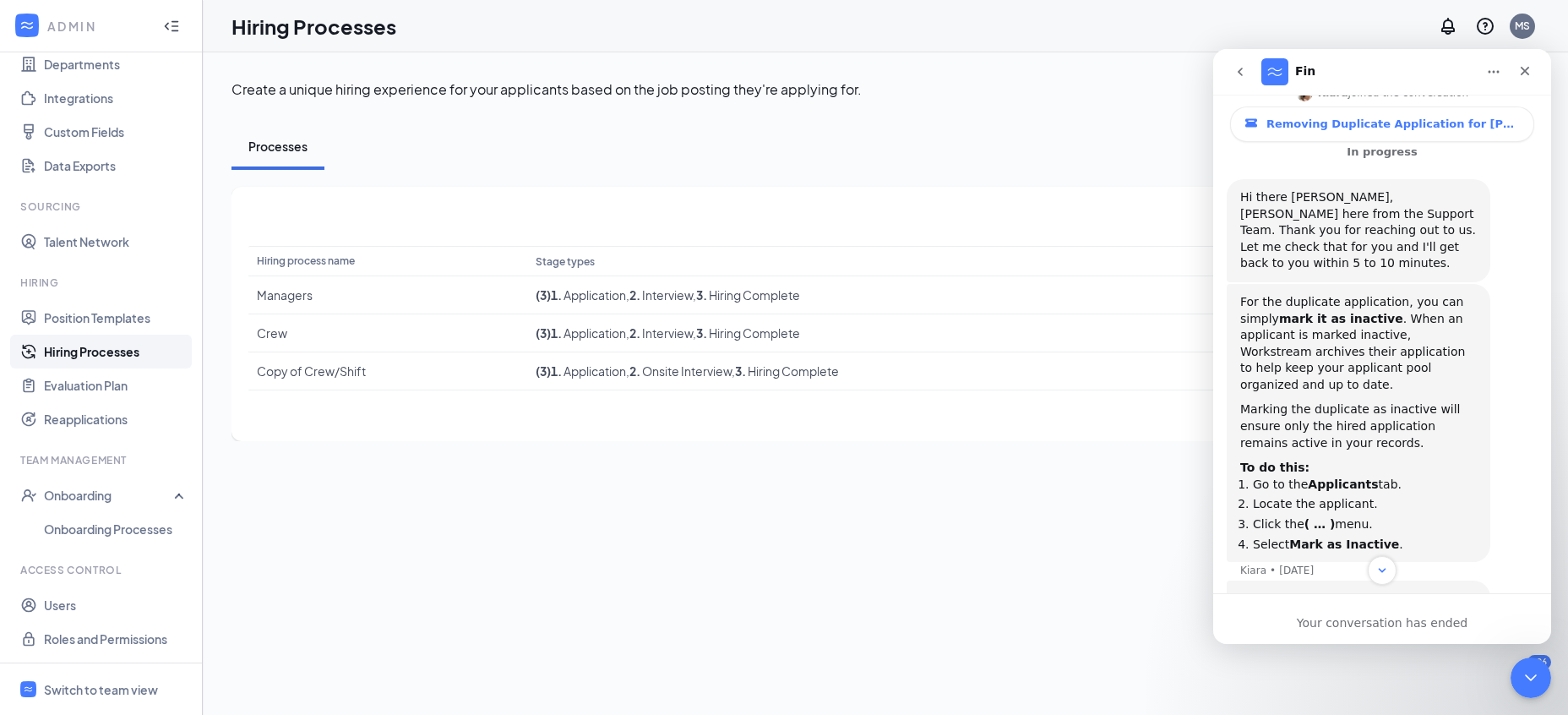
scroll to position [745, 0]
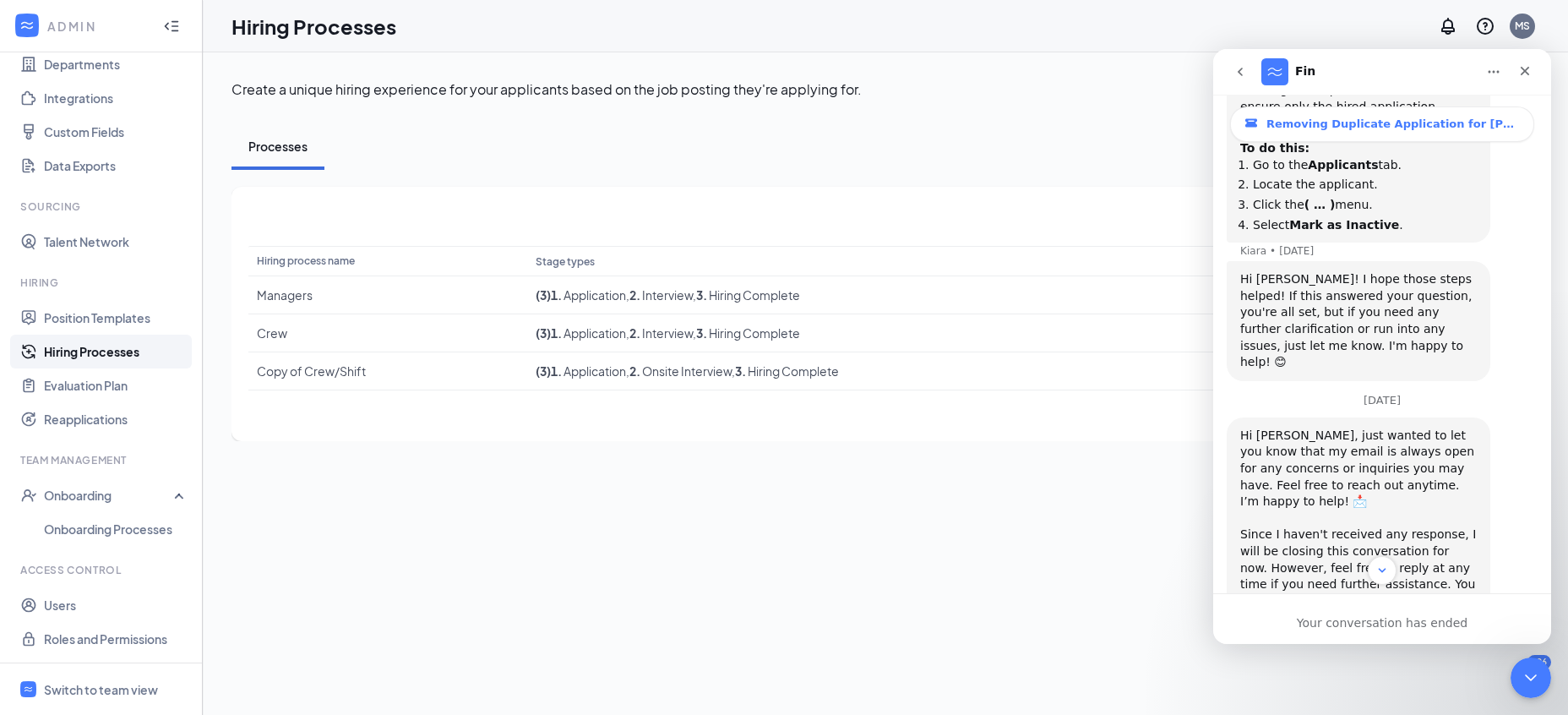
drag, startPoint x: 1350, startPoint y: 624, endPoint x: 1351, endPoint y: 612, distance: 12.0
click at [1351, 624] on div "Your conversation has ended" at bounding box center [1382, 623] width 338 height 17
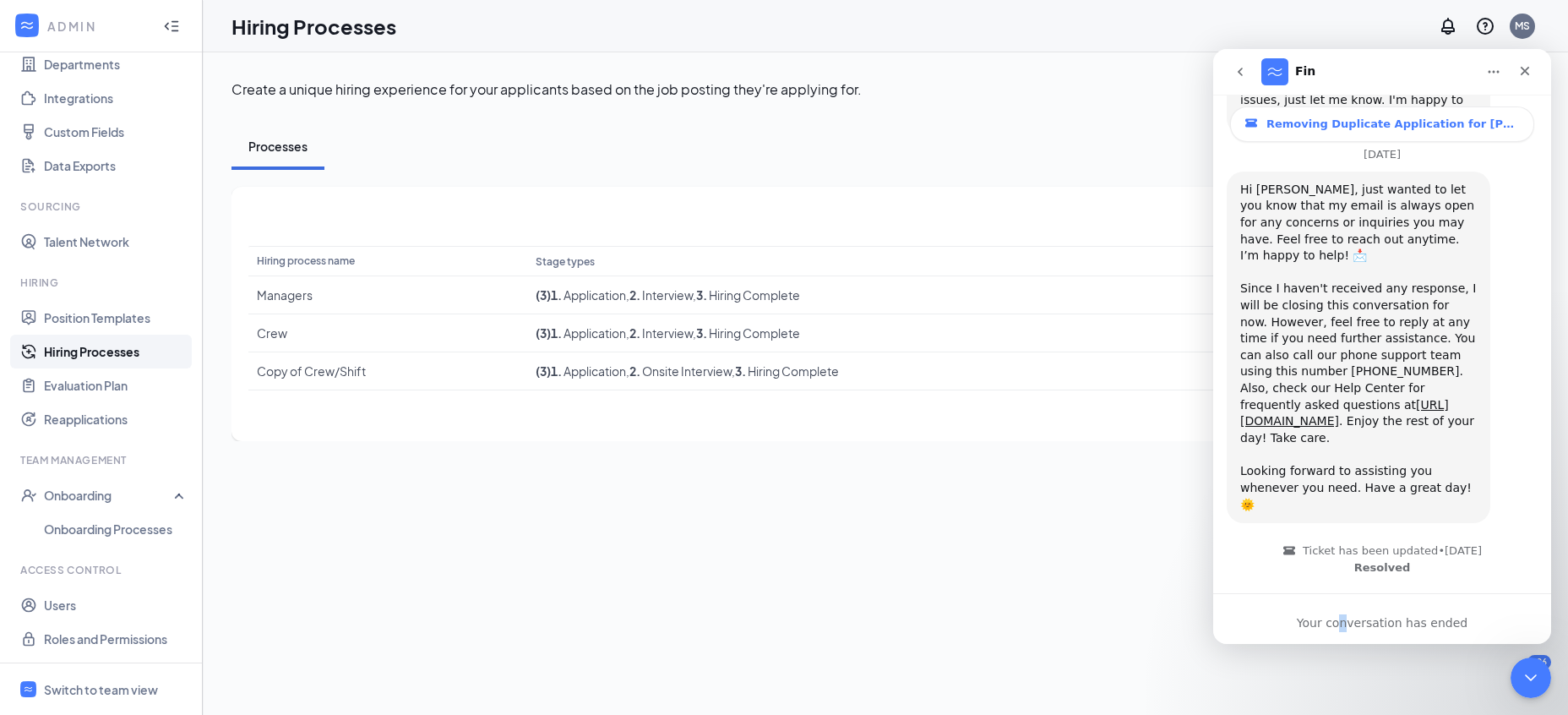
click at [1244, 73] on icon "go back" at bounding box center [1240, 72] width 14 height 14
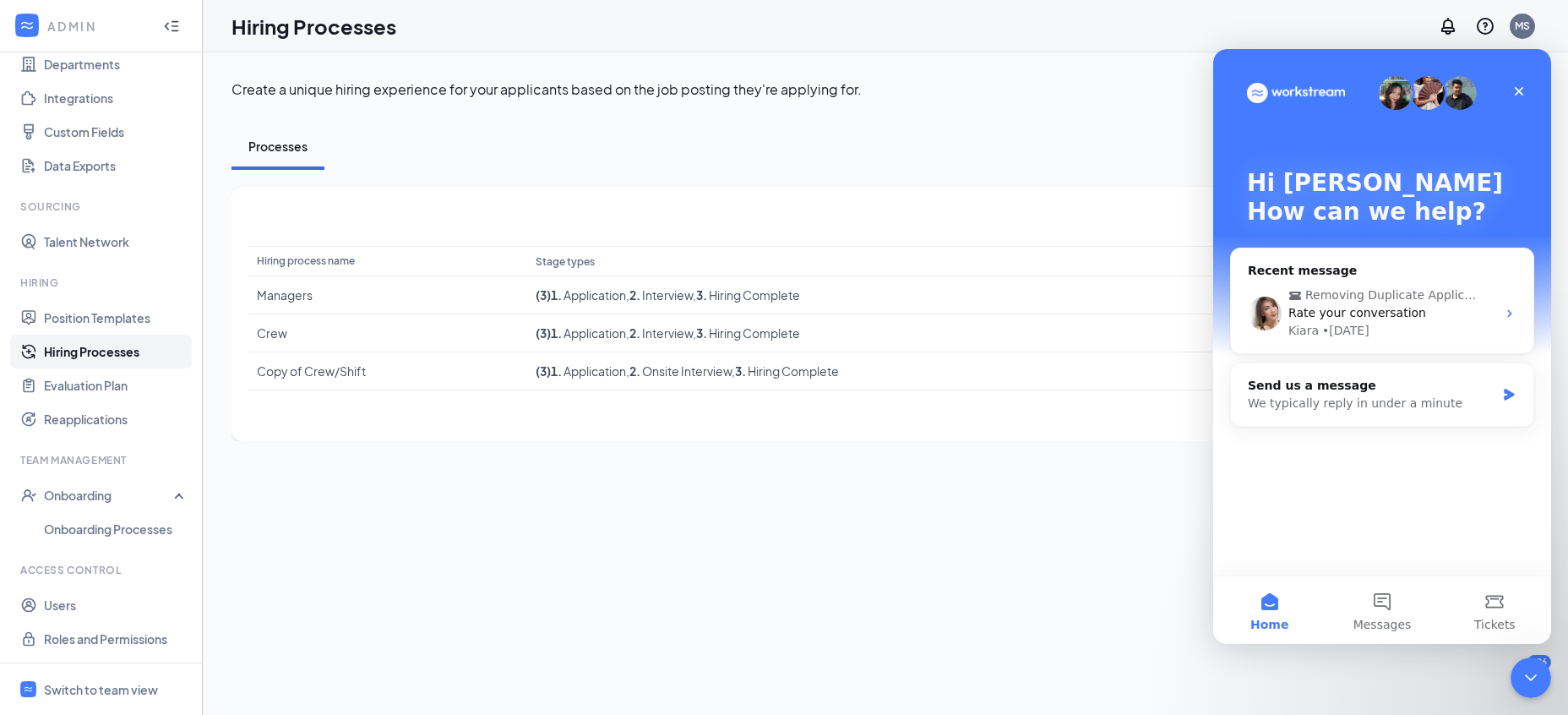
scroll to position [0, 0]
click at [1370, 337] on div "Kiara • 5d ago" at bounding box center [1392, 331] width 208 height 17
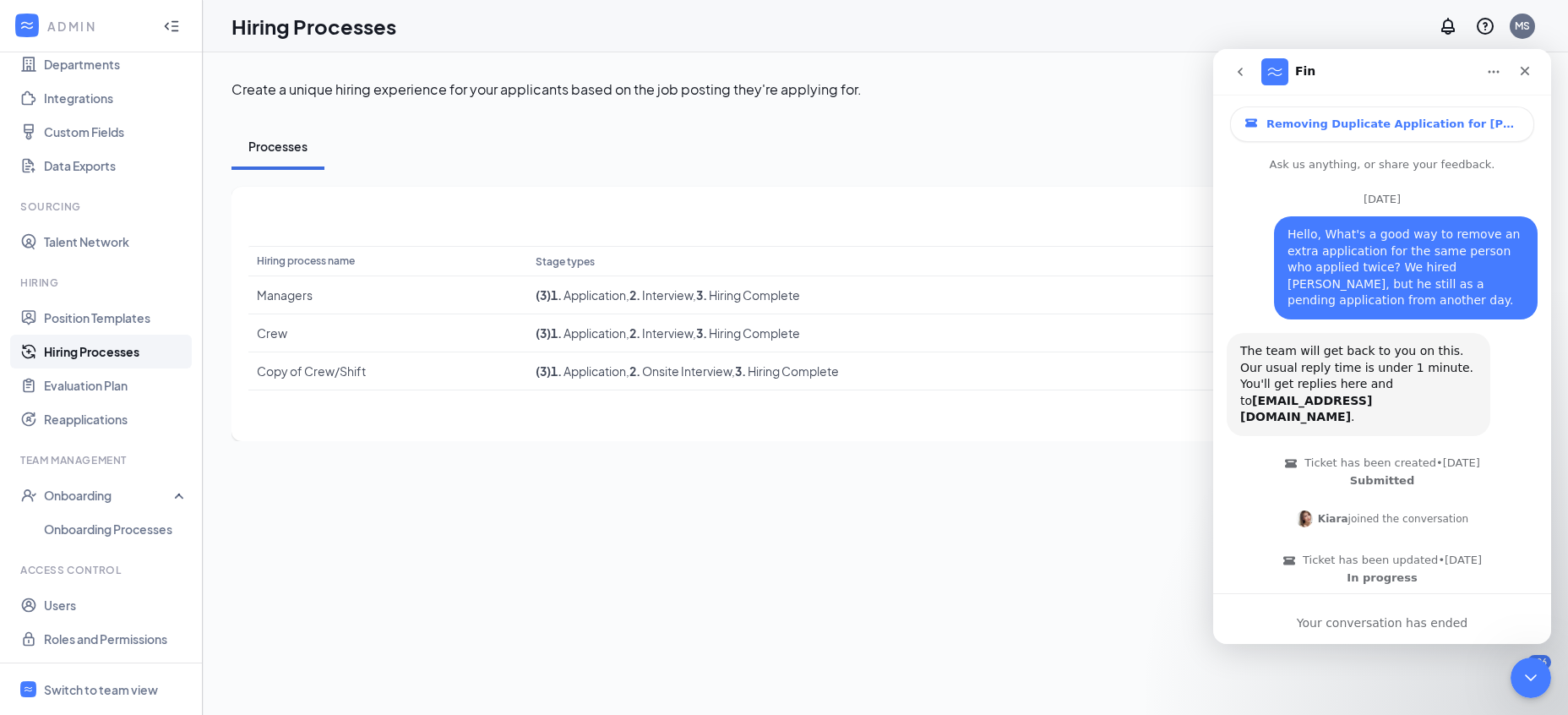
scroll to position [974, 0]
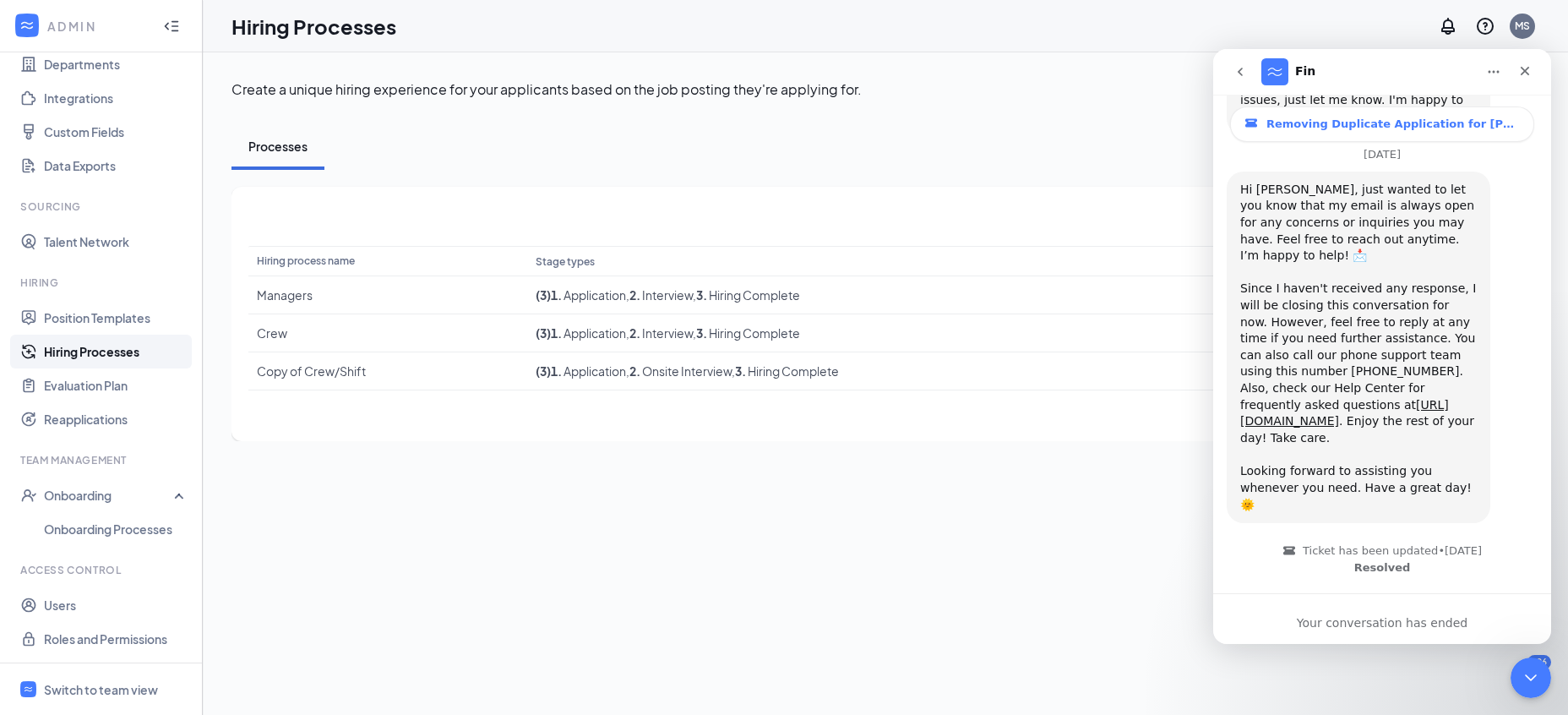
click at [1379, 543] on span "Ticket has been updated • 5d ago Resolved" at bounding box center [1383, 559] width 200 height 31
click at [1355, 610] on div "Your conversation has ended" at bounding box center [1382, 618] width 338 height 50
click at [1295, 122] on span "Removing Duplicate Application for Roderick Davidson" at bounding box center [1392, 124] width 253 height 14
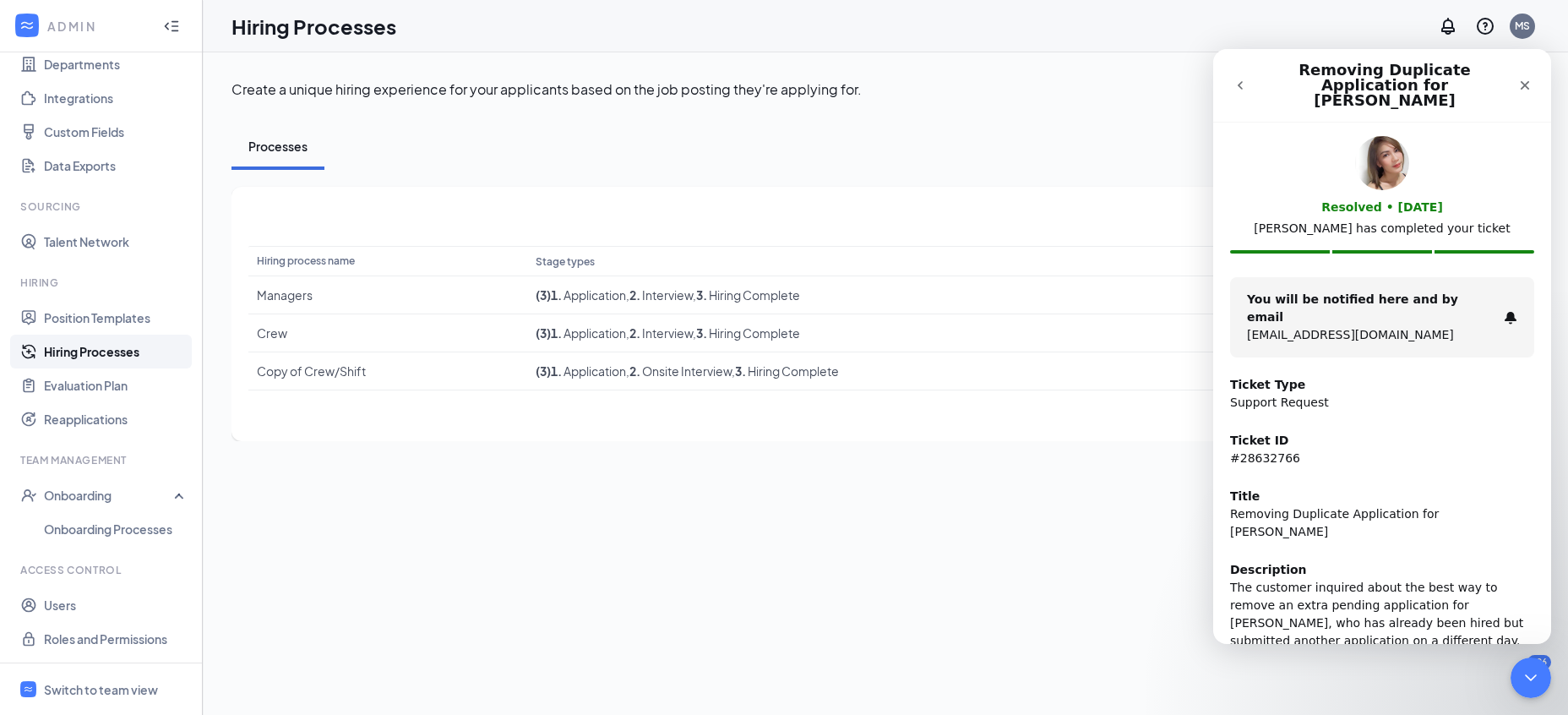
scroll to position [0, 0]
click at [1424, 589] on div "The customer inquired about the best way to remove an extra pending application…" at bounding box center [1382, 613] width 304 height 71
click at [1527, 79] on icon "Close" at bounding box center [1525, 85] width 14 height 14
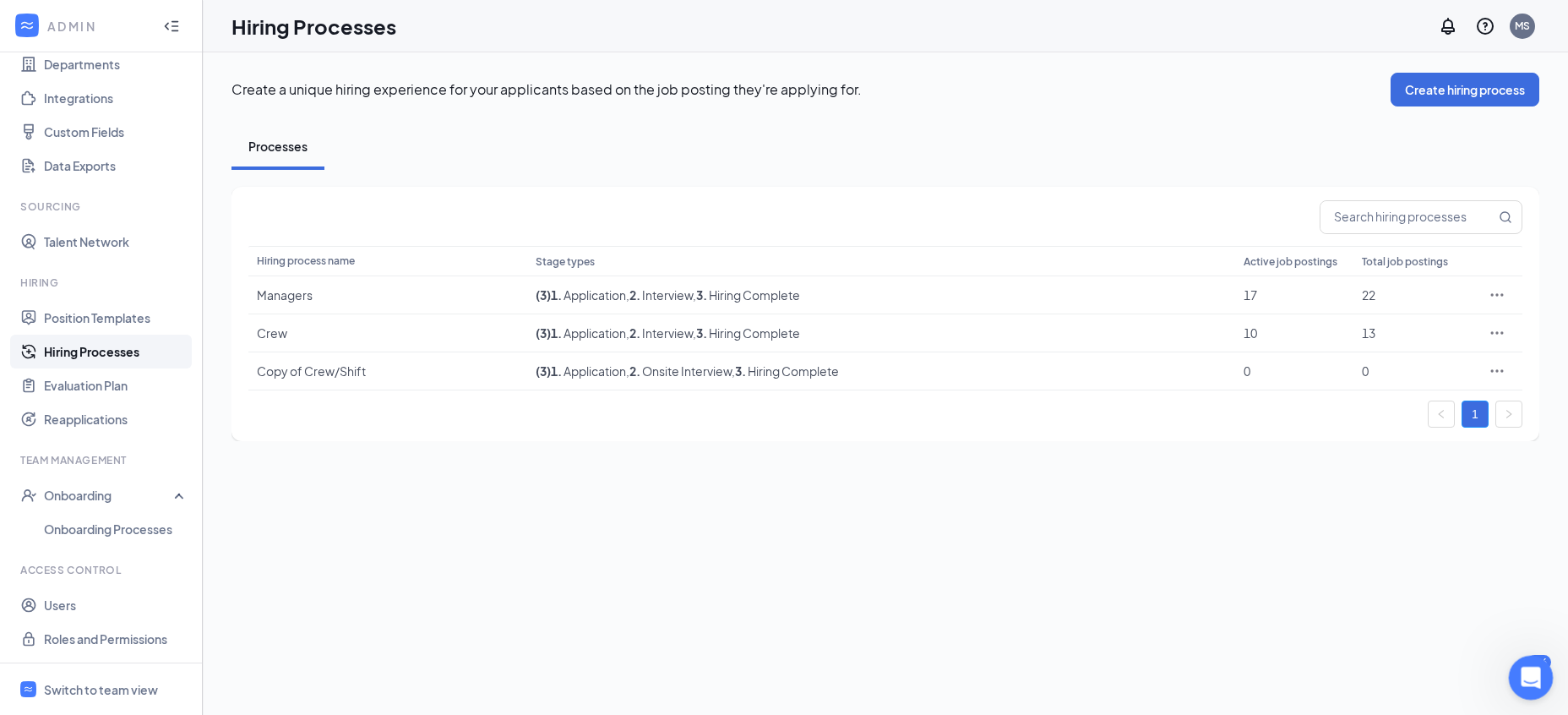
click at [1532, 685] on icon "Open Intercom Messenger" at bounding box center [1528, 675] width 28 height 28
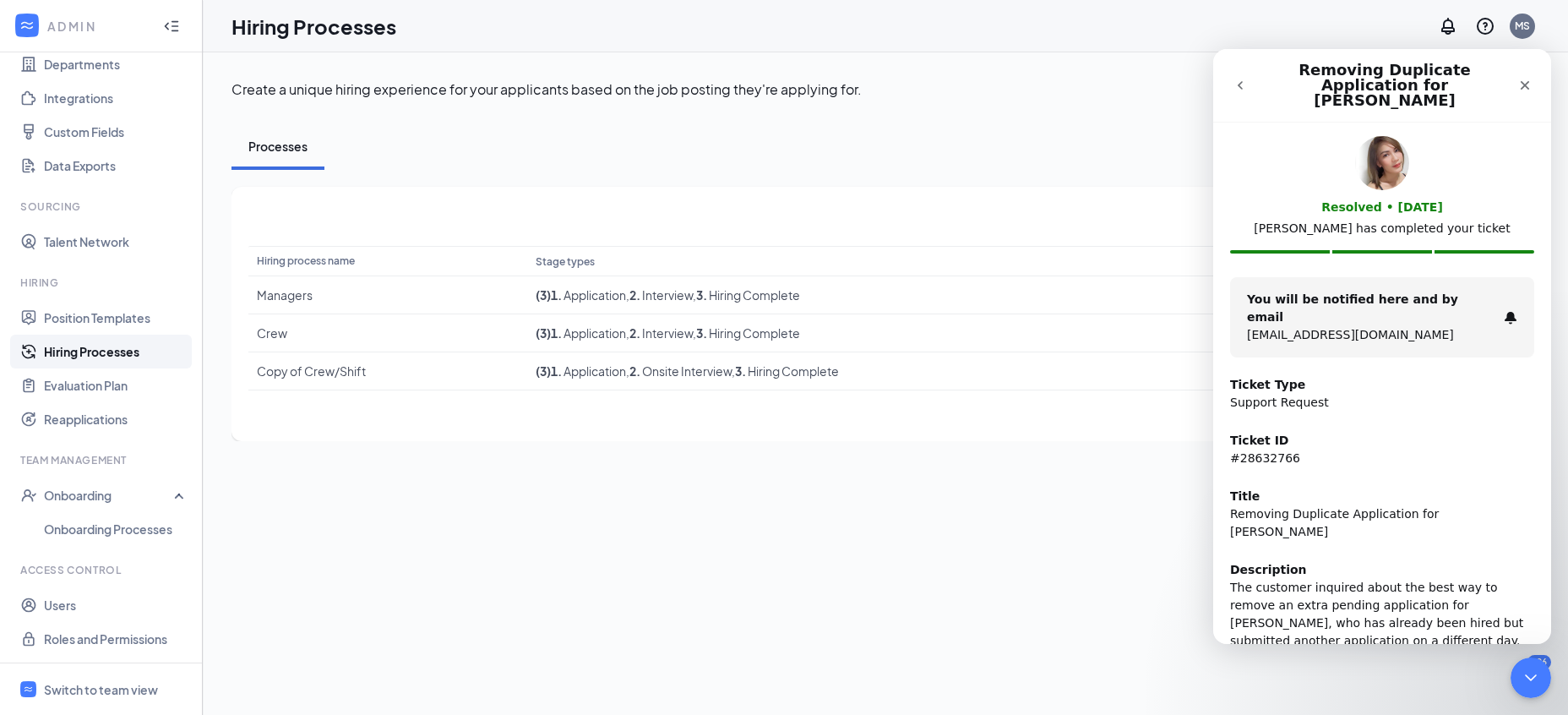
drag, startPoint x: 1517, startPoint y: 601, endPoint x: 1511, endPoint y: 616, distance: 16.2
click at [1515, 601] on div "Description The customer inquired about the best way to remove an extra pending…" at bounding box center [1382, 605] width 304 height 109
click at [1530, 673] on icon "Close Intercom Messenger" at bounding box center [1528, 674] width 20 height 20
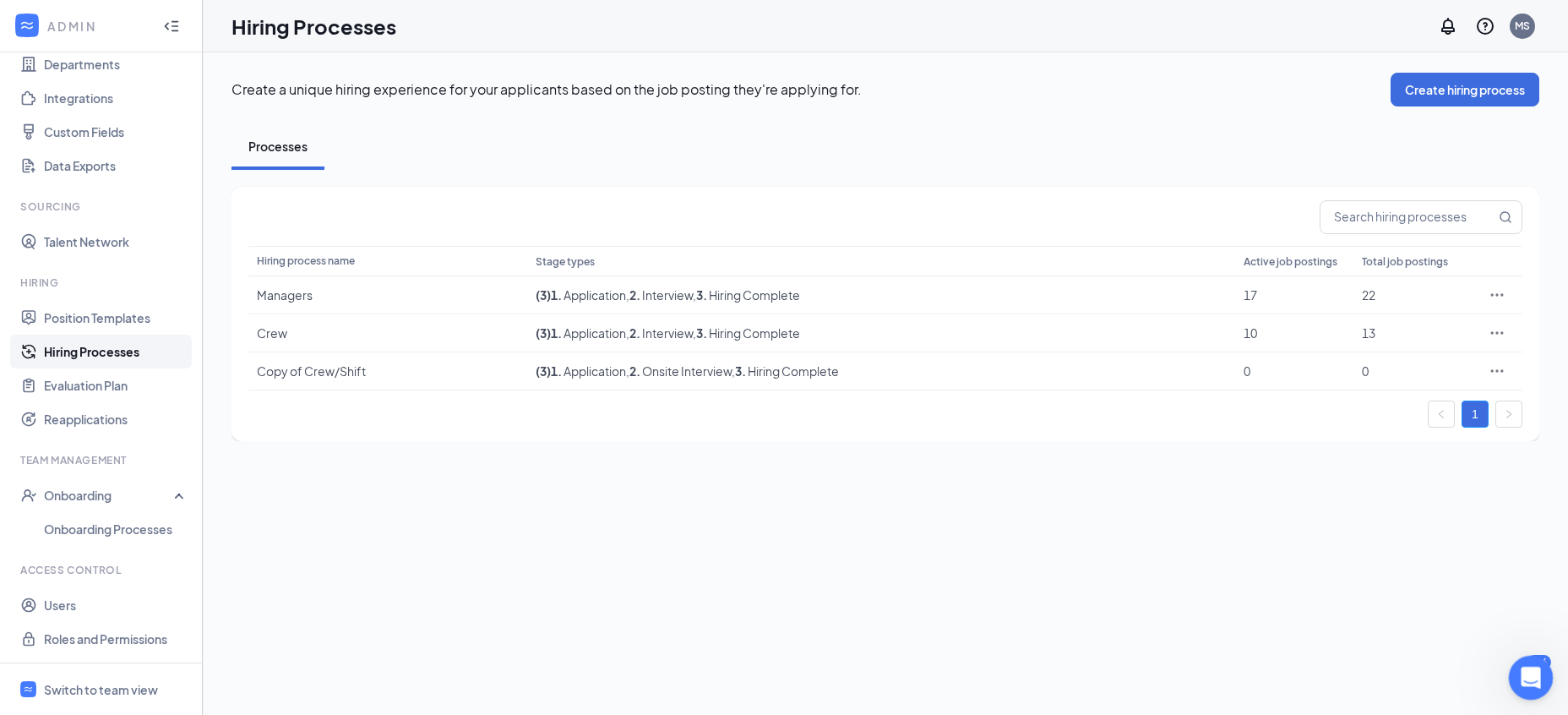
click at [1532, 674] on icon "Open Intercom Messenger" at bounding box center [1528, 675] width 28 height 28
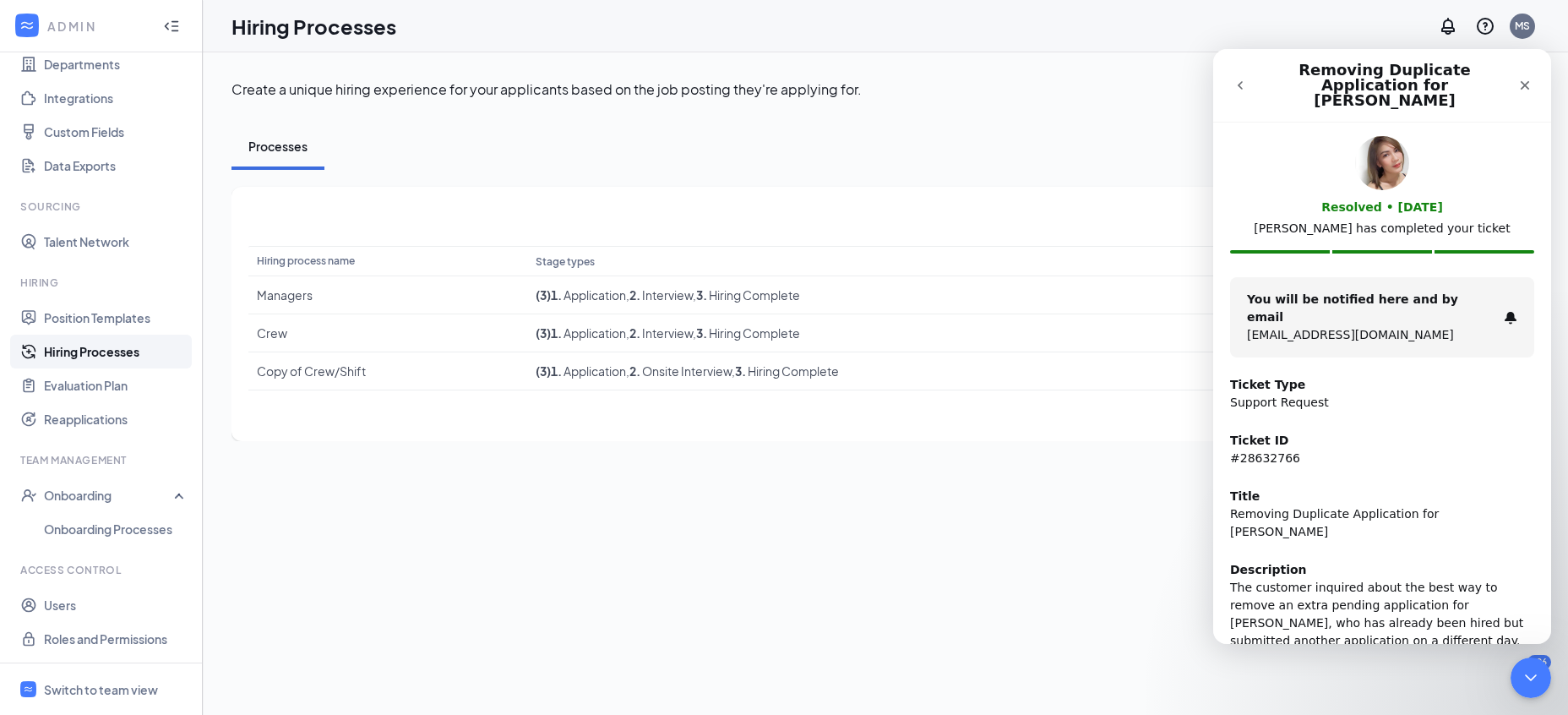
click at [1246, 82] on icon "go back" at bounding box center [1240, 85] width 14 height 14
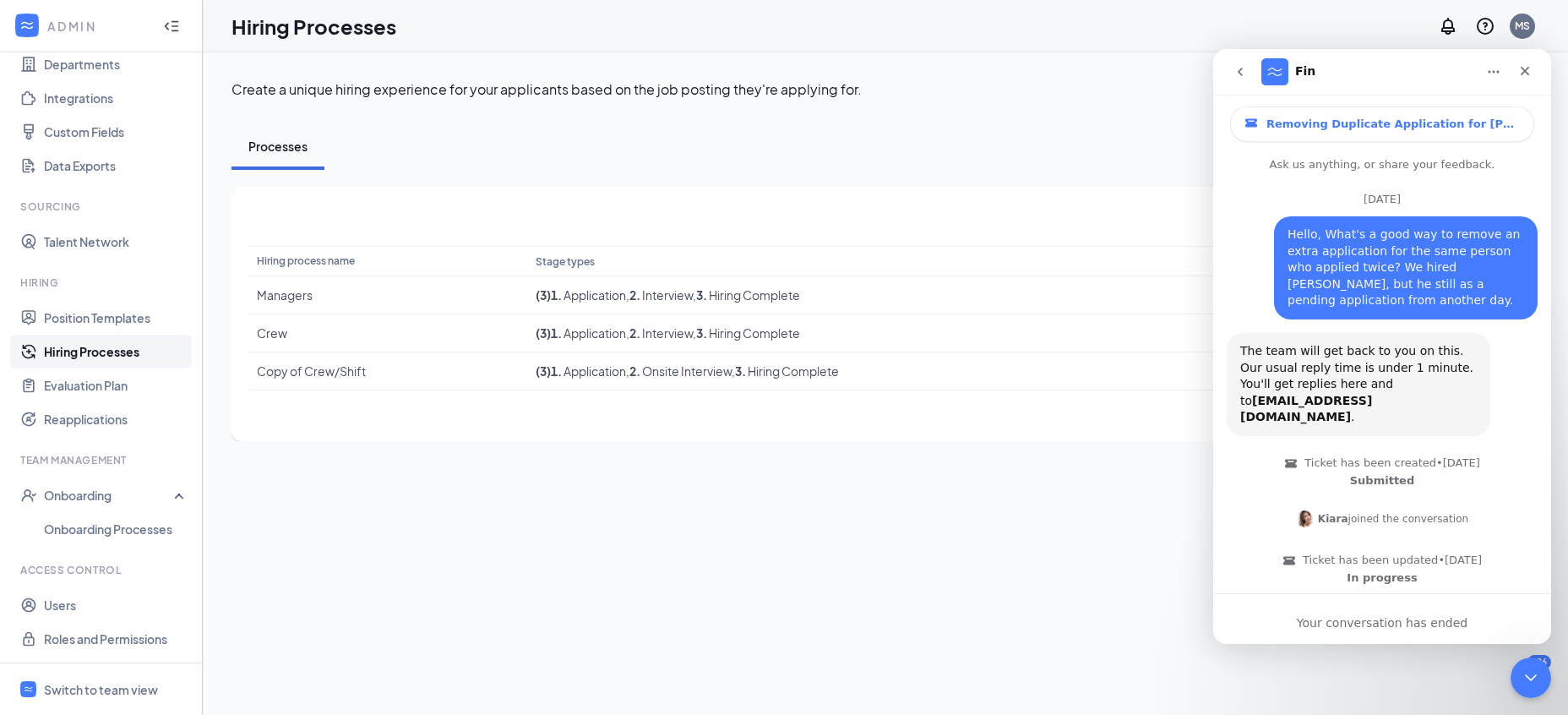
scroll to position [974, 0]
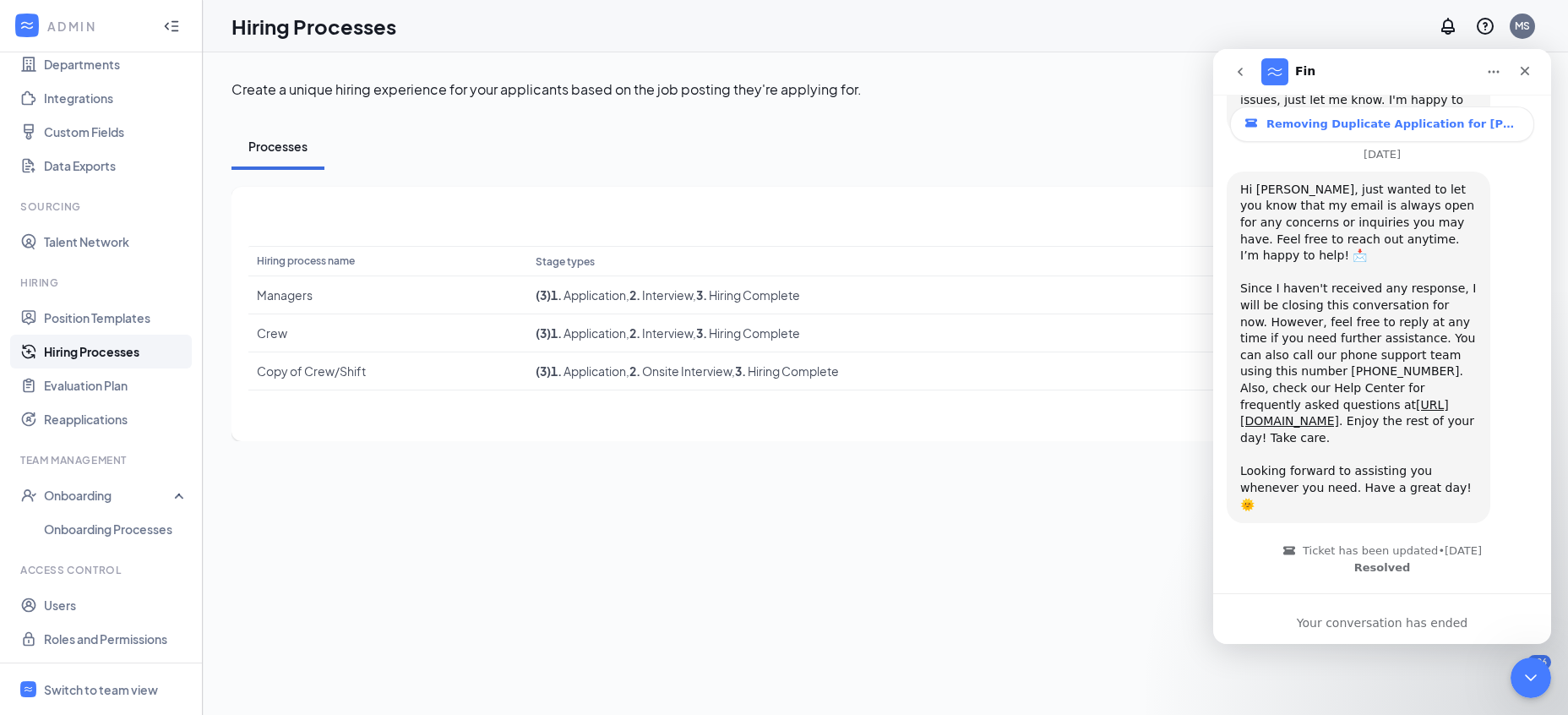
click at [1382, 625] on div "Your conversation has ended" at bounding box center [1382, 623] width 338 height 17
click at [1396, 596] on div "You rated the conversation Thanks for letting us know" at bounding box center [1345, 634] width 235 height 78
click at [1396, 637] on div "Thanks for letting us know" at bounding box center [1345, 645] width 194 height 16
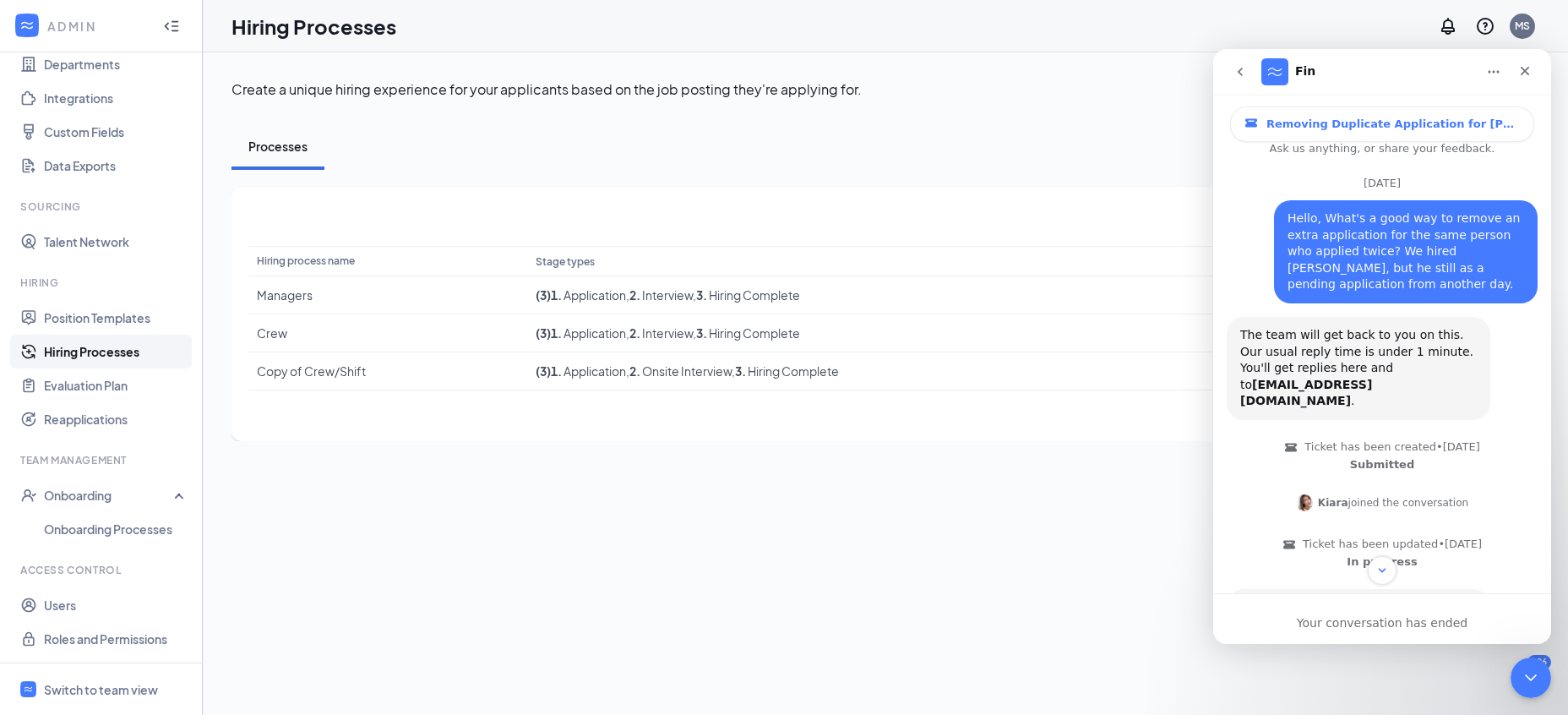
scroll to position [0, 0]
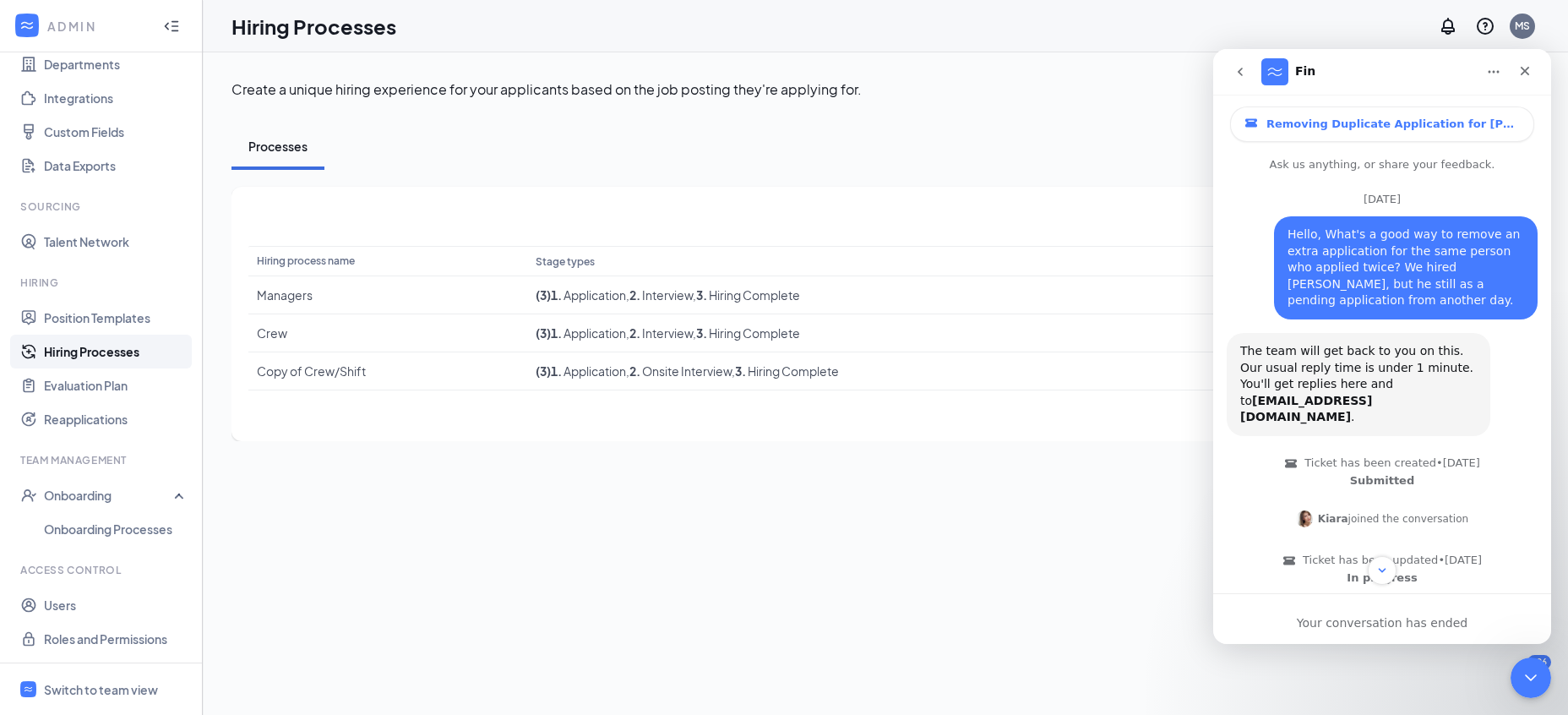
click at [1234, 73] on icon "go back" at bounding box center [1240, 72] width 14 height 14
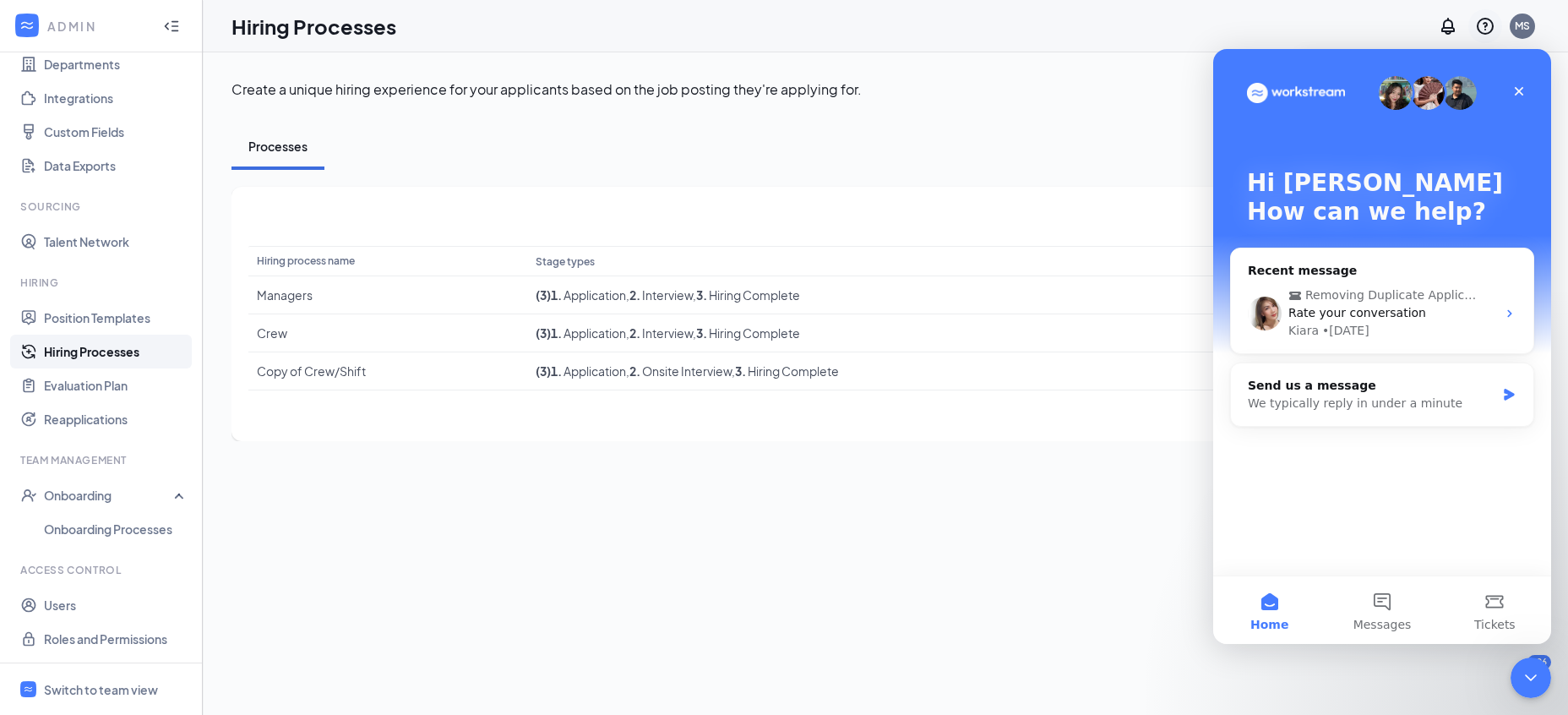
click at [1487, 27] on icon "QuestionInfo" at bounding box center [1485, 26] width 20 height 20
drag, startPoint x: 1517, startPoint y: 91, endPoint x: 2717, endPoint y: 99, distance: 1200.0
click at [1517, 91] on icon "Close" at bounding box center [1519, 91] width 14 height 14
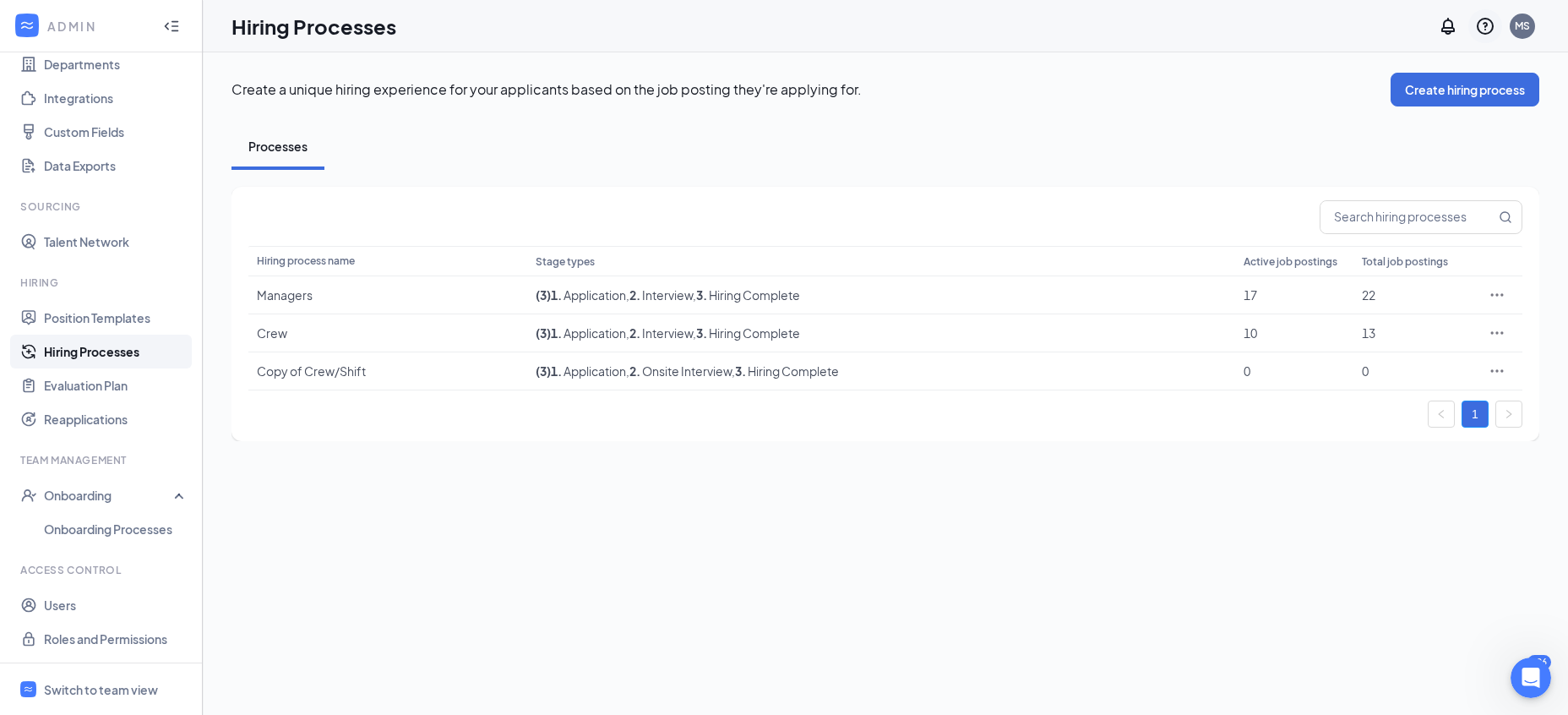
click at [1487, 29] on icon "QuestionInfo" at bounding box center [1485, 26] width 20 height 20
click at [1337, 179] on link "Tips and tricks" at bounding box center [1401, 182] width 182 height 16
click at [680, 122] on div "Create a unique hiring experience for your applicants based on the job posting …" at bounding box center [886, 257] width 1308 height 369
click at [1500, 297] on icon "Ellipses" at bounding box center [1496, 294] width 16 height 16
click at [1364, 334] on span "Edit" at bounding box center [1357, 330] width 22 height 16
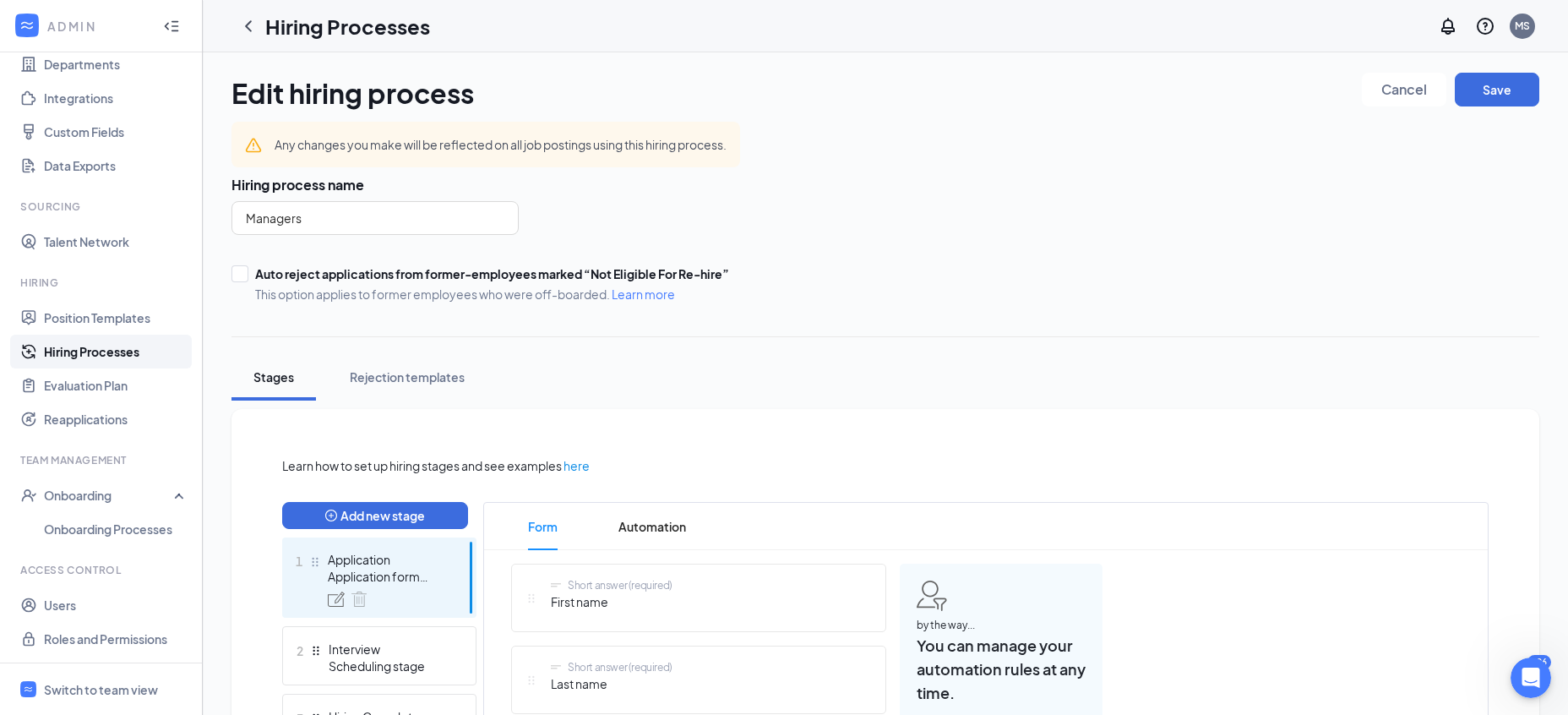
click at [248, 23] on icon "ChevronLeft" at bounding box center [248, 26] width 20 height 20
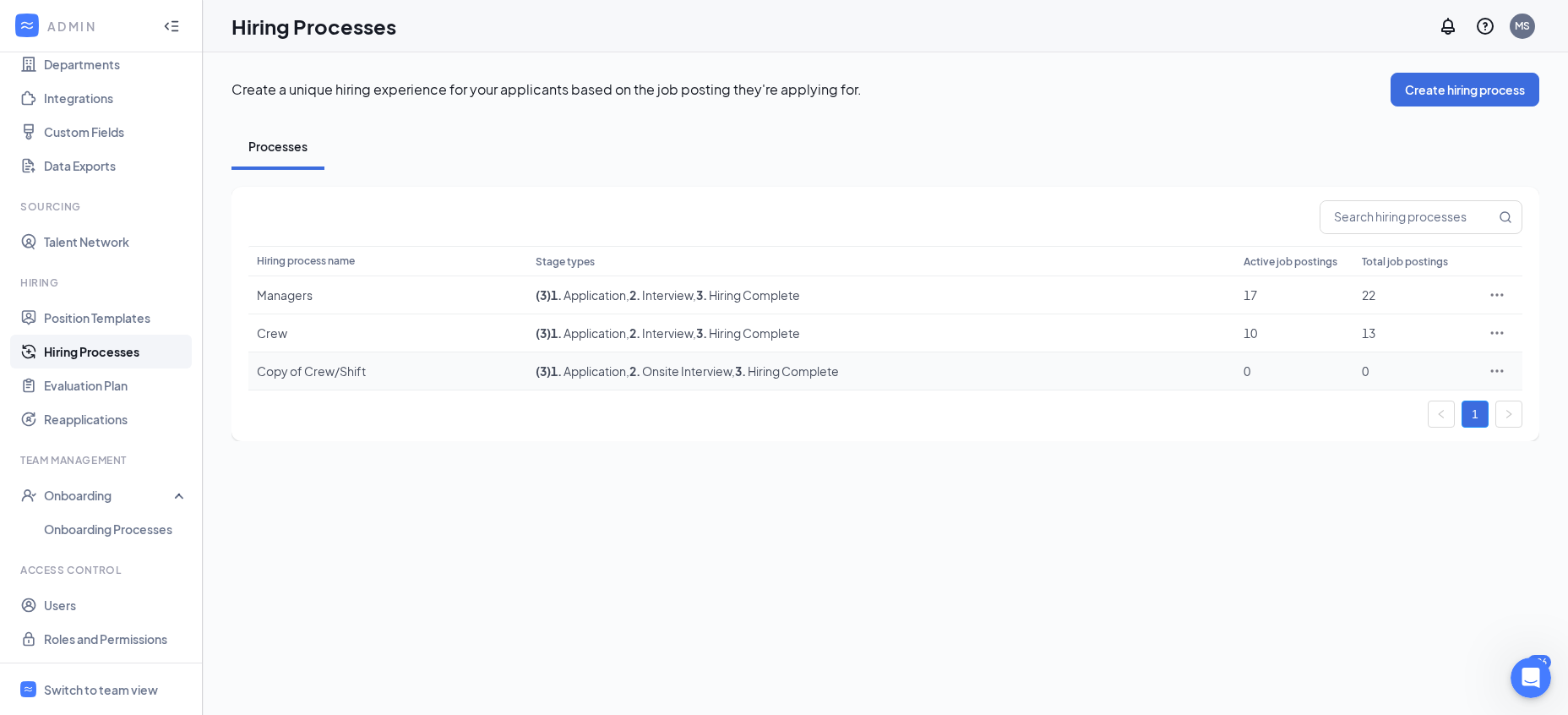
click at [1500, 371] on icon "Ellipses" at bounding box center [1496, 371] width 16 height 16
click at [310, 297] on div "Managers" at bounding box center [388, 294] width 262 height 16
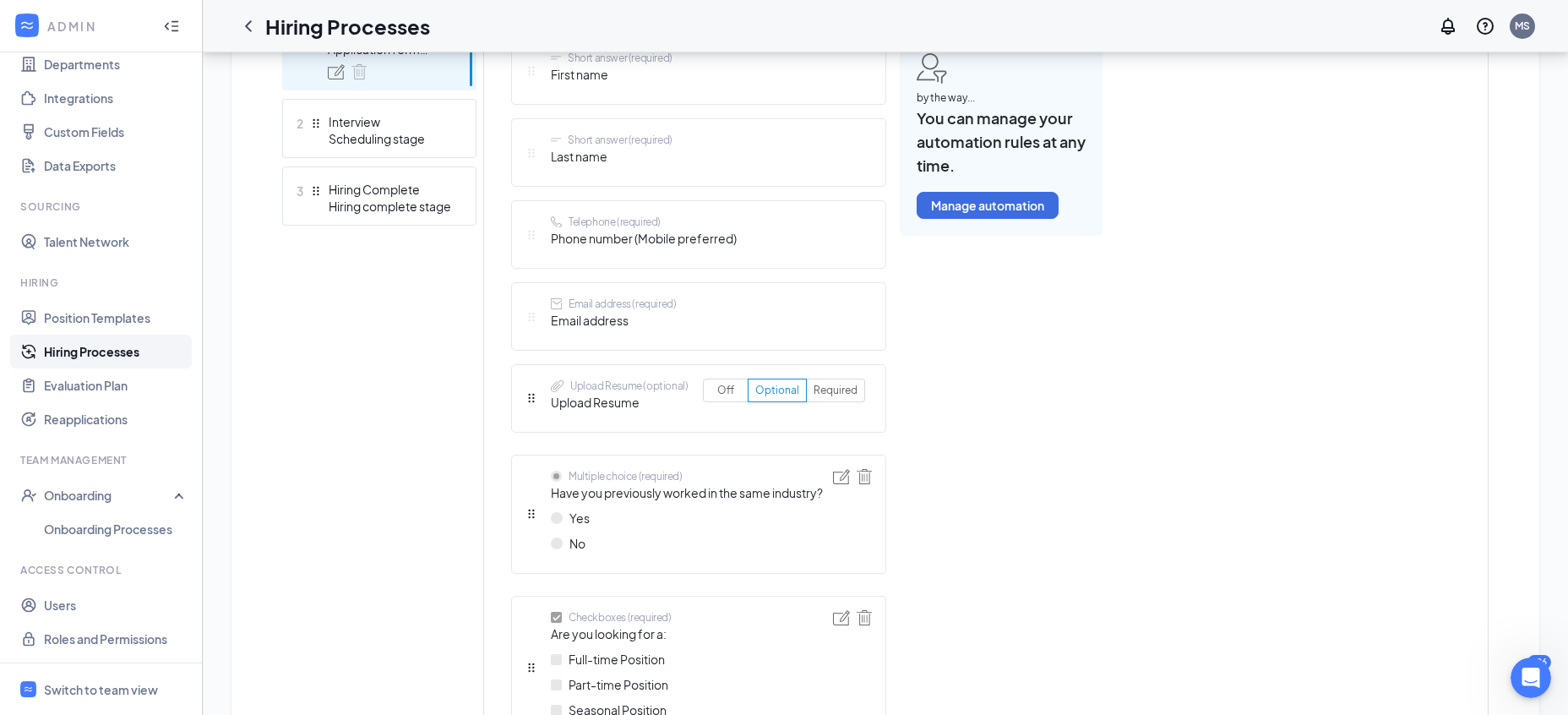
scroll to position [441, 0]
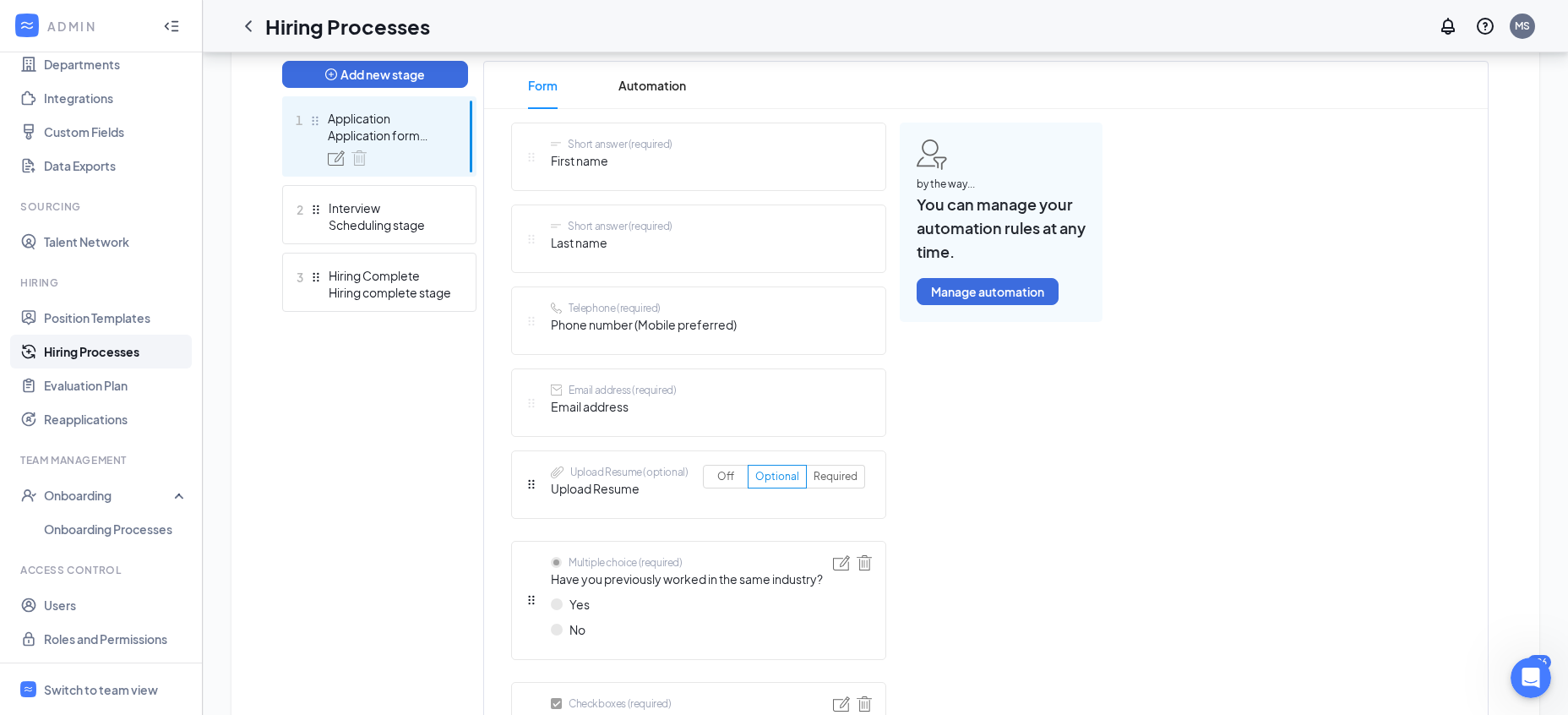
click at [1167, 437] on div "Short answer (required) First name Short answer (required) Last name Telephone …" at bounding box center [986, 645] width 1004 height 1046
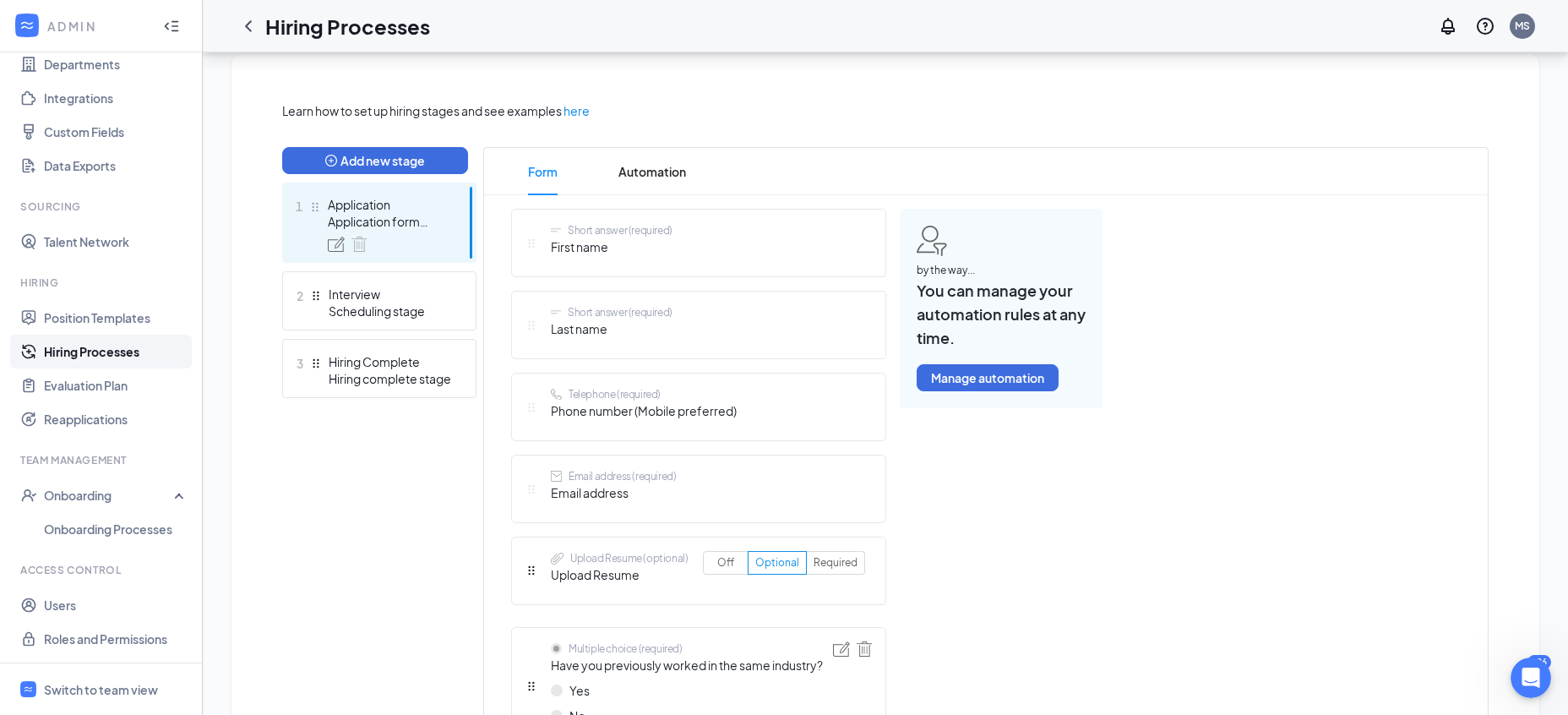
scroll to position [182, 0]
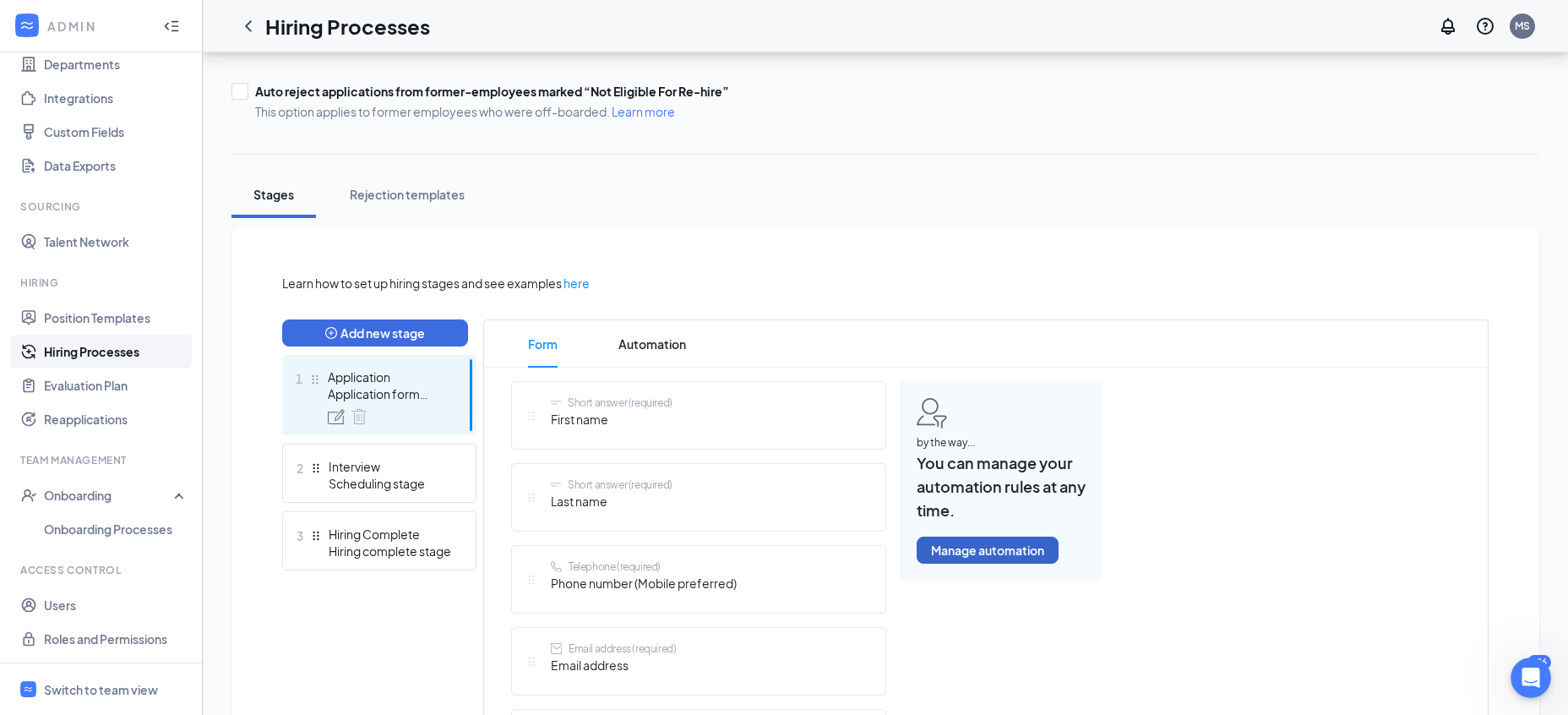
click at [990, 556] on button "Manage automation" at bounding box center [988, 550] width 142 height 27
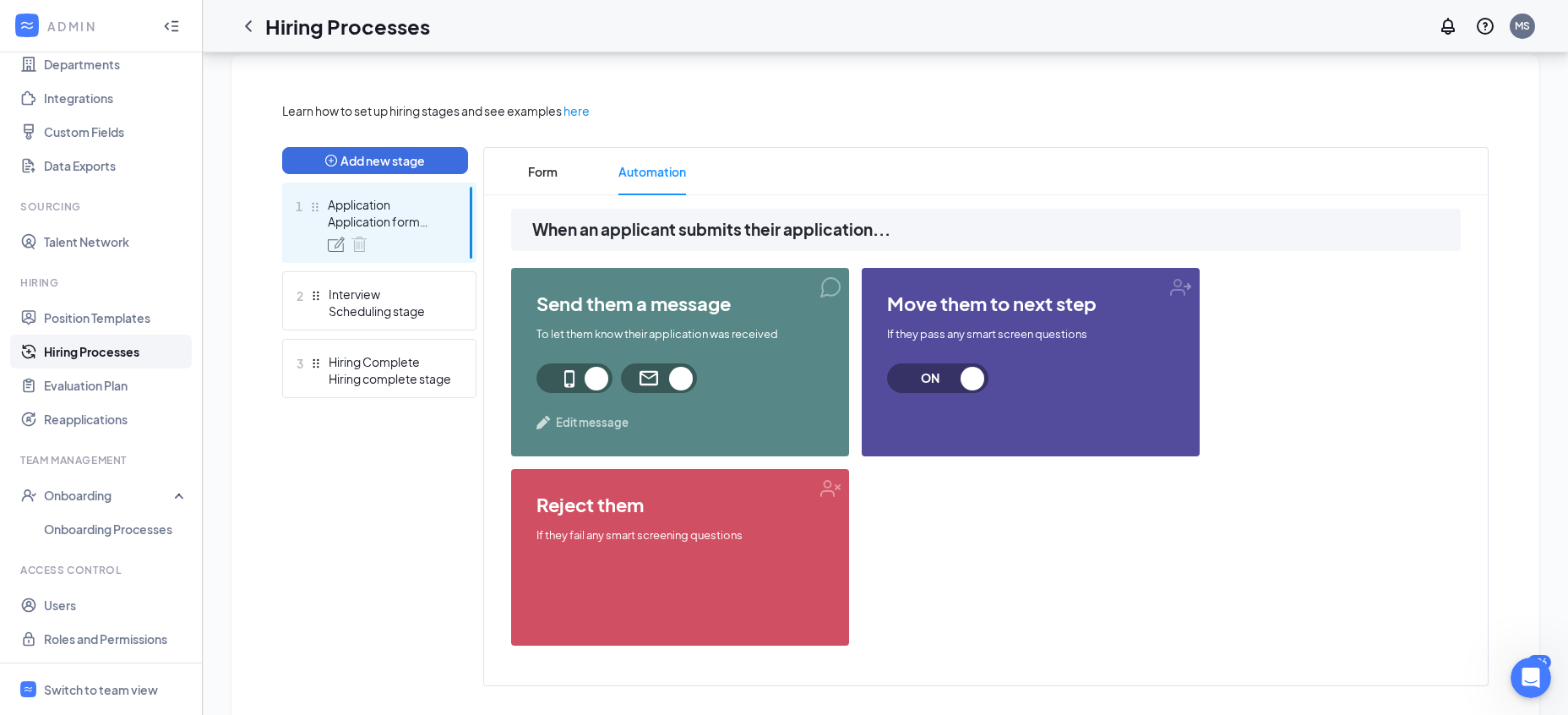
scroll to position [394, 0]
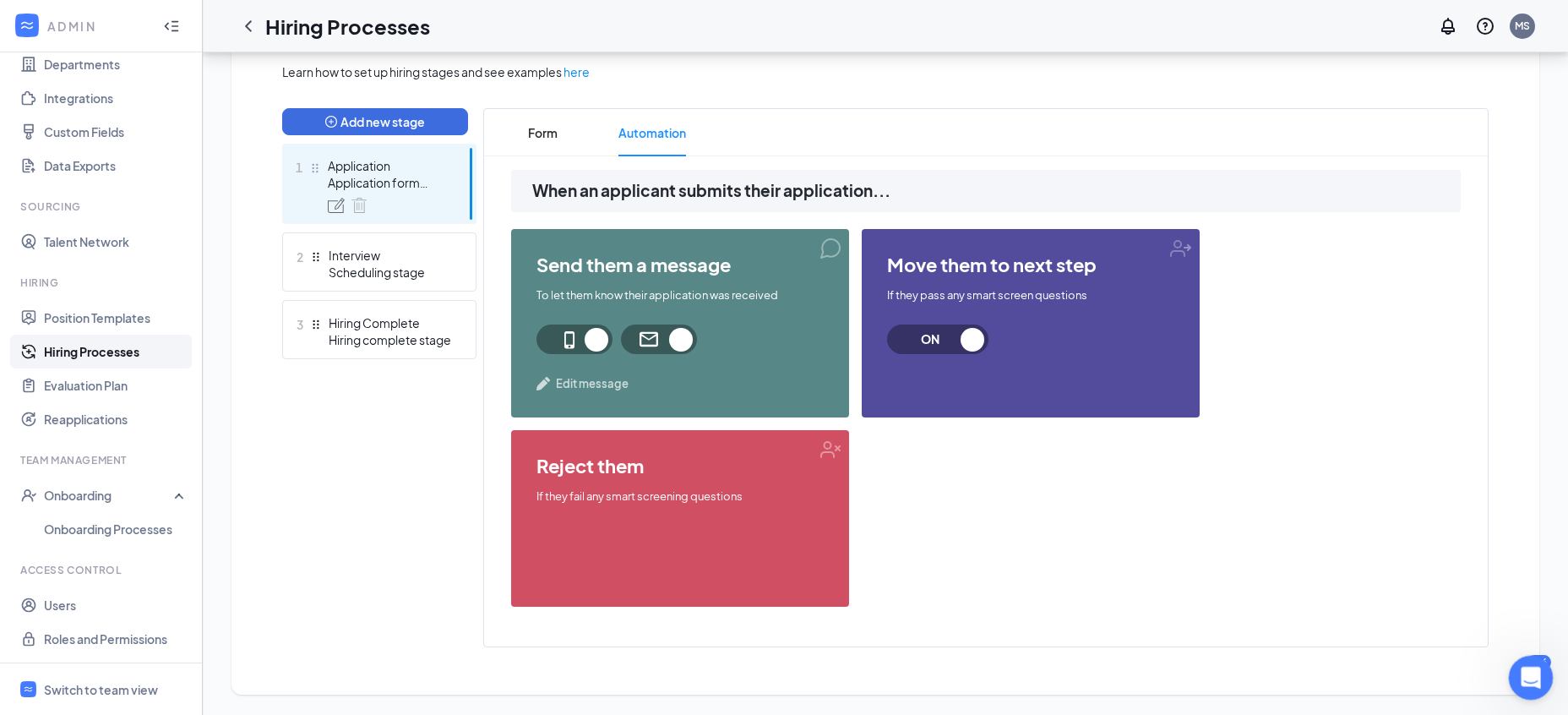
click at [1514, 672] on div "Open Intercom Messenger" at bounding box center [1528, 674] width 55 height 55
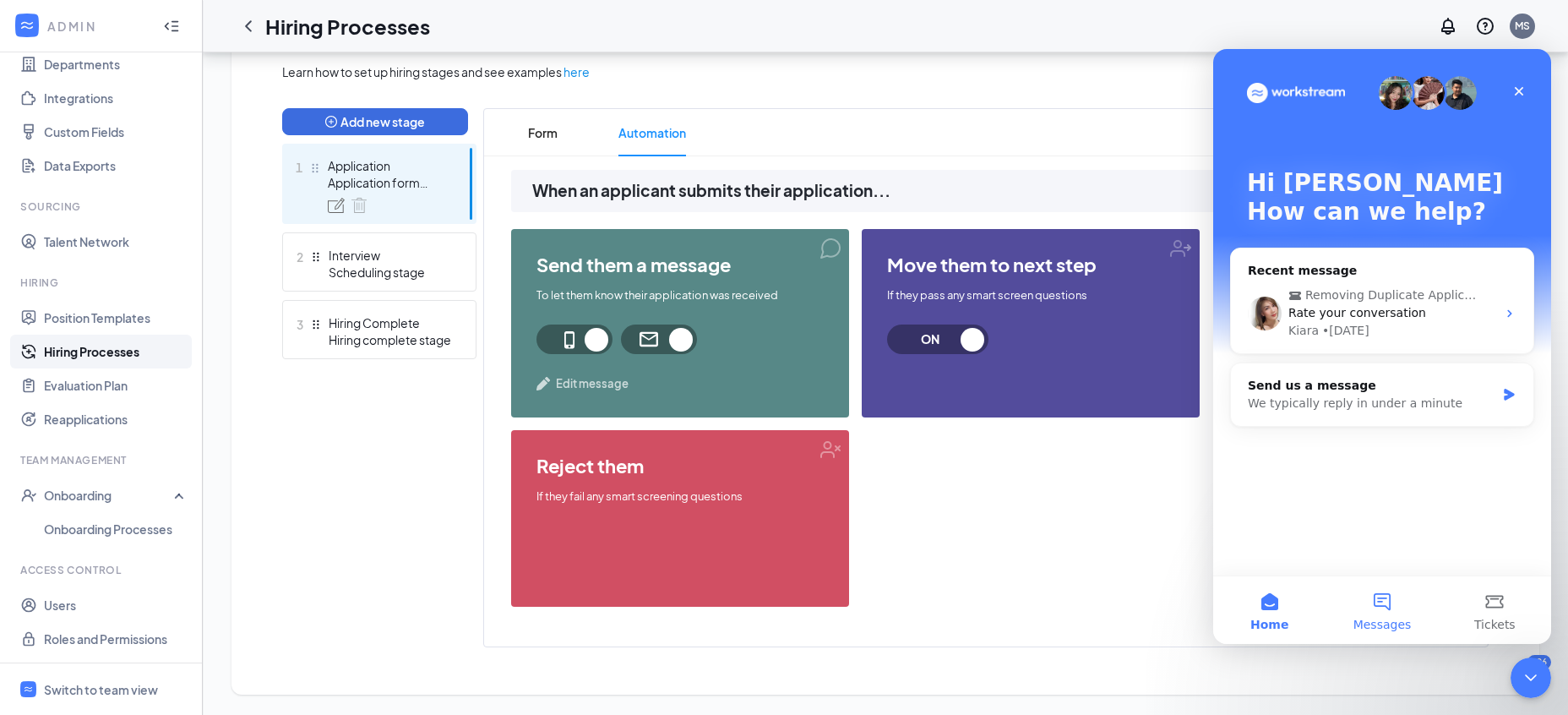
click at [1395, 620] on span "Messages" at bounding box center [1383, 624] width 58 height 12
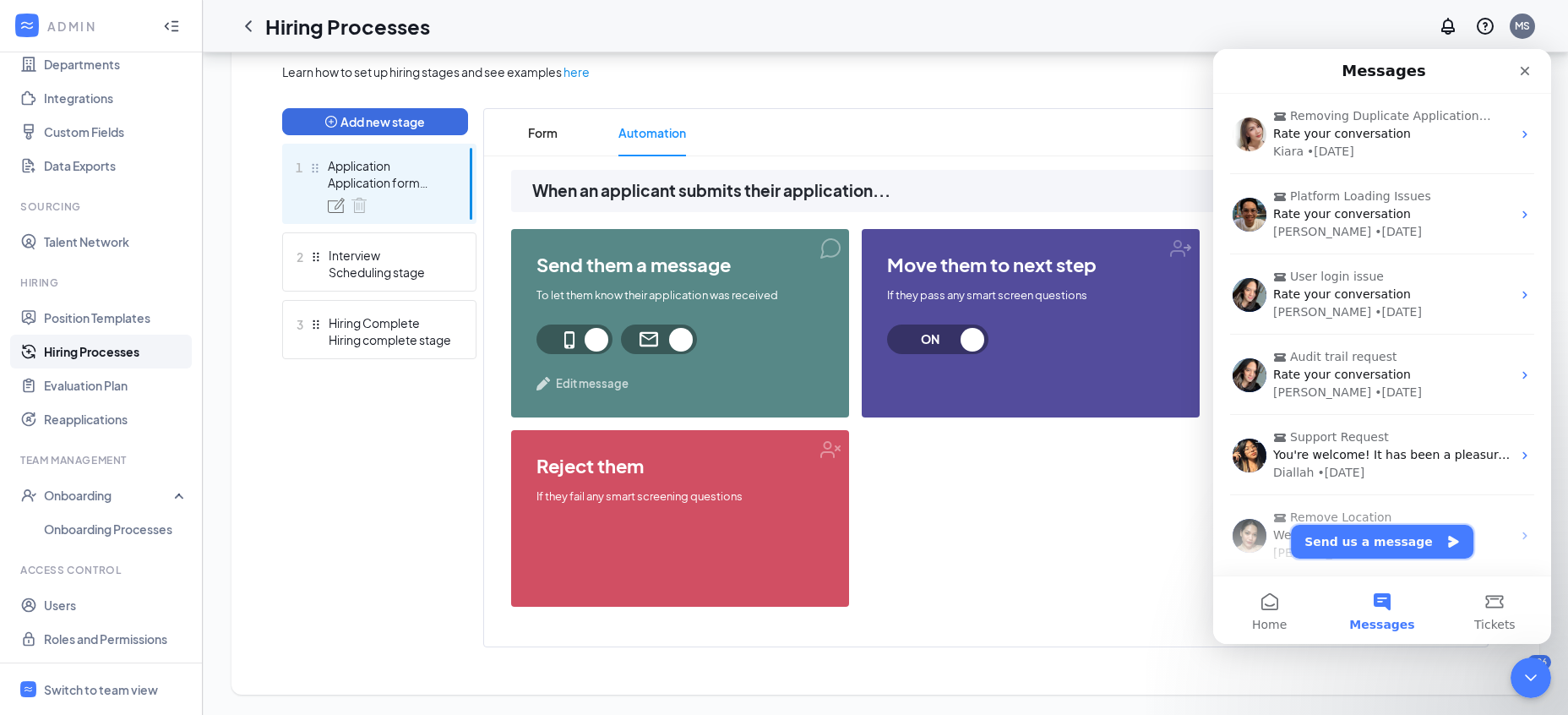
click at [1379, 544] on button "Send us a message" at bounding box center [1383, 541] width 182 height 34
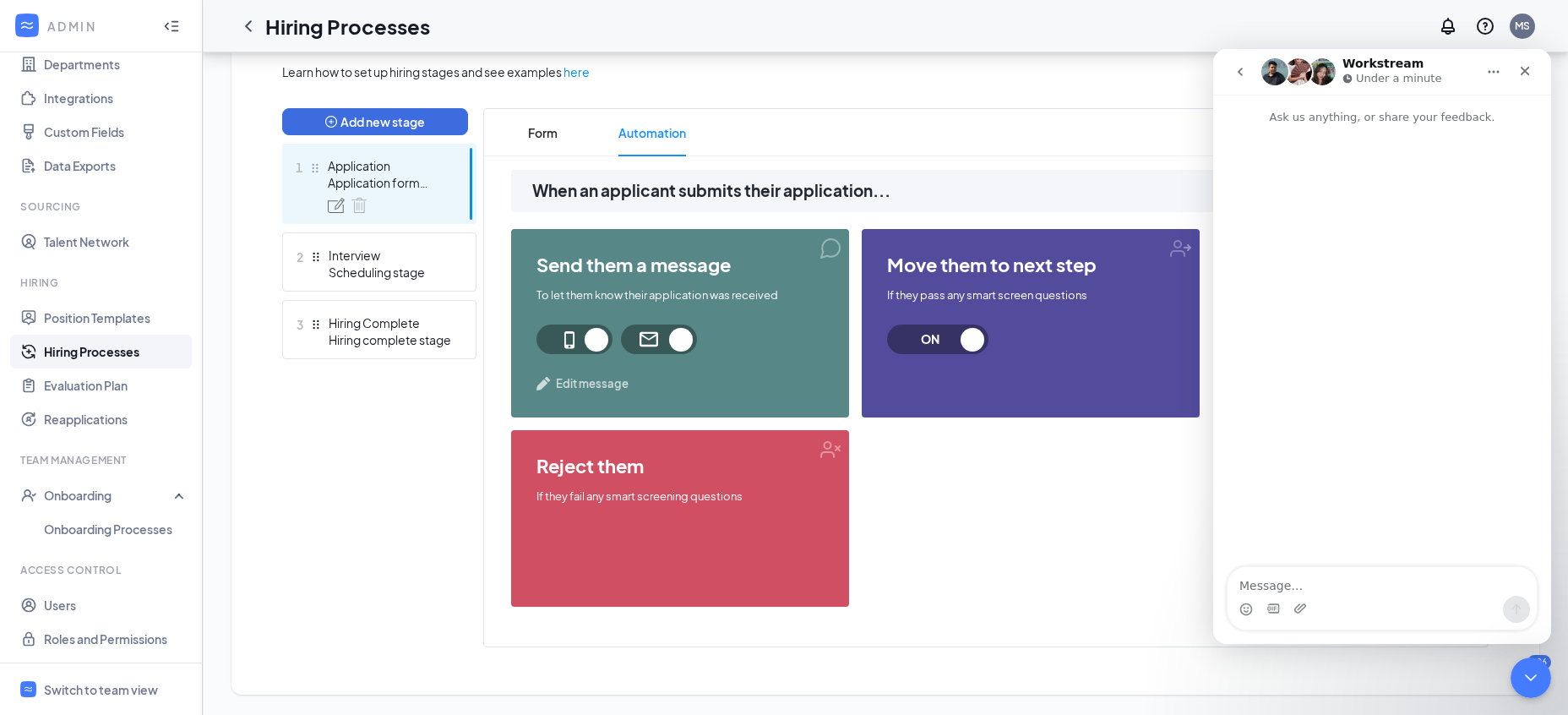
click at [1366, 580] on textarea "Message…" at bounding box center [1382, 581] width 310 height 29
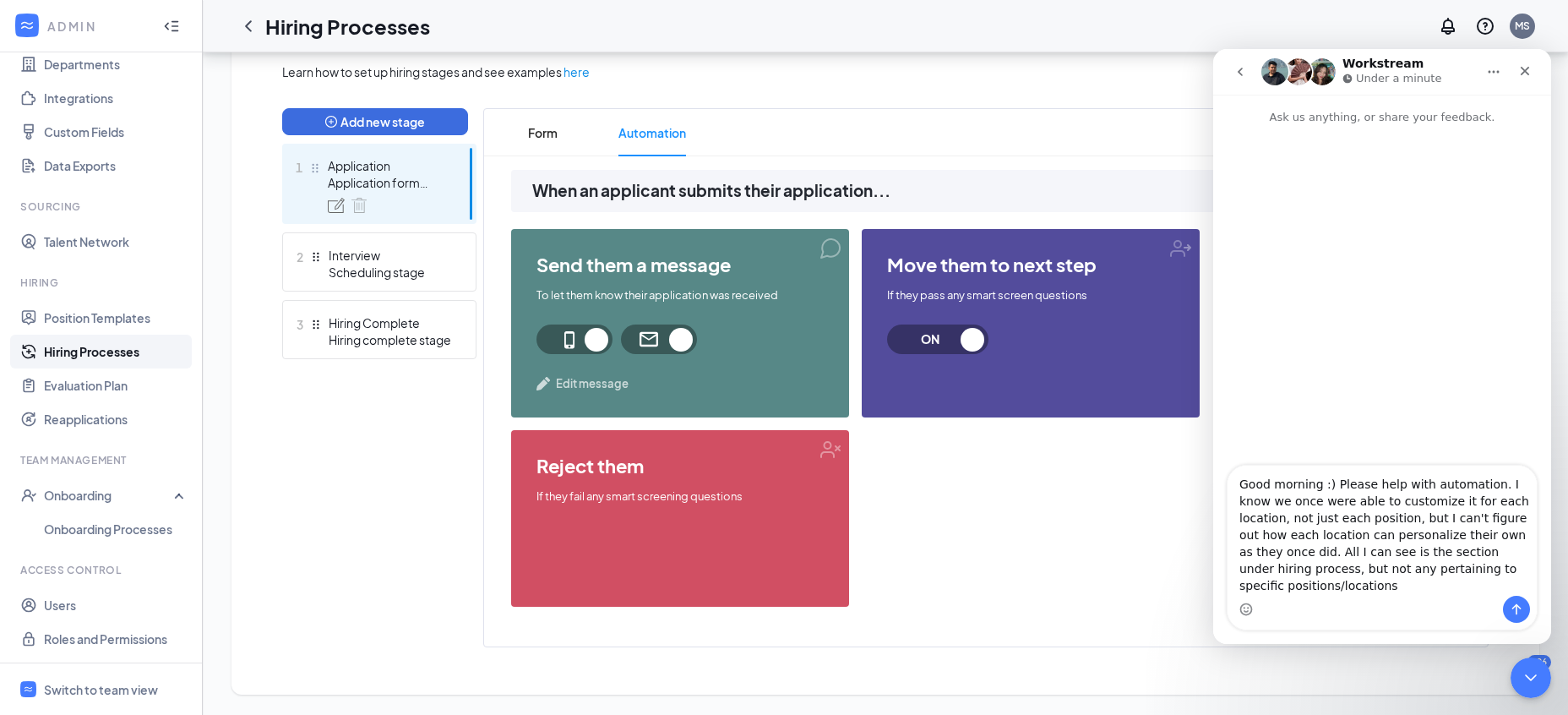
type textarea "Good morning :) Please help with automation. I know we once were able to custom…"
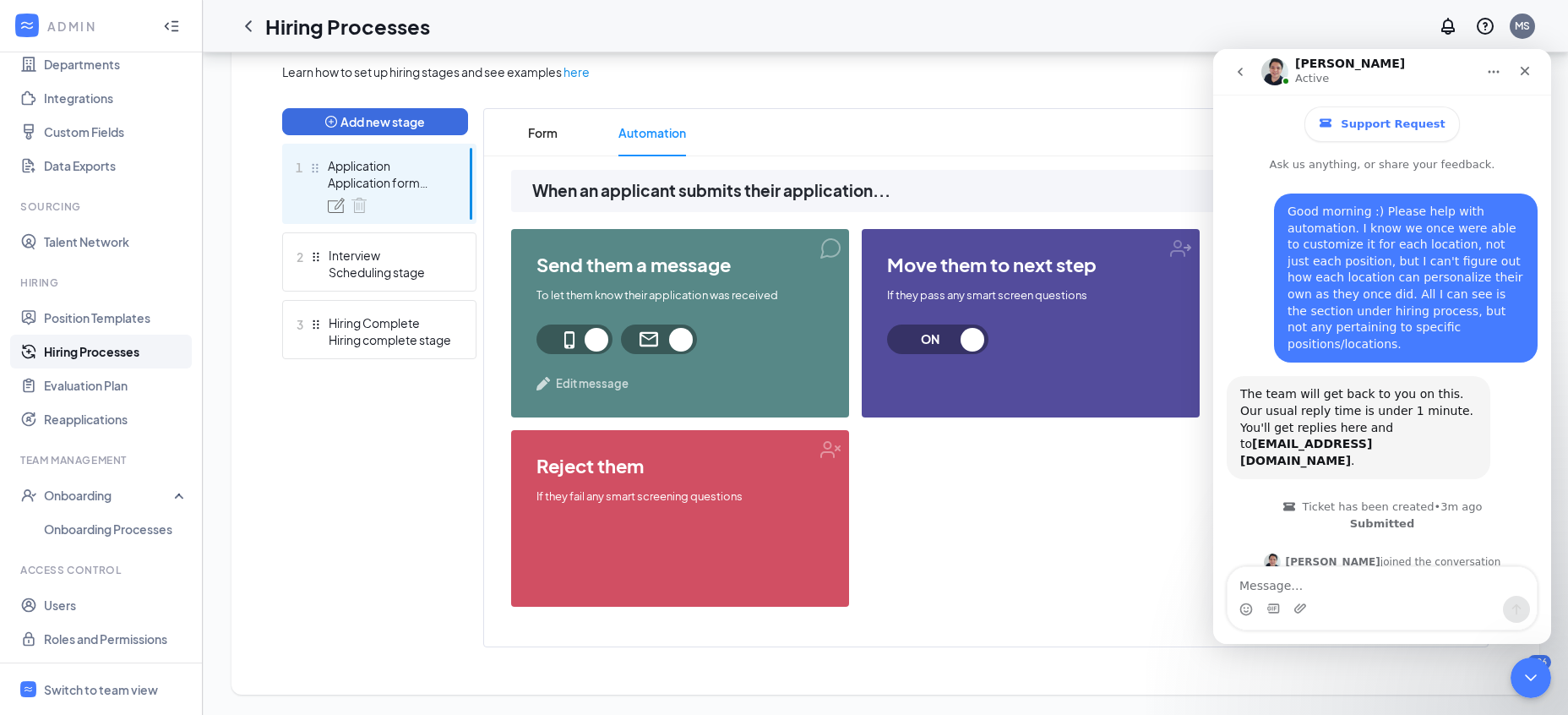
scroll to position [113, 0]
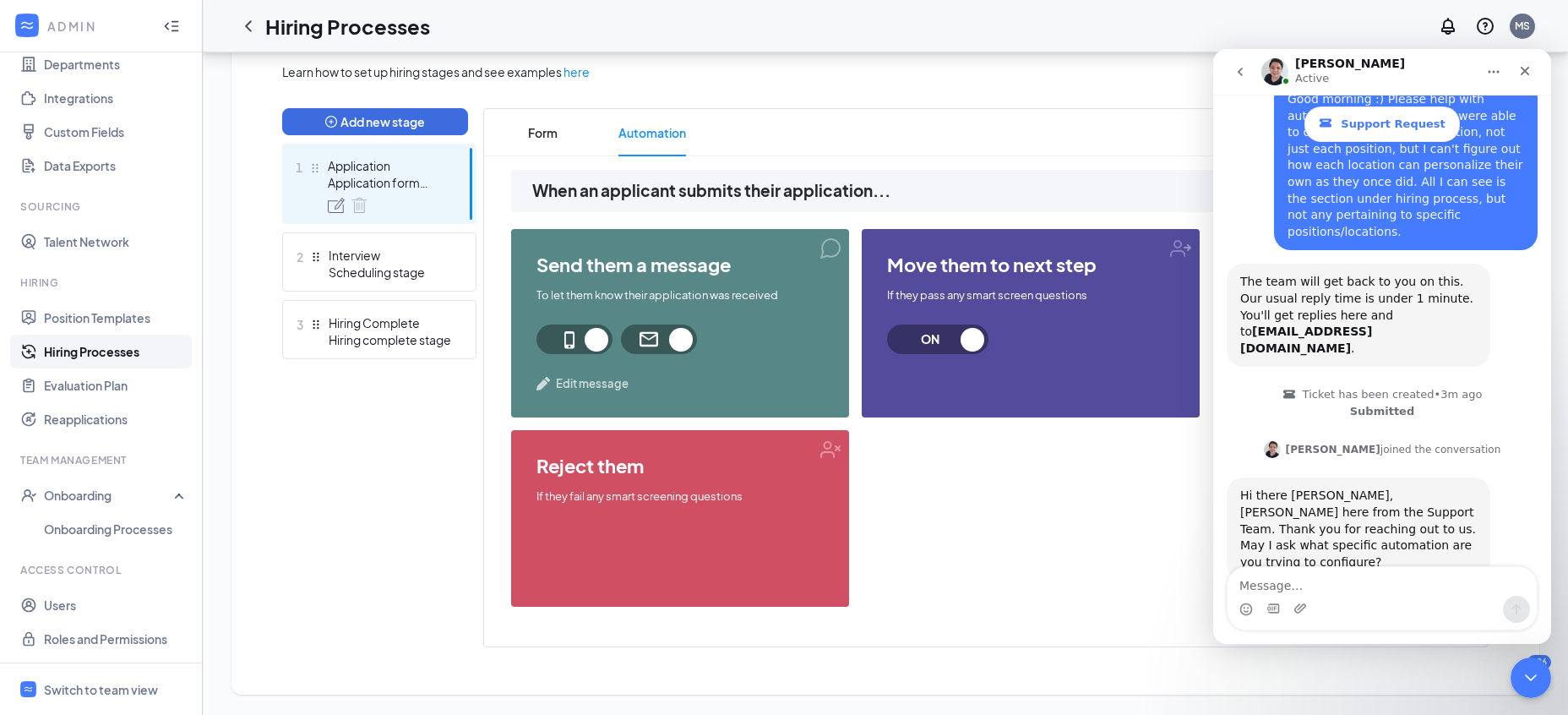
click at [1325, 598] on div "Intercom messenger" at bounding box center [1382, 609] width 310 height 27
click at [1317, 591] on textarea "Message…" at bounding box center [1382, 581] width 310 height 29
click at [1282, 576] on textarea "Message…" at bounding box center [1382, 581] width 310 height 29
type textarea "u"
type textarea "W"
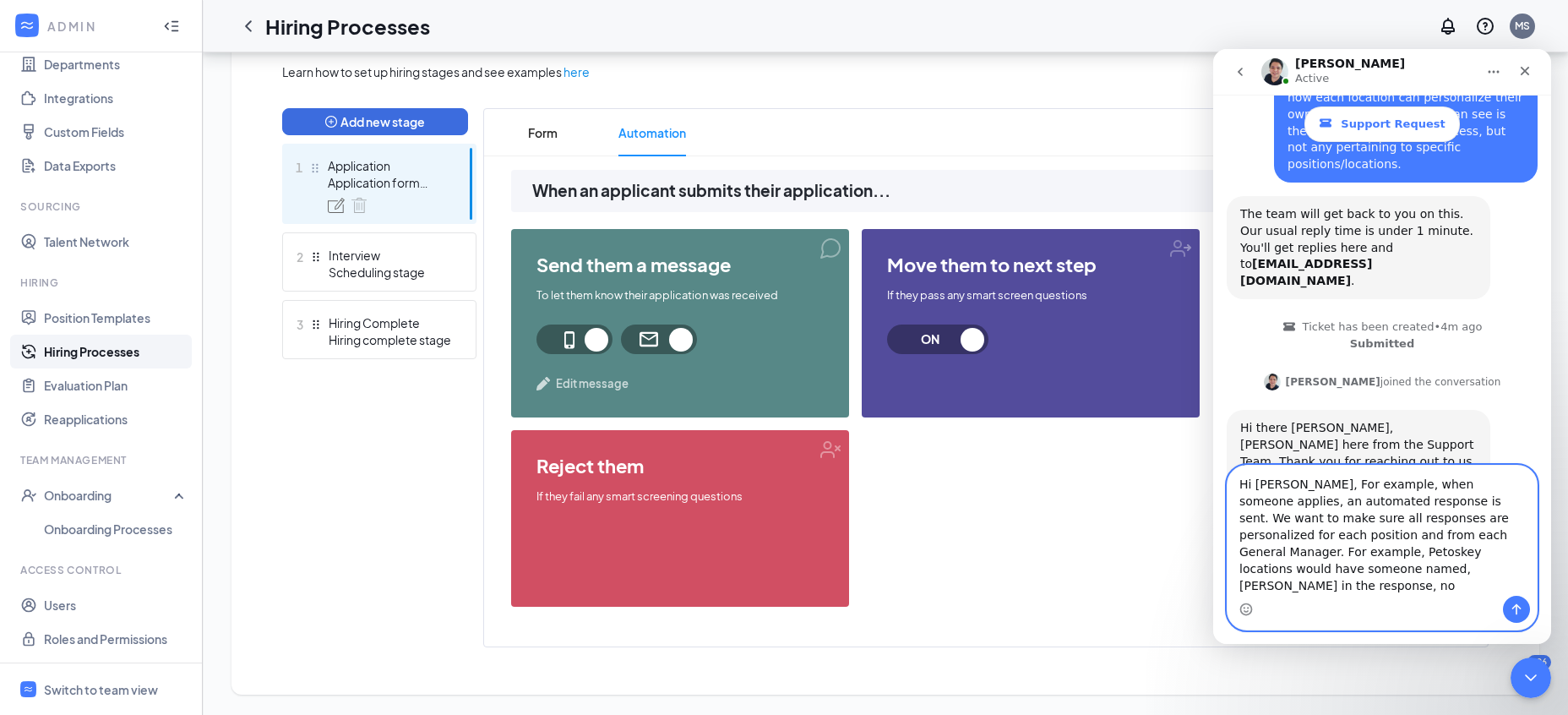
scroll to position [197, 0]
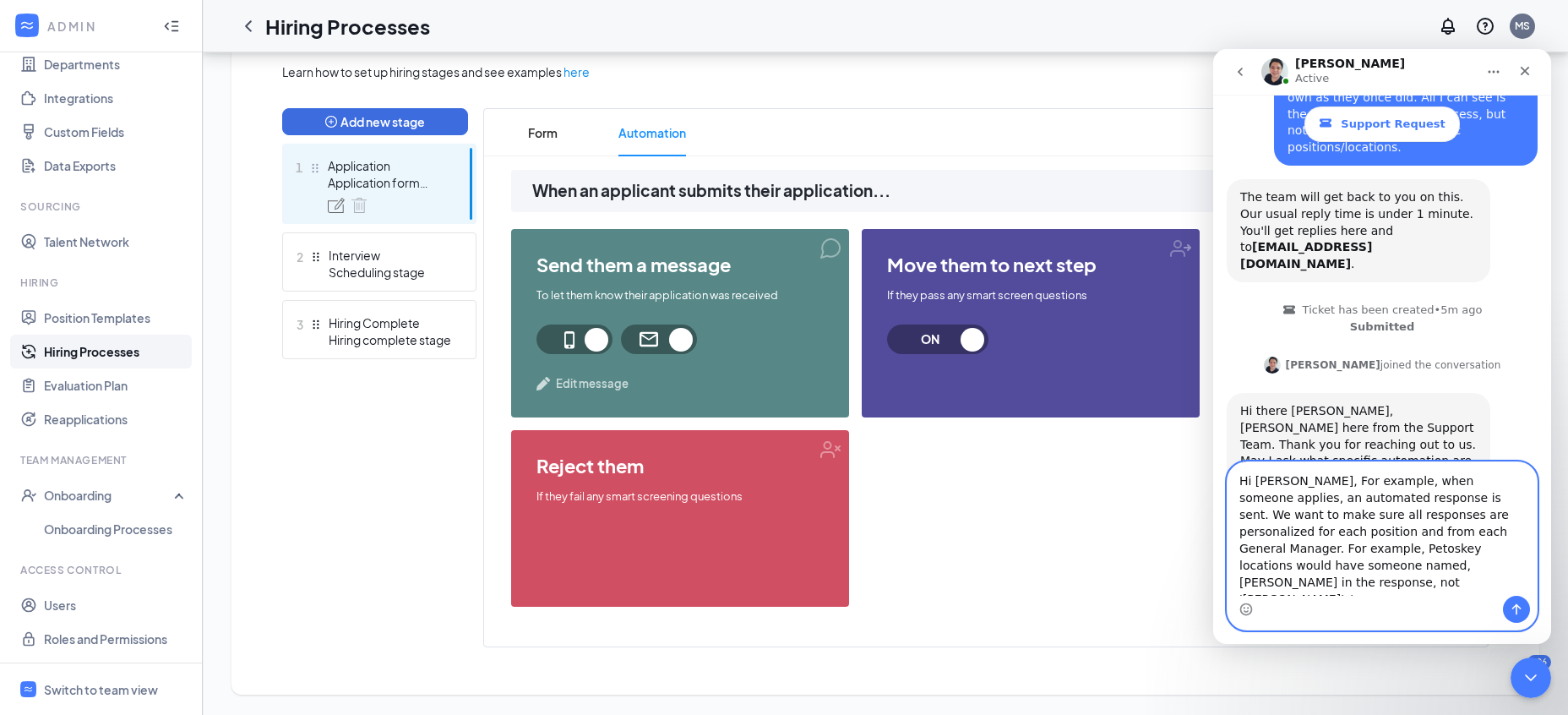
click at [1440, 572] on textarea "Hi Adrian, For example, when someone applies, an automated response is sent. We…" at bounding box center [1382, 529] width 310 height 134
click at [1429, 550] on textarea "Hi Adrian, For example, when someone applies, an automated response is sent. We…" at bounding box center [1382, 531] width 310 height 130
click at [1386, 535] on textarea "Hi Adrian, For example, when someone applies, an automated response is sent. We…" at bounding box center [1382, 531] width 310 height 130
click at [1459, 581] on textarea "Hi Adrian, For example, when someone applies, an automated response is sent. We…" at bounding box center [1382, 531] width 310 height 130
type textarea "Hi Adrian, For example, when someone applies, an automated response is sent. We…"
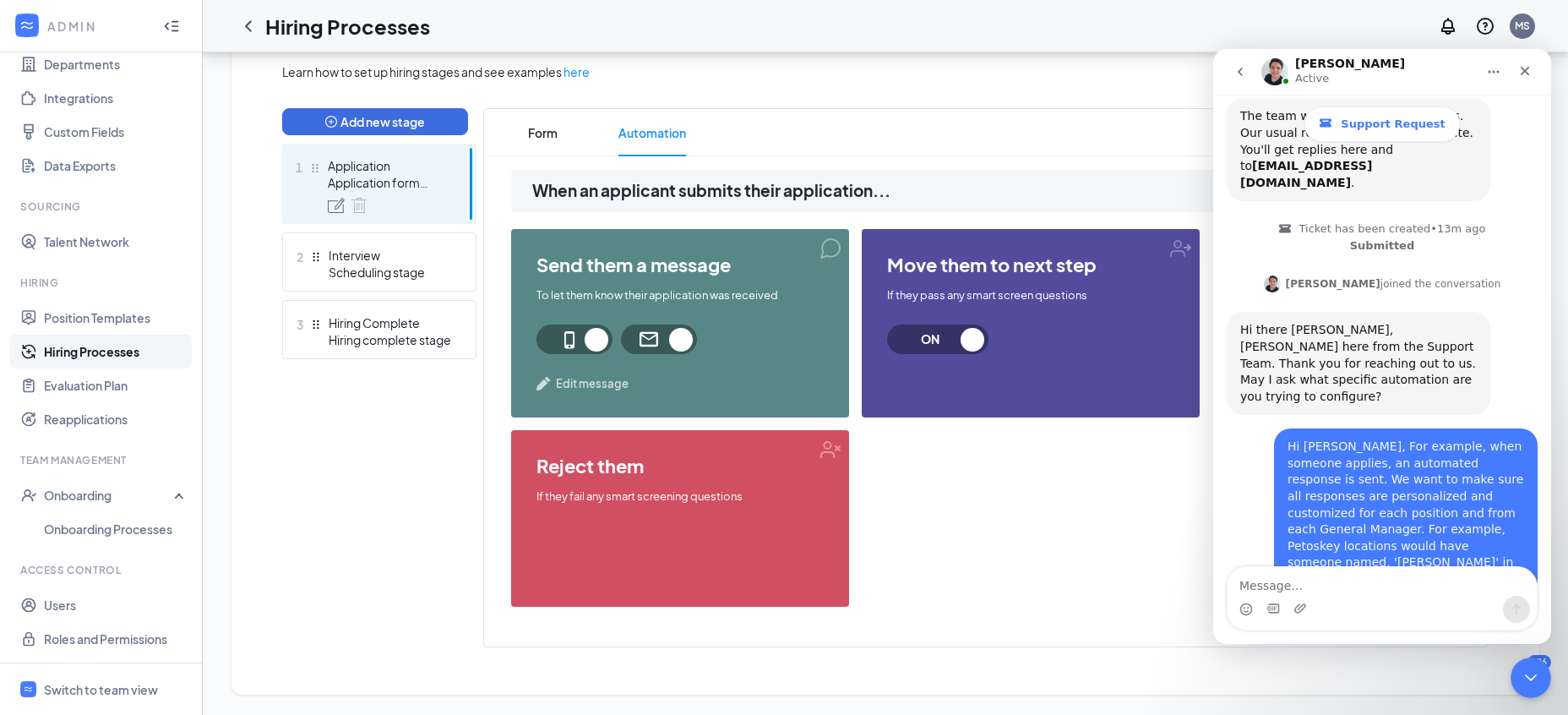
scroll to position [378, 0]
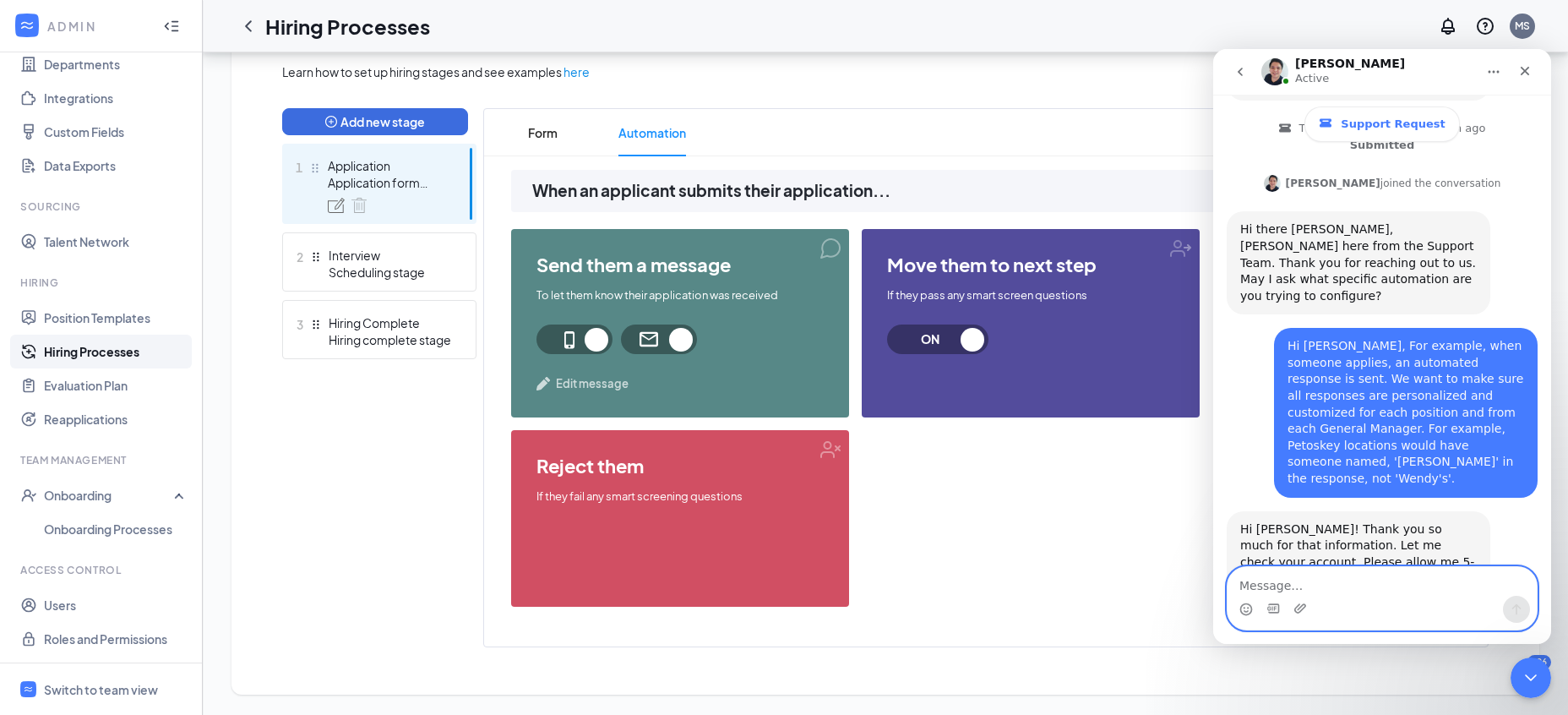
click at [1322, 583] on textarea "Message…" at bounding box center [1382, 581] width 310 height 29
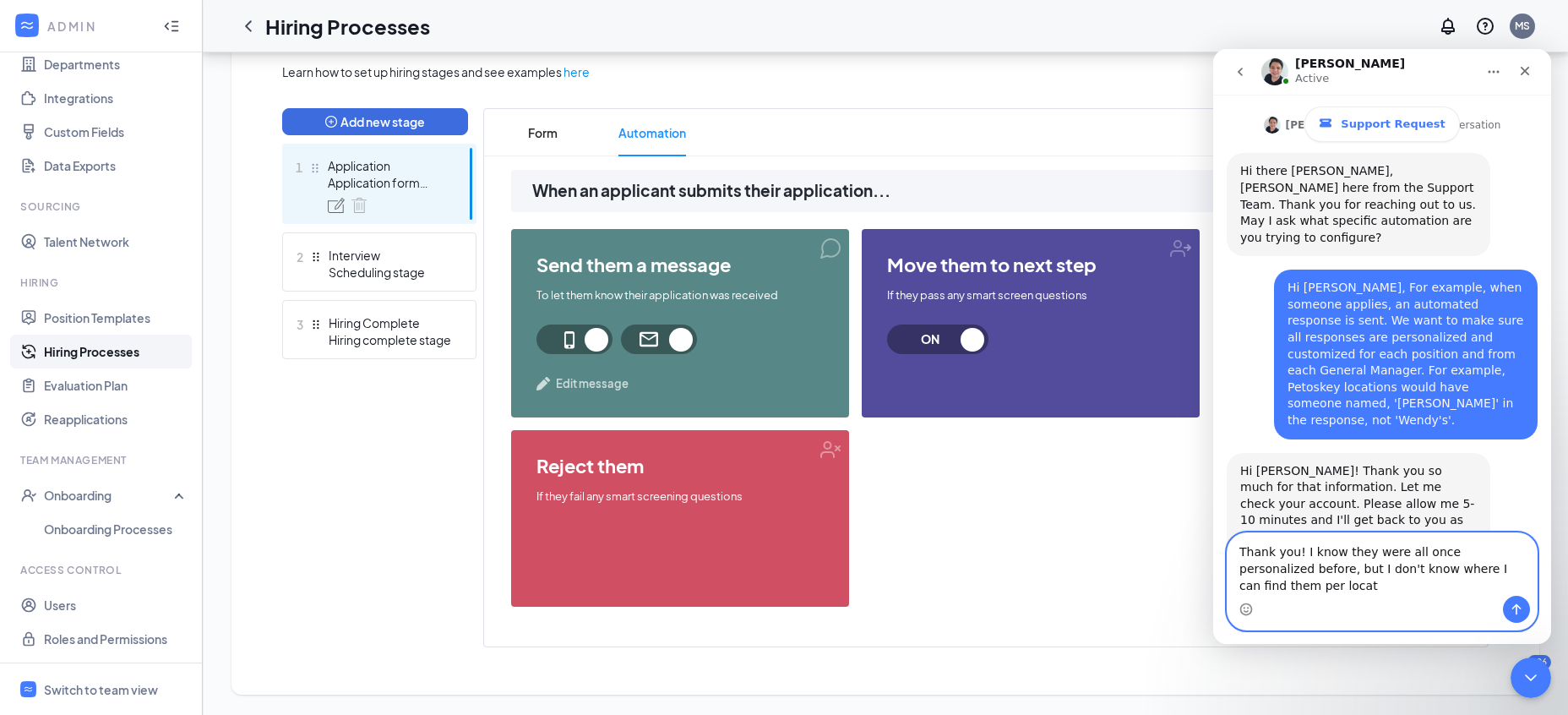
scroll to position [454, 0]
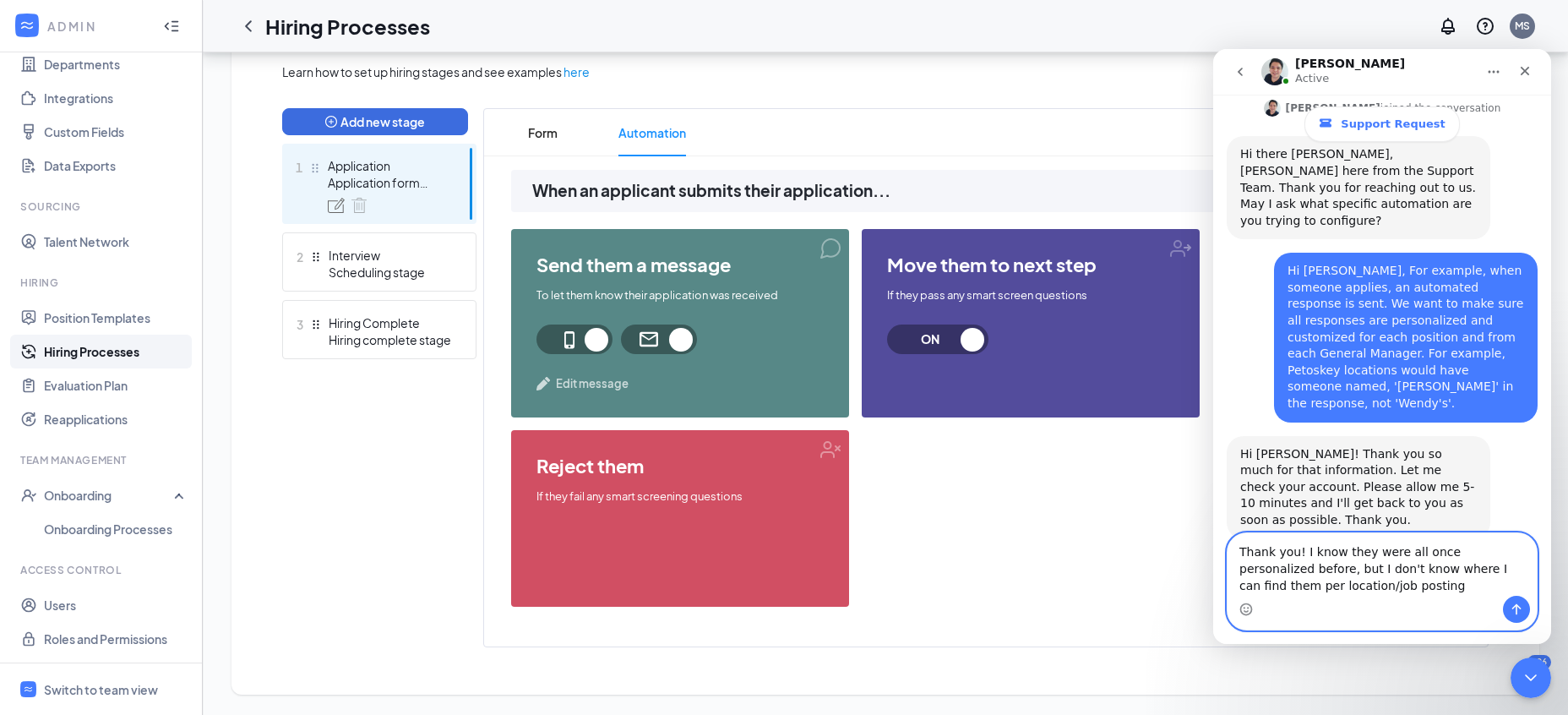
type textarea "Thank you! I know they were all once personalized before, but I don't know wher…"
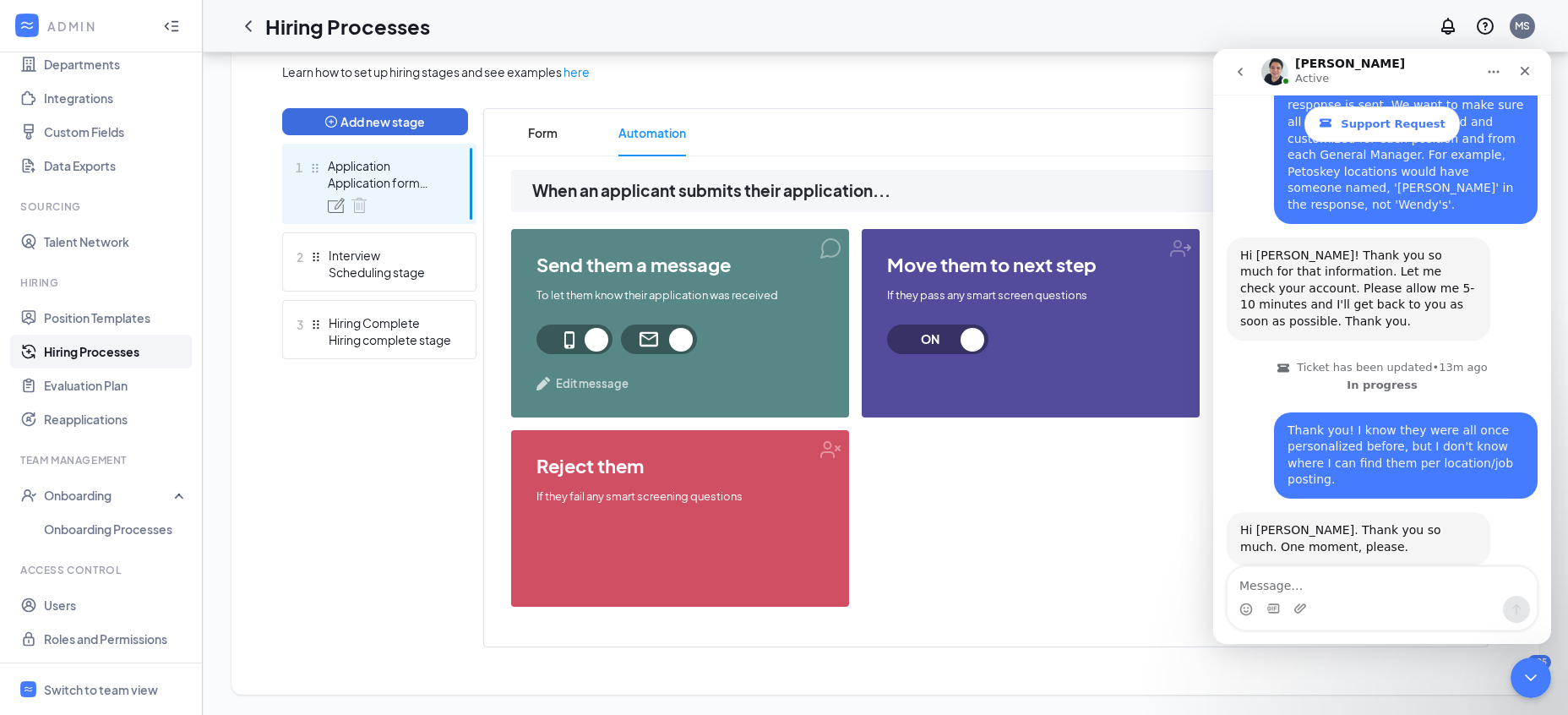
scroll to position [587, 0]
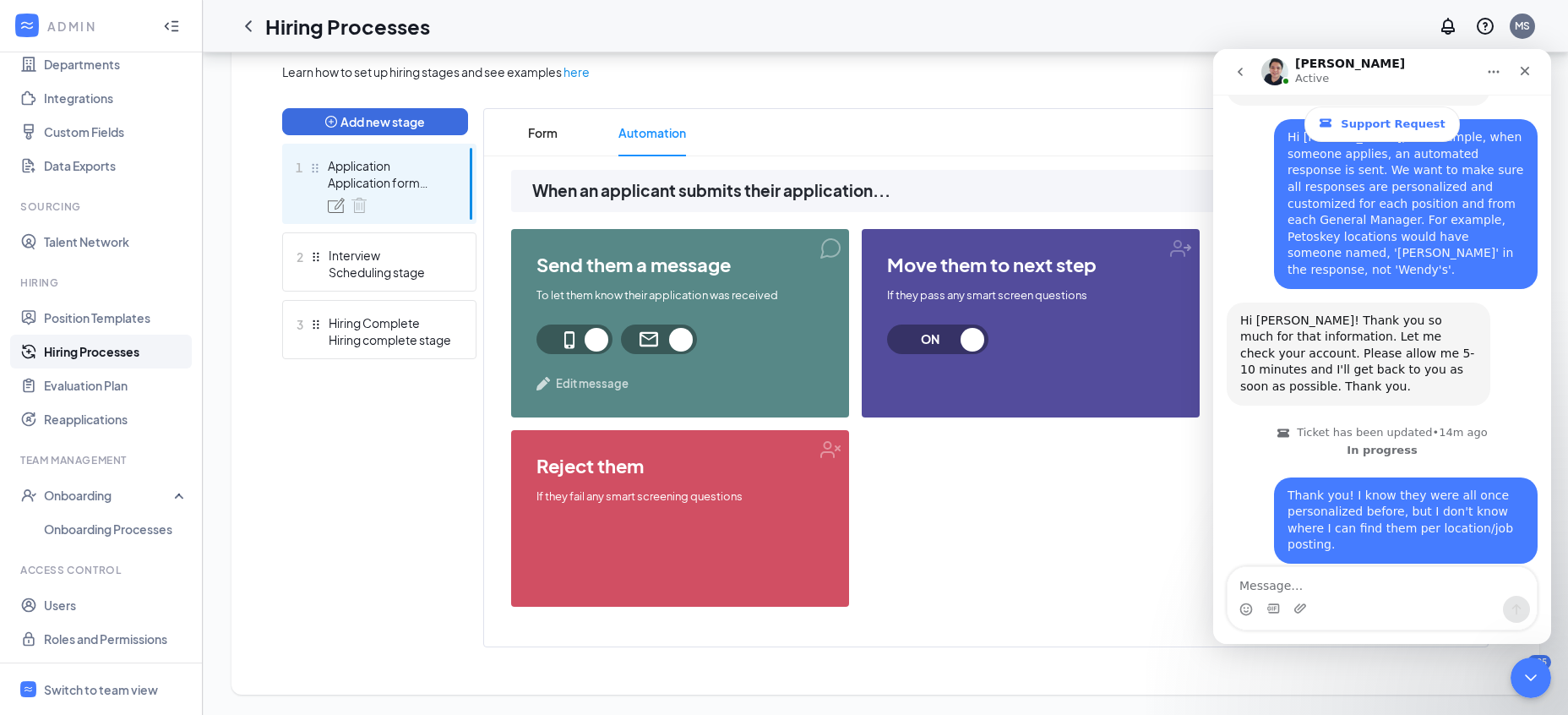
click at [1348, 587] on div "Hi Michelle. Thank you so much. One moment, please." at bounding box center [1358, 603] width 237 height 33
click at [1345, 587] on div "Hi Michelle. Thank you so much. One moment, please." at bounding box center [1358, 603] width 237 height 33
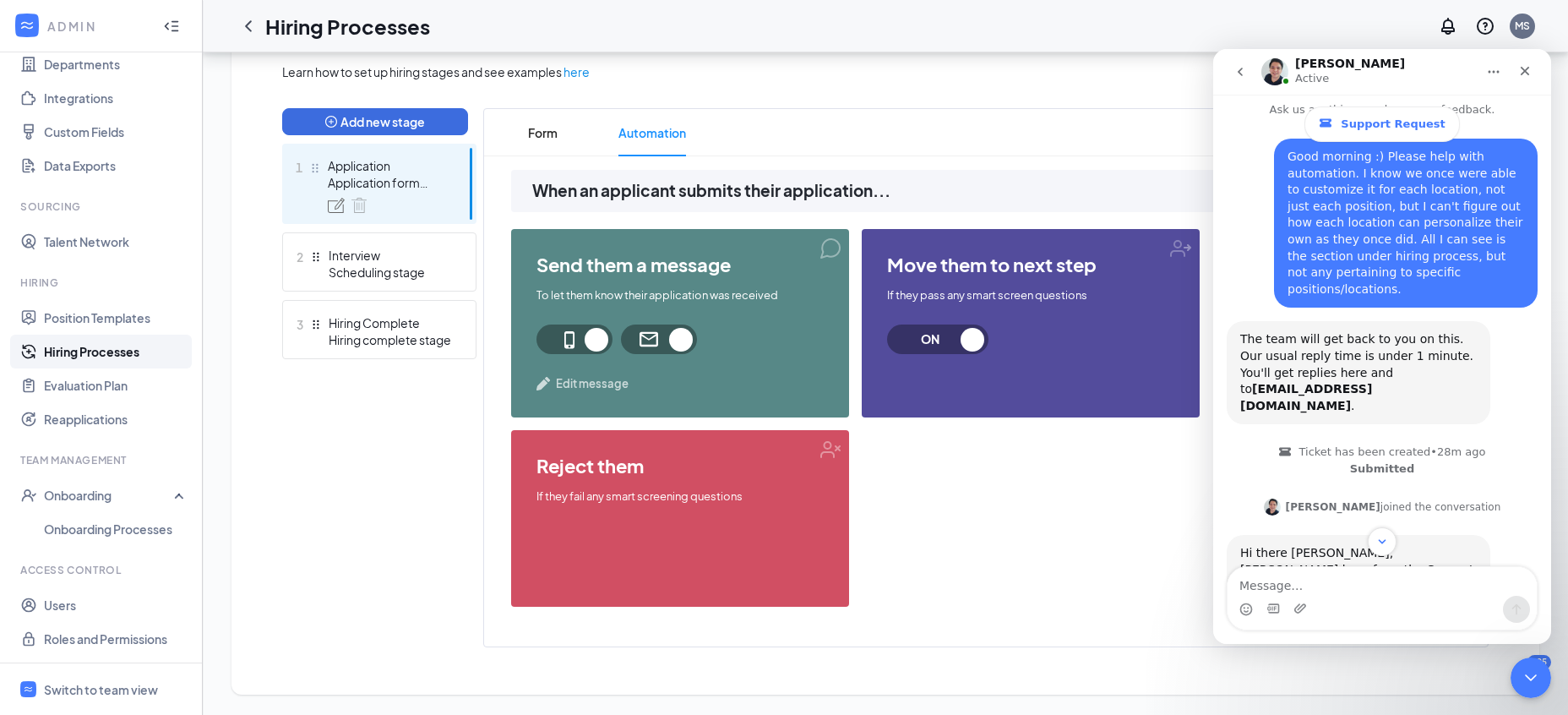
scroll to position [0, 0]
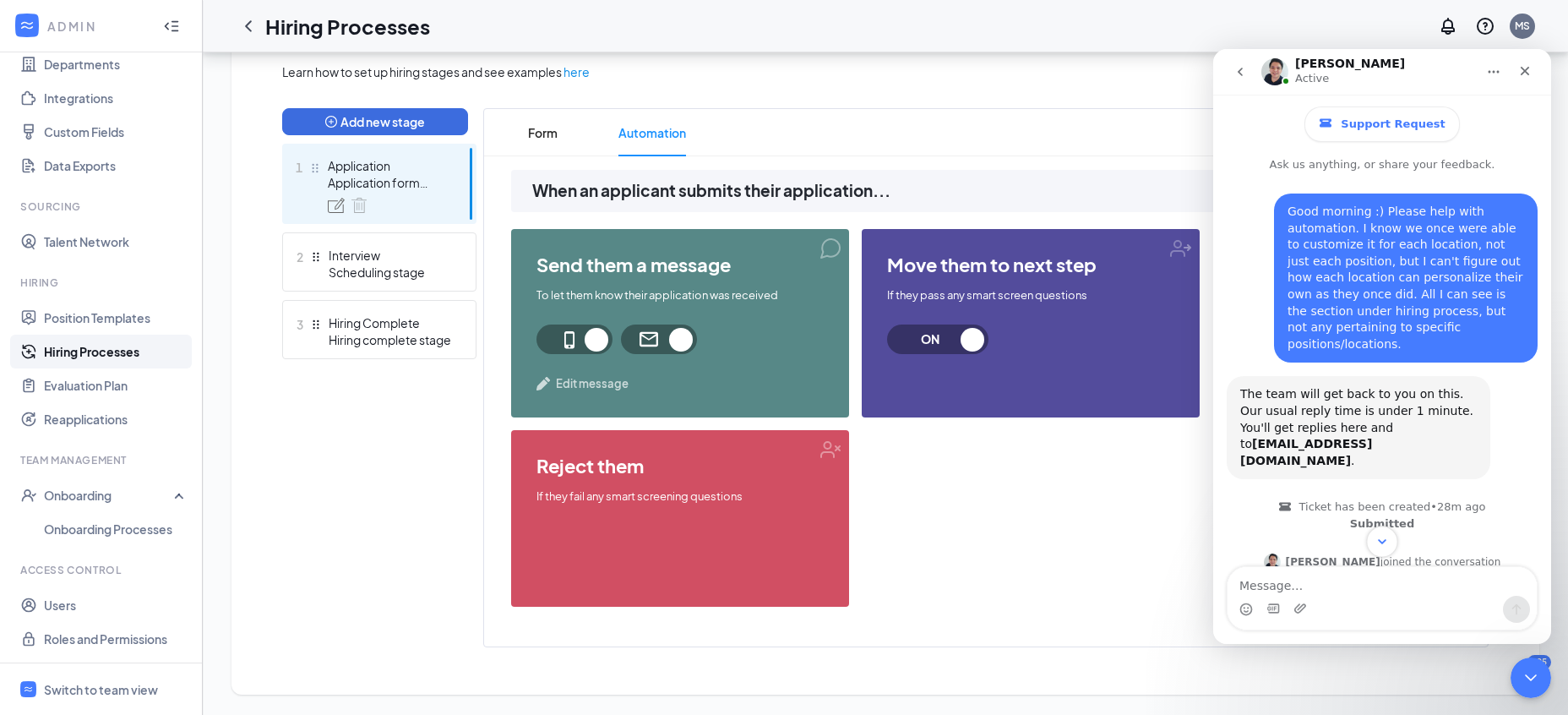
click at [1384, 545] on icon "Scroll to bottom" at bounding box center [1383, 541] width 16 height 16
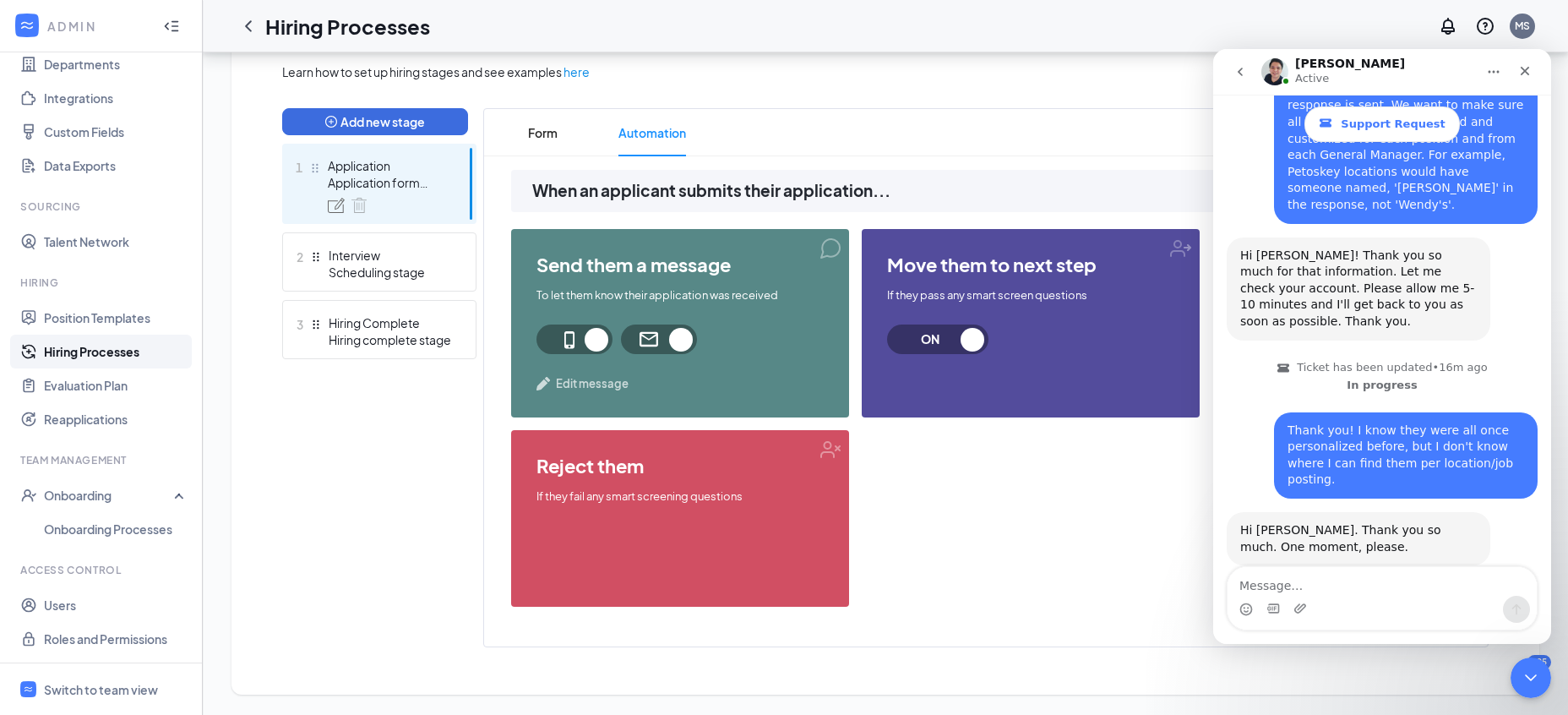
scroll to position [587, 0]
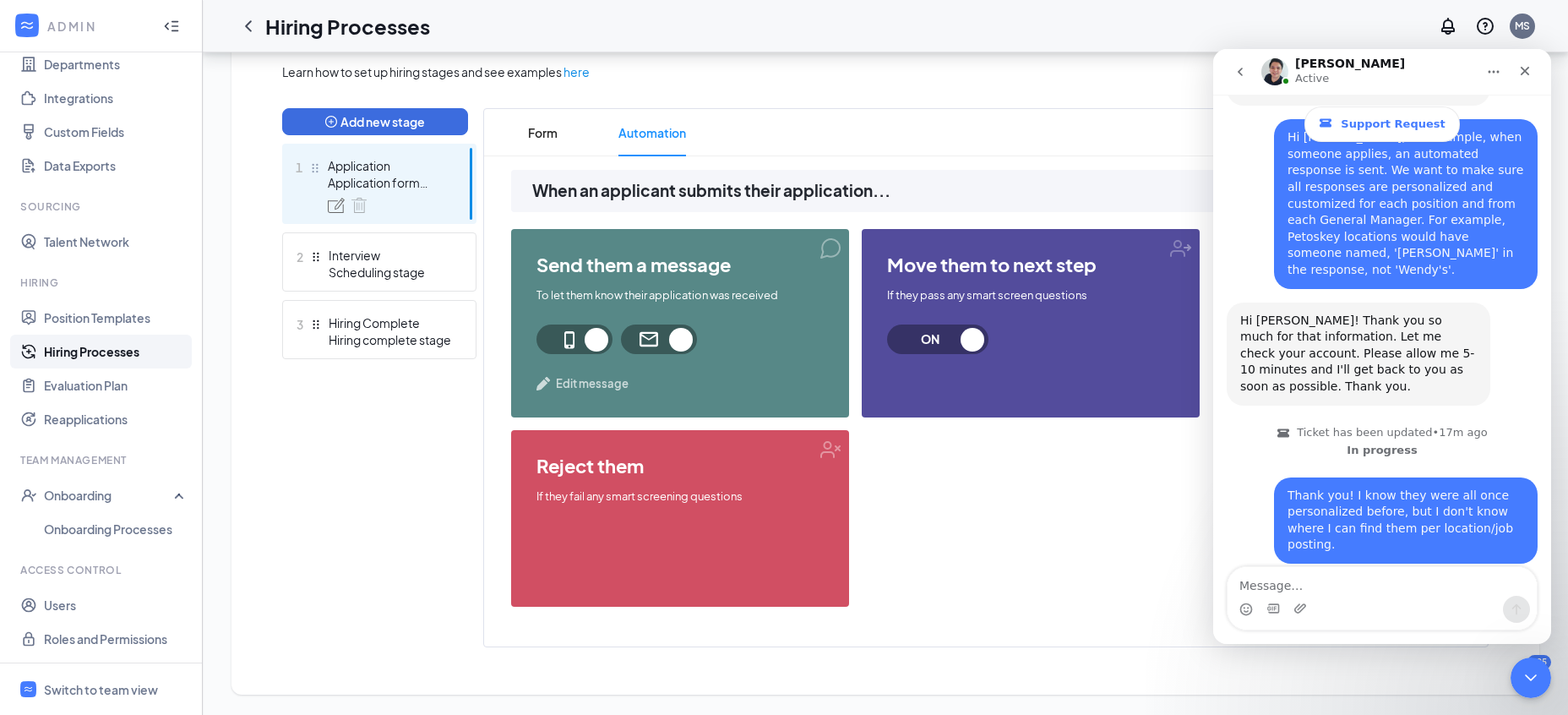
drag, startPoint x: 240, startPoint y: 481, endPoint x: 249, endPoint y: 487, distance: 10.8
click at [249, 487] on div "Learn how to set up hiring stages and see examples here Add new stage 1 Applica…" at bounding box center [886, 355] width 1308 height 679
drag, startPoint x: 1018, startPoint y: 126, endPoint x: 1144, endPoint y: 158, distance: 130.0
click at [1019, 126] on ul "Form Automation" at bounding box center [986, 132] width 1004 height 48
click at [1537, 681] on icon "Close Intercom Messenger" at bounding box center [1528, 674] width 20 height 20
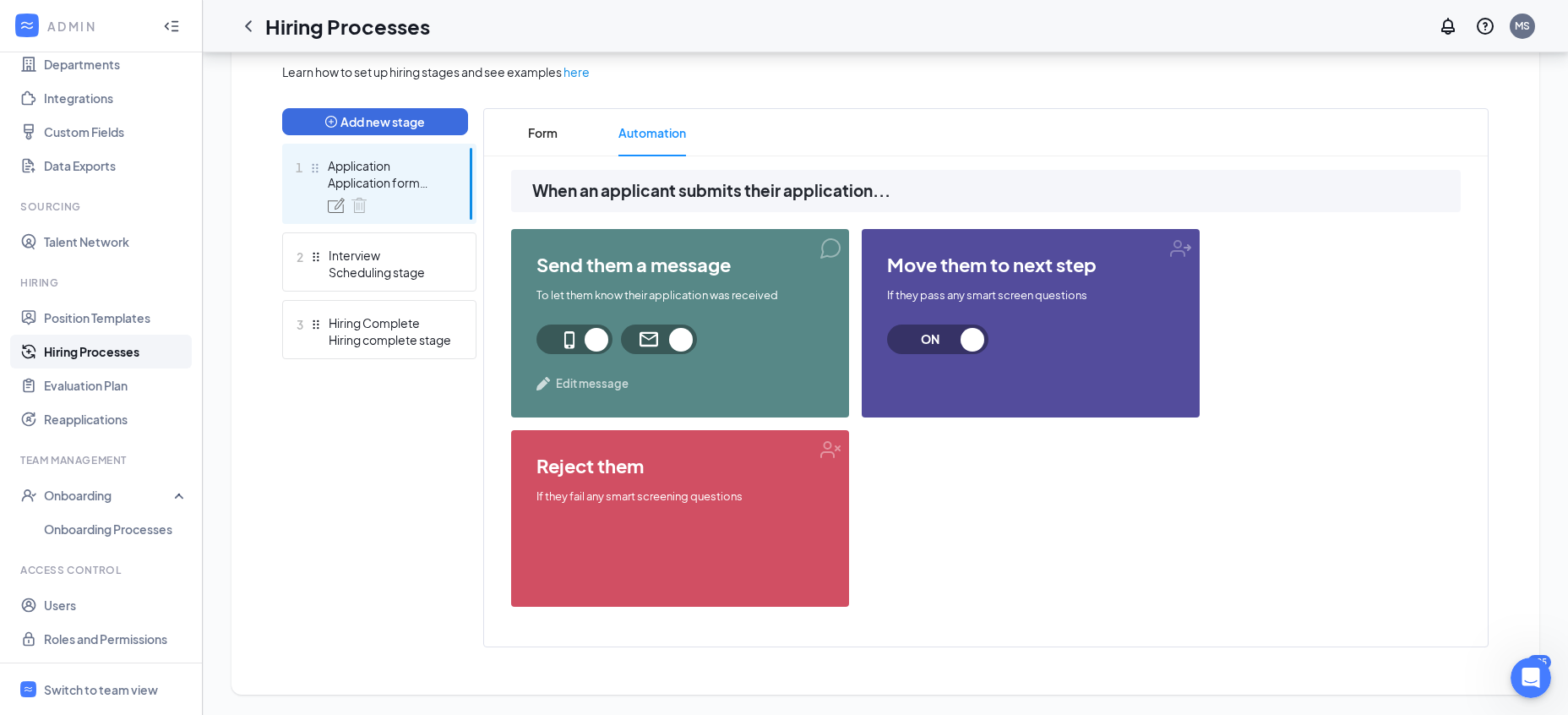
click at [1116, 126] on div "Learn how to set up hiring stages and see examples here Add new stage 1 Applica…" at bounding box center [886, 354] width 1207 height 585
click at [1113, 107] on div "Learn how to set up hiring stages and see examples here Add new stage 1 Applica…" at bounding box center [886, 354] width 1207 height 585
click at [1546, 677] on div "Open Intercom Messenger" at bounding box center [1528, 674] width 55 height 55
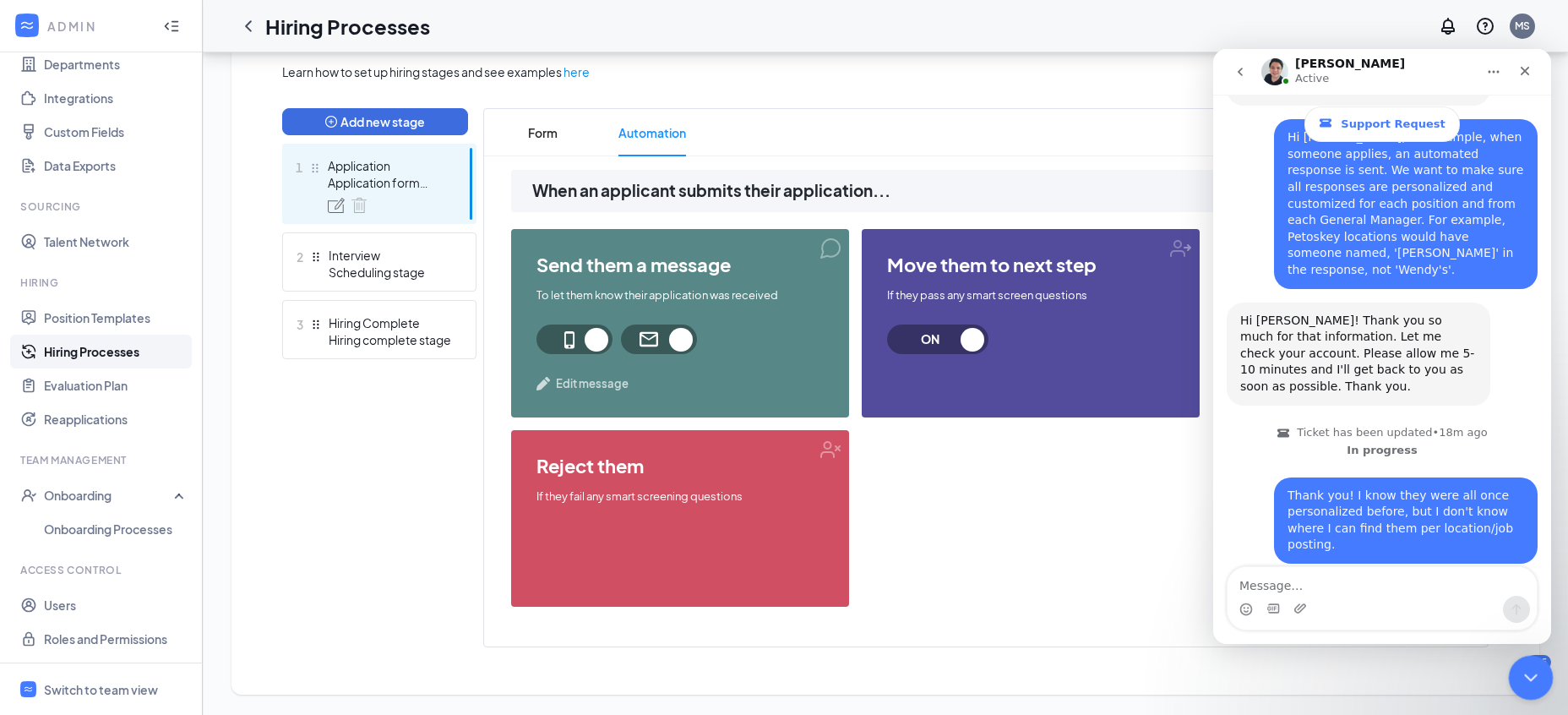
drag, startPoint x: 1547, startPoint y: 677, endPoint x: 2896, endPoint y: 1287, distance: 1480.5
click at [1546, 677] on div "Close Intercom Messenger" at bounding box center [1528, 675] width 41 height 41
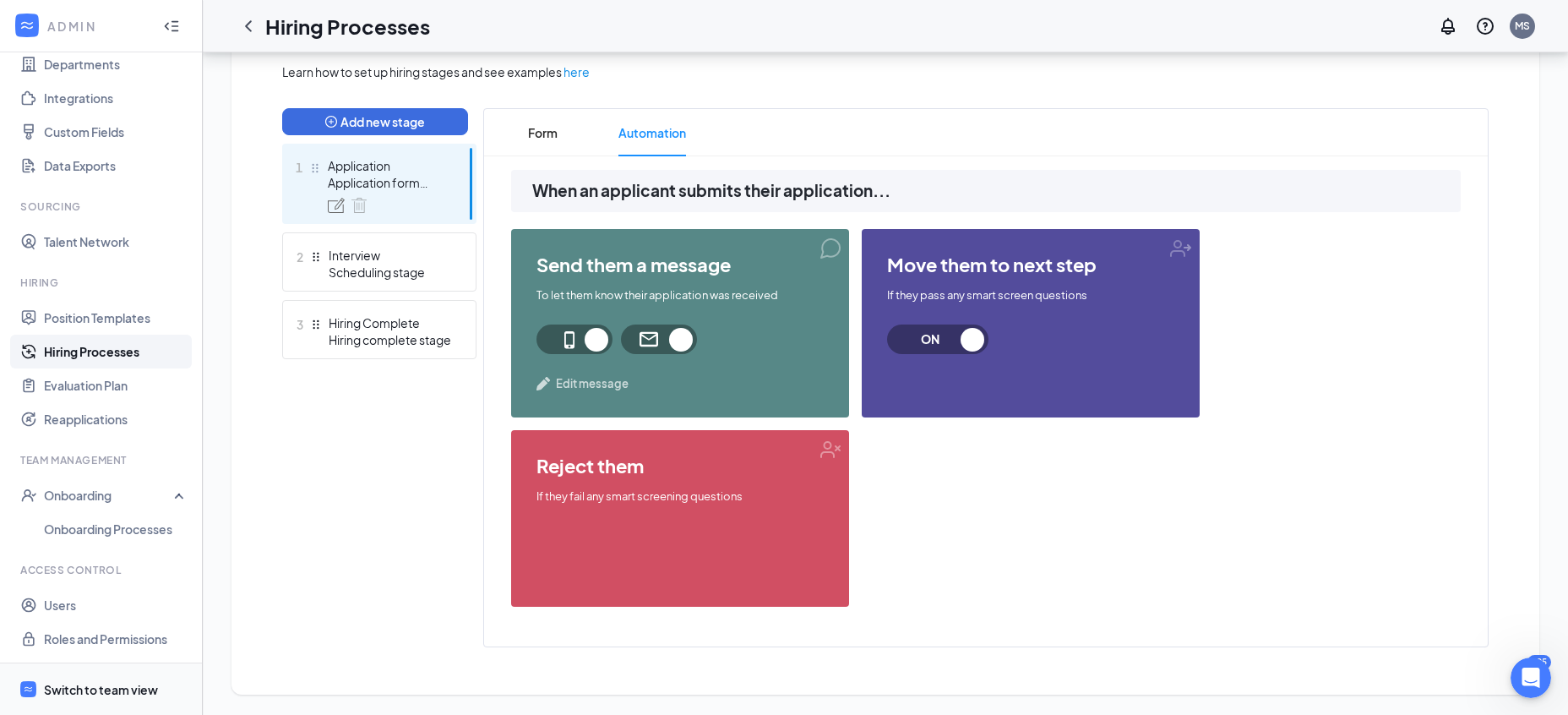
click at [95, 684] on div "Switch to team view" at bounding box center [101, 689] width 114 height 16
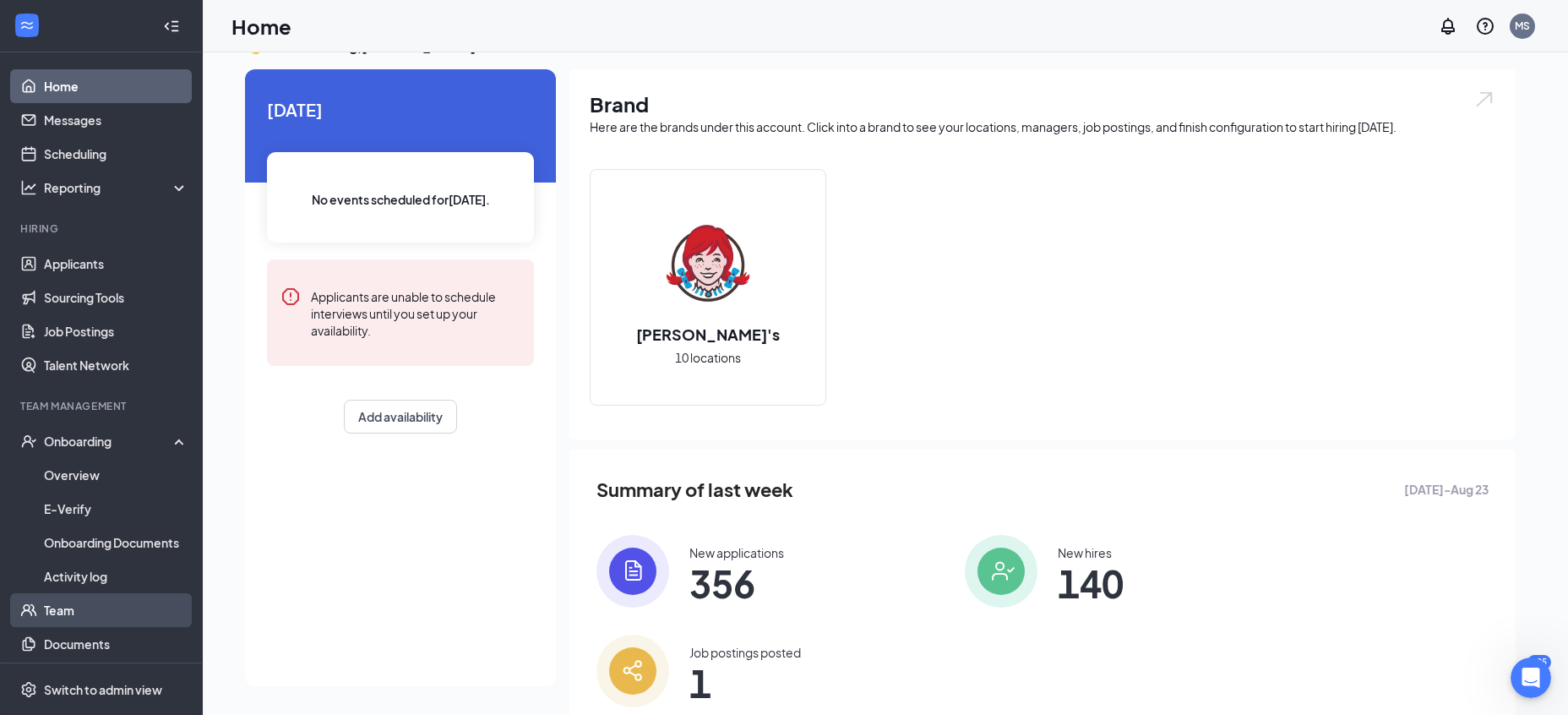
click at [86, 610] on link "Team" at bounding box center [115, 609] width 145 height 34
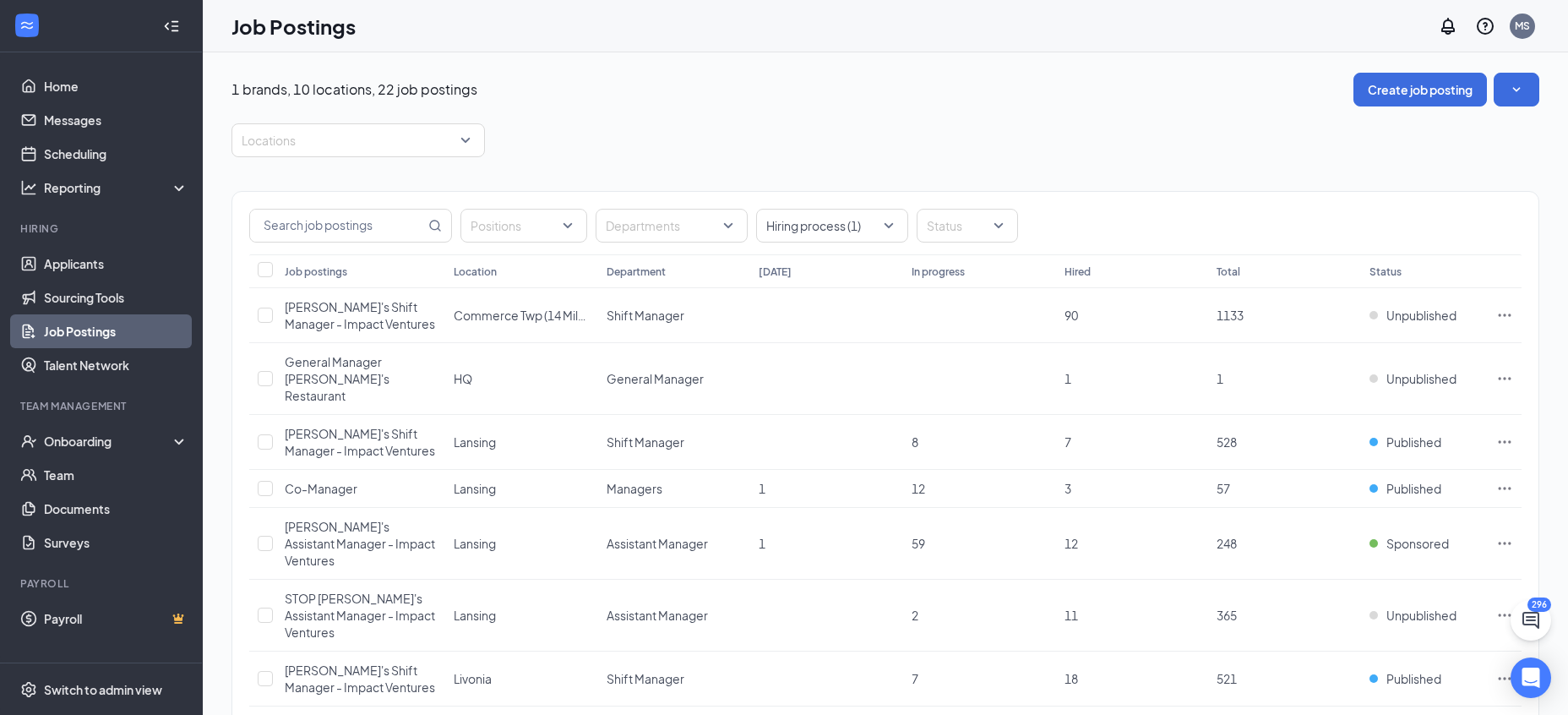
click at [459, 48] on div "Job Postings MS" at bounding box center [885, 26] width 1365 height 52
